Goal: Task Accomplishment & Management: Manage account settings

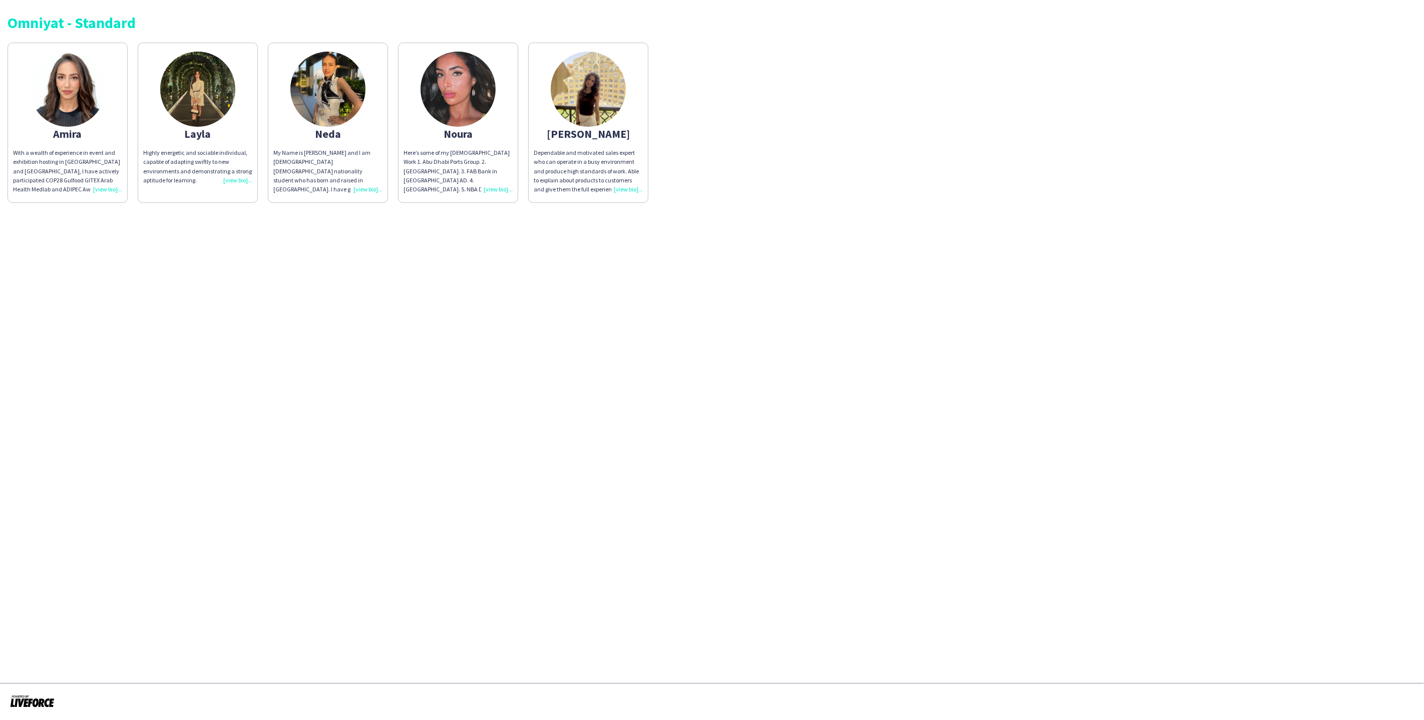
click at [153, 141] on app-share-pages-crew-card "Layla Highly energetic and sociable individual, capable of adapting swiftly to …" at bounding box center [198, 123] width 120 height 160
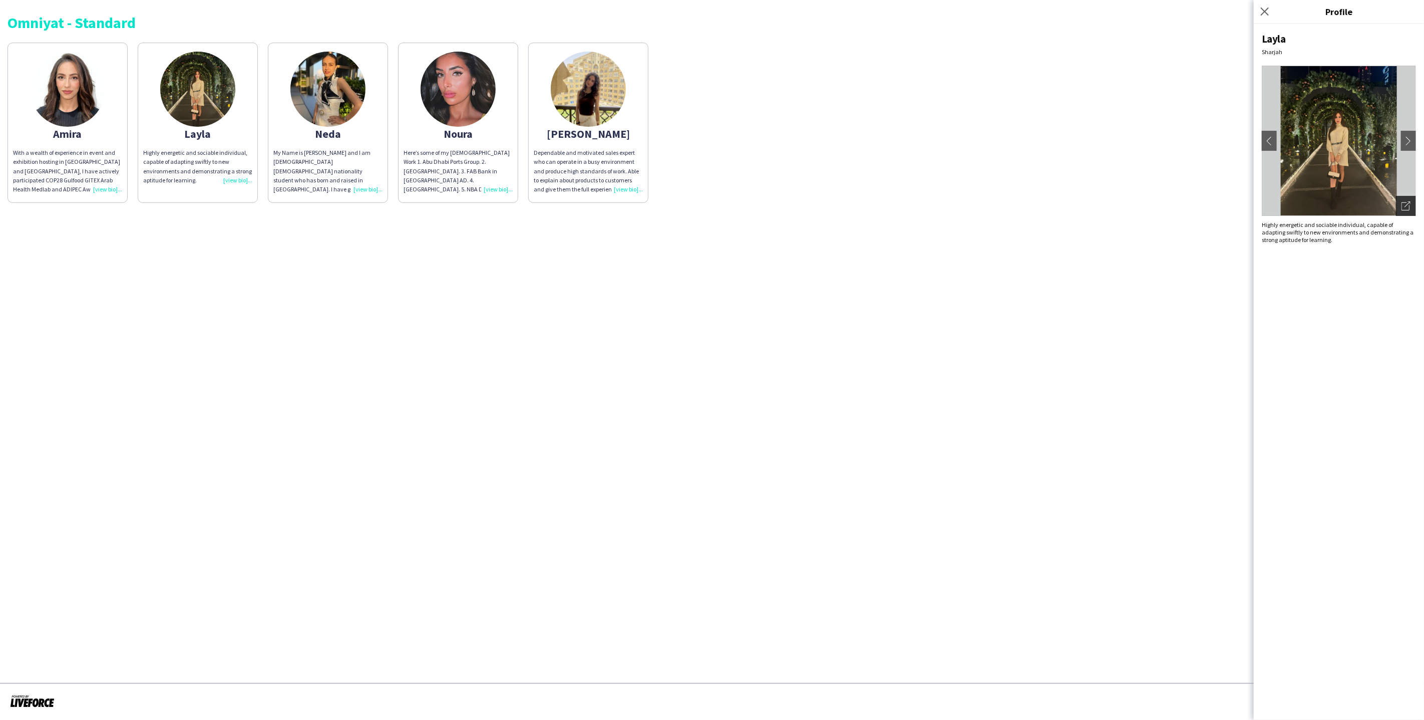
click at [1407, 206] on icon "Open photos pop-in" at bounding box center [1406, 205] width 9 height 9
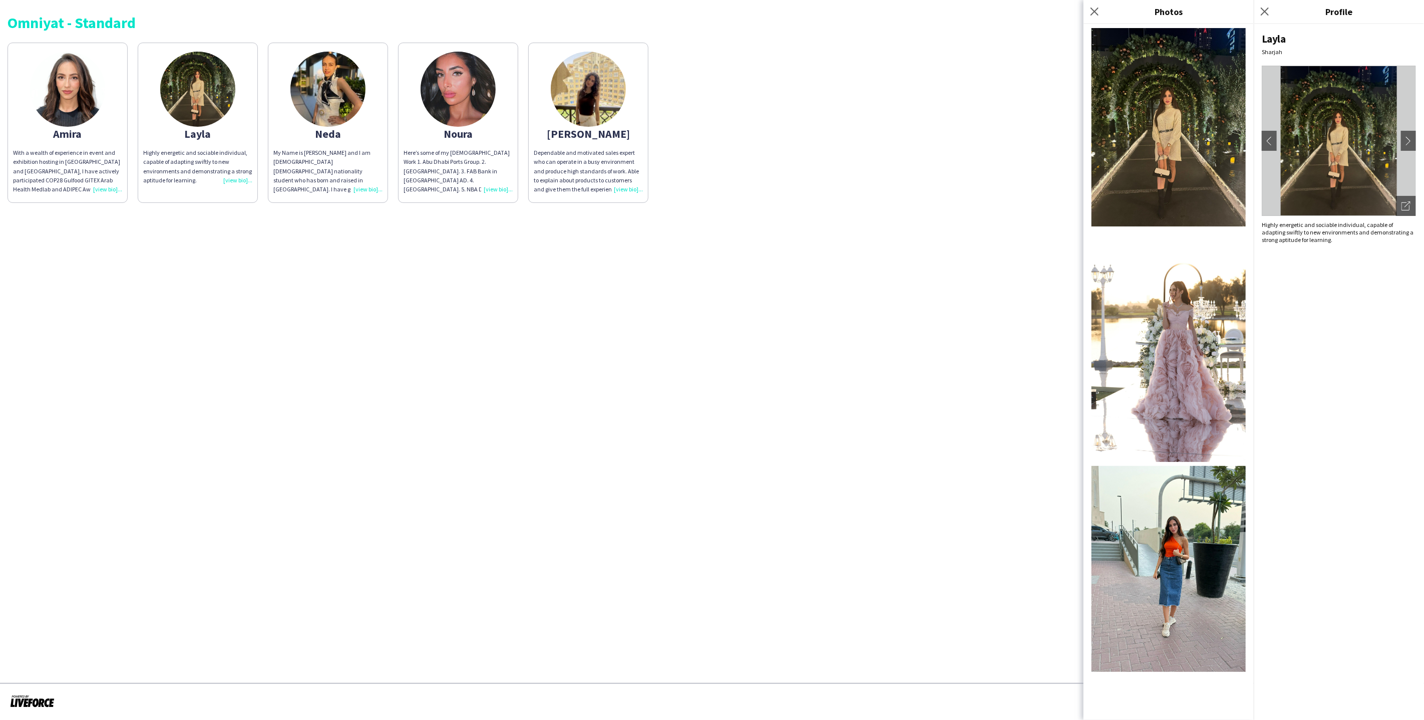
click at [964, 288] on app-share-pages "Omniyat - Standard Amira With a wealth of experience in event and exhibition ho…" at bounding box center [712, 360] width 1424 height 720
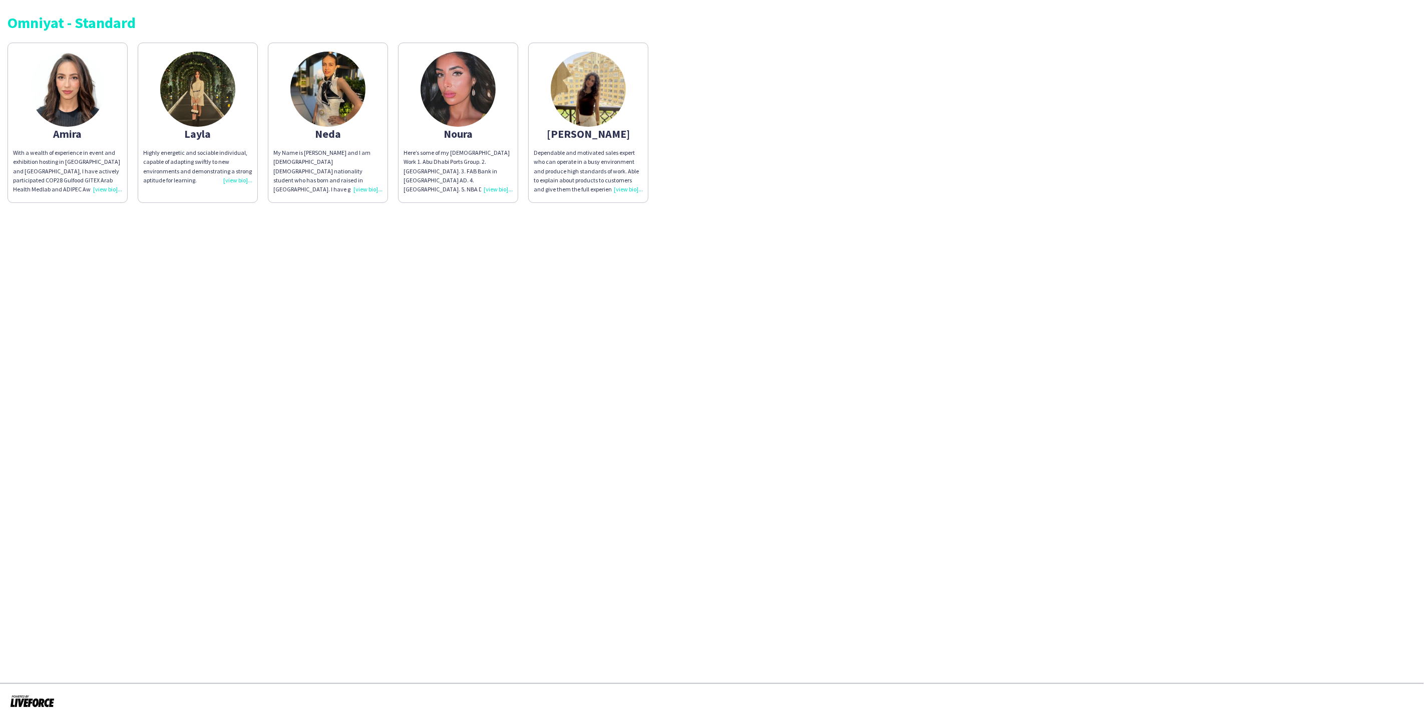
click at [126, 142] on app-share-pages-crew-card "Amira With a wealth of experience in event and exhibition hosting in Dubai and …" at bounding box center [68, 123] width 120 height 160
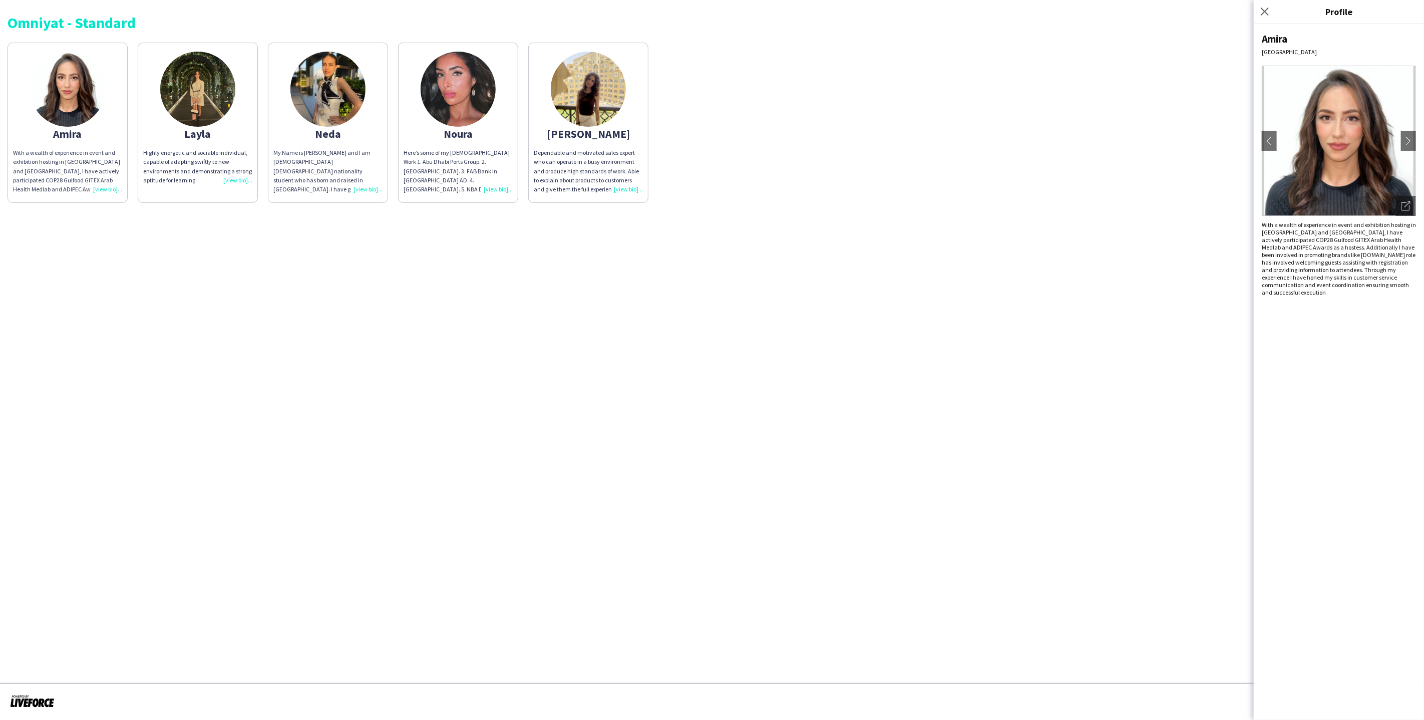
click at [962, 248] on app-share-pages "Omniyat - Standard Amira With a wealth of experience in event and exhibition ho…" at bounding box center [712, 360] width 1424 height 720
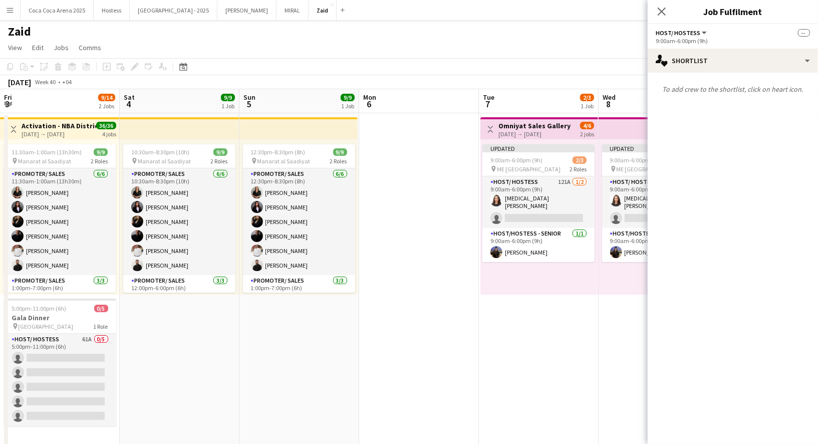
scroll to position [0, 214]
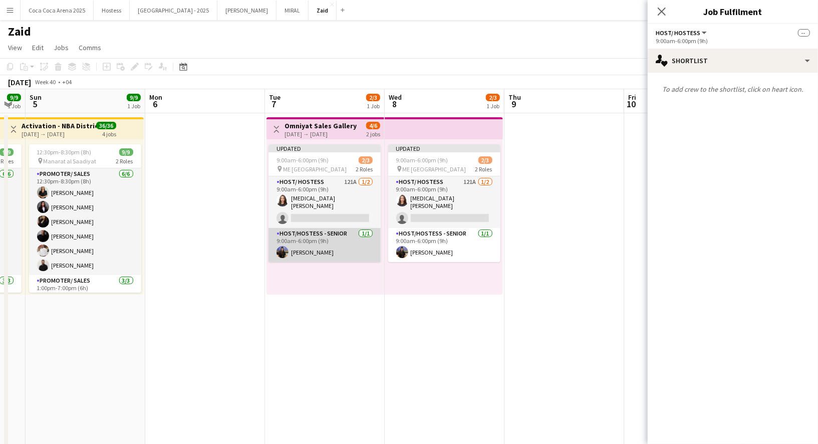
click at [349, 241] on app-card-role "Host/Hostess - Senior [DATE] 9:00am-6:00pm (9h) [PERSON_NAME]" at bounding box center [324, 245] width 112 height 34
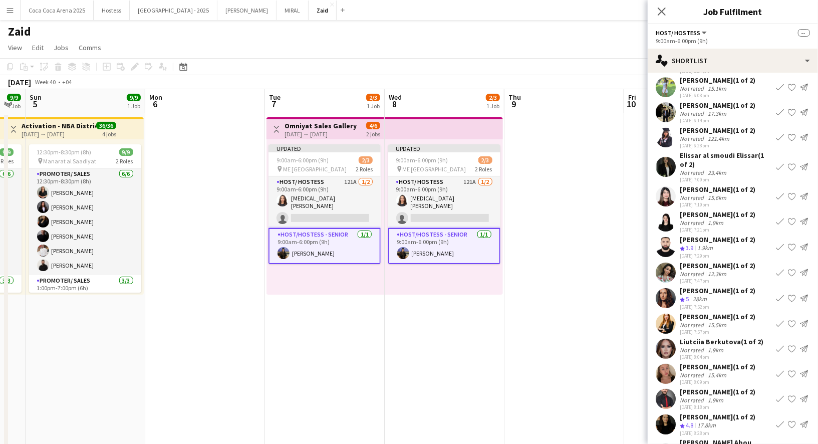
scroll to position [0, 0]
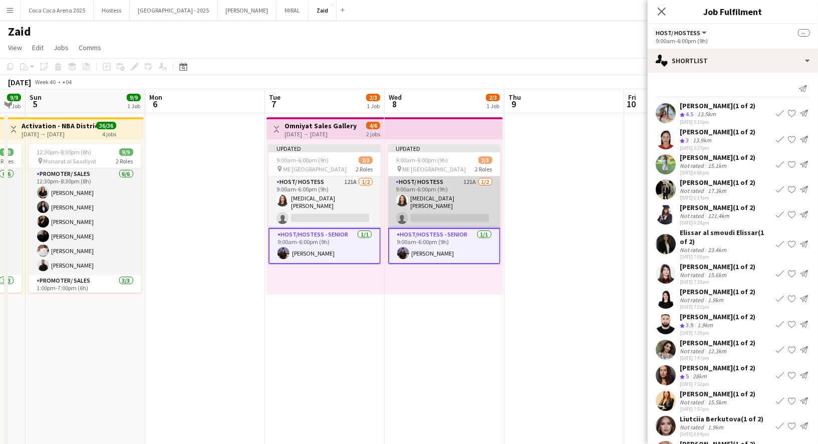
click at [424, 202] on app-card-role "Host/ Hostess 121A [DATE] 9:00am-6:00pm (9h) [MEDICAL_DATA][PERSON_NAME] single…" at bounding box center [444, 202] width 112 height 52
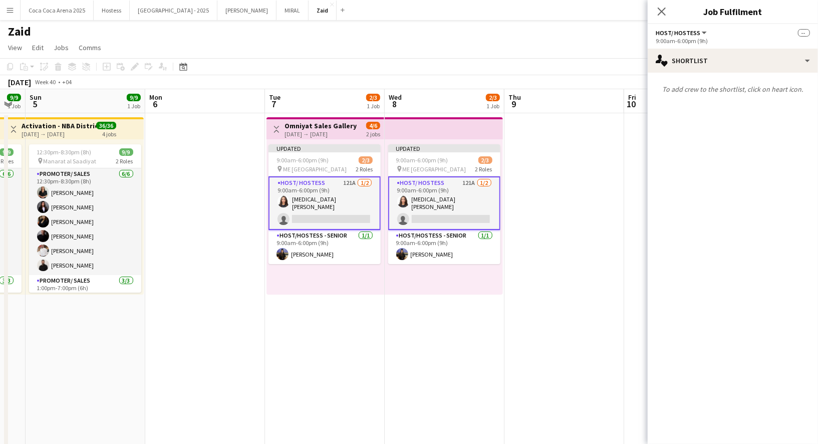
click at [562, 223] on app-date-cell at bounding box center [564, 296] width 120 height 367
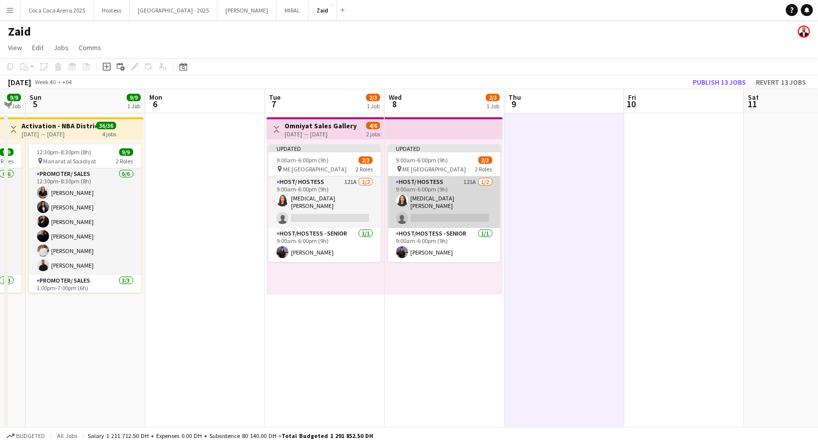
click at [448, 203] on app-card-role "Host/ Hostess 121A [DATE] 9:00am-6:00pm (9h) [MEDICAL_DATA][PERSON_NAME] single…" at bounding box center [444, 202] width 112 height 52
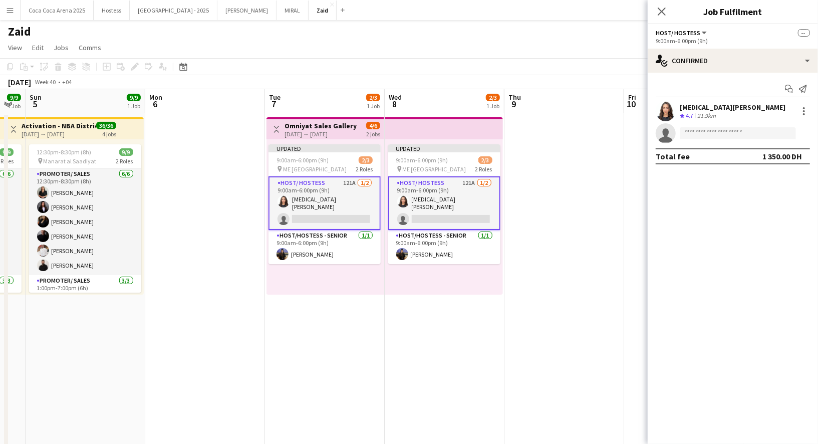
click at [724, 42] on div "9:00am-6:00pm (9h)" at bounding box center [733, 41] width 154 height 8
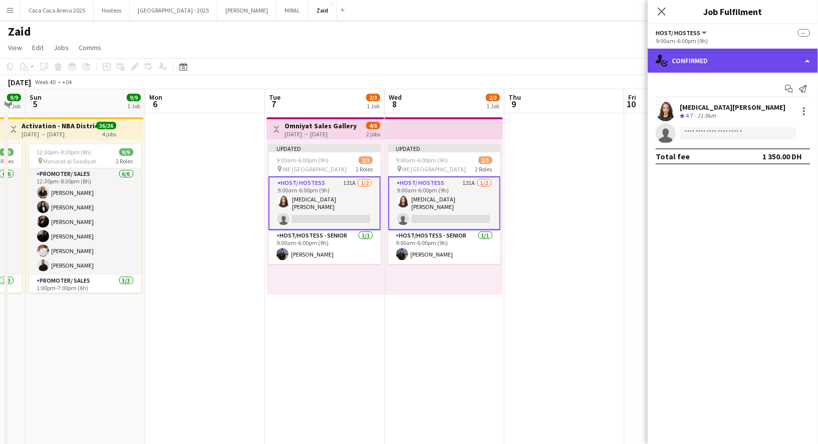
click at [725, 54] on div "single-neutral-actions-check-2 Confirmed" at bounding box center [733, 61] width 170 height 24
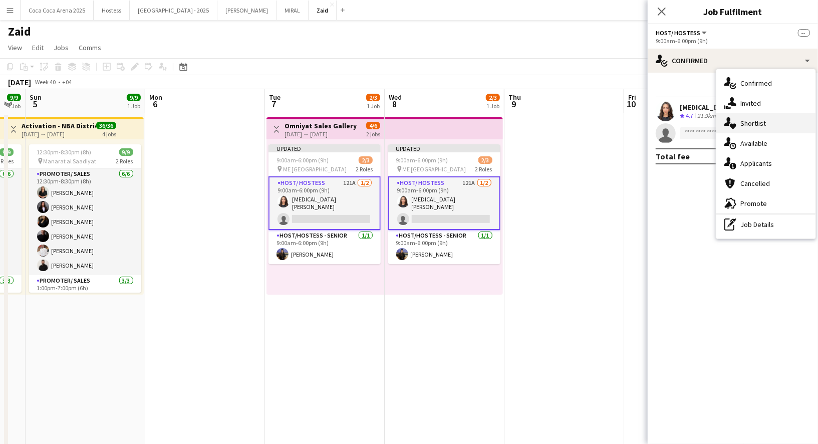
click at [773, 126] on div "single-neutral-actions-heart Shortlist" at bounding box center [765, 123] width 99 height 20
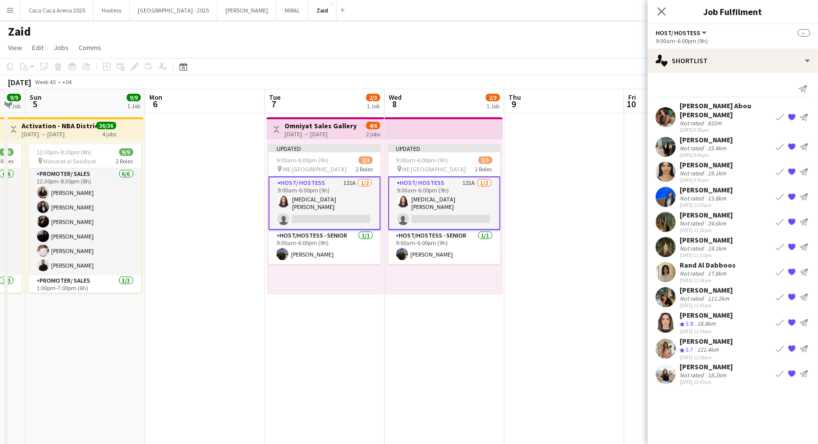
click at [781, 243] on app-icon "Book crew" at bounding box center [780, 247] width 8 height 8
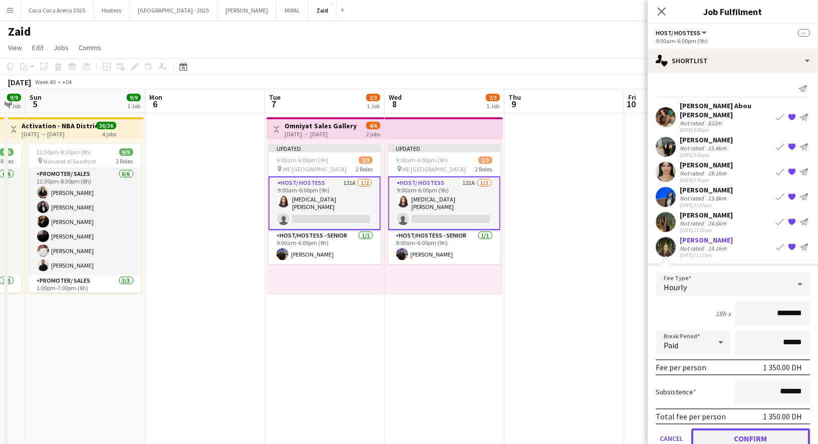
click at [719, 432] on button "Confirm" at bounding box center [750, 438] width 119 height 20
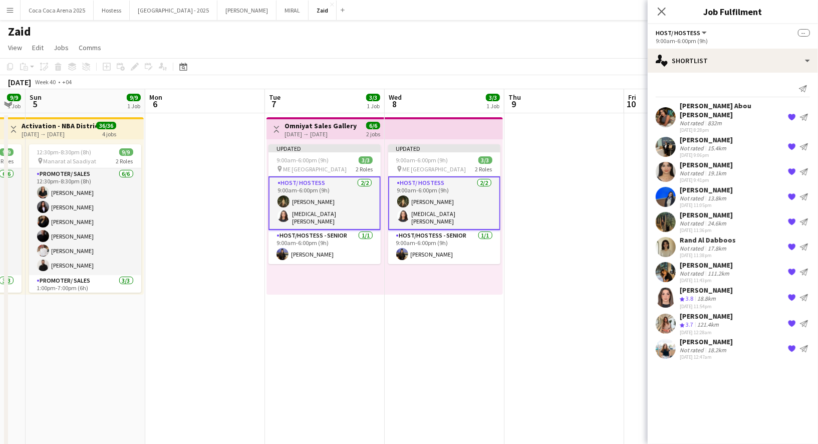
click at [572, 279] on app-date-cell at bounding box center [564, 296] width 120 height 367
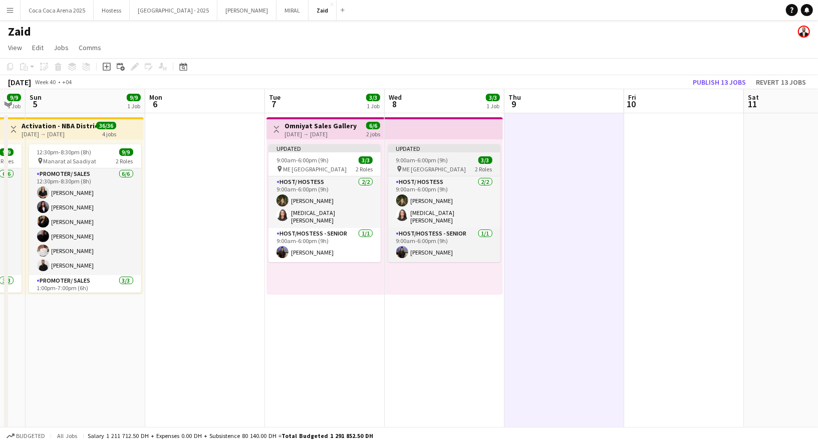
click at [472, 169] on div "pin ME Dubai 2 Roles" at bounding box center [444, 169] width 112 height 8
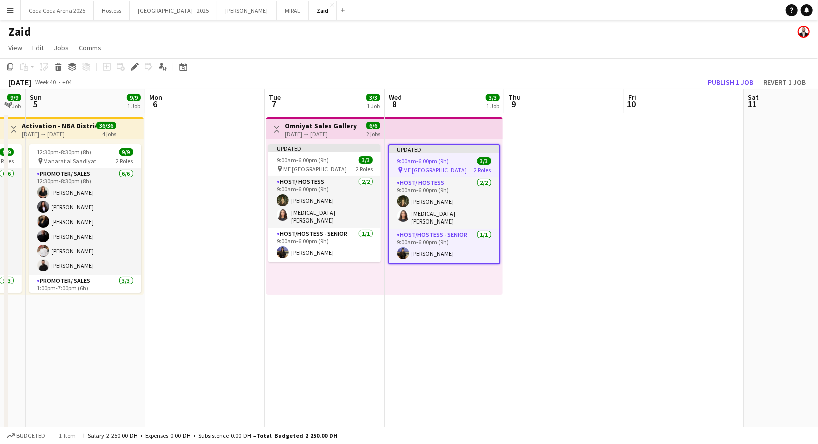
click at [530, 194] on app-date-cell at bounding box center [564, 296] width 120 height 367
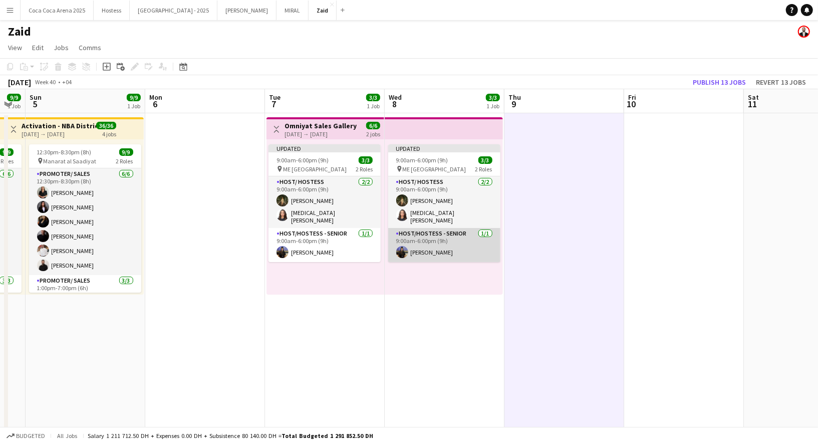
click at [479, 245] on app-card-role "Host/Hostess - Senior [DATE] 9:00am-6:00pm (9h) [PERSON_NAME]" at bounding box center [444, 245] width 112 height 34
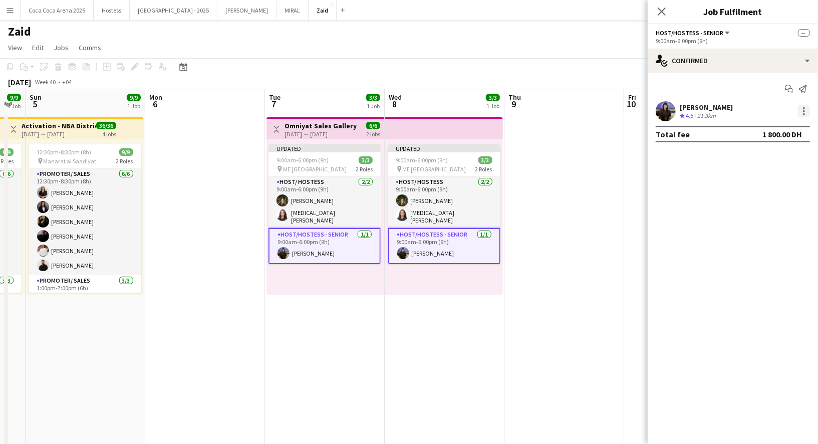
click at [805, 113] on div at bounding box center [804, 111] width 12 height 12
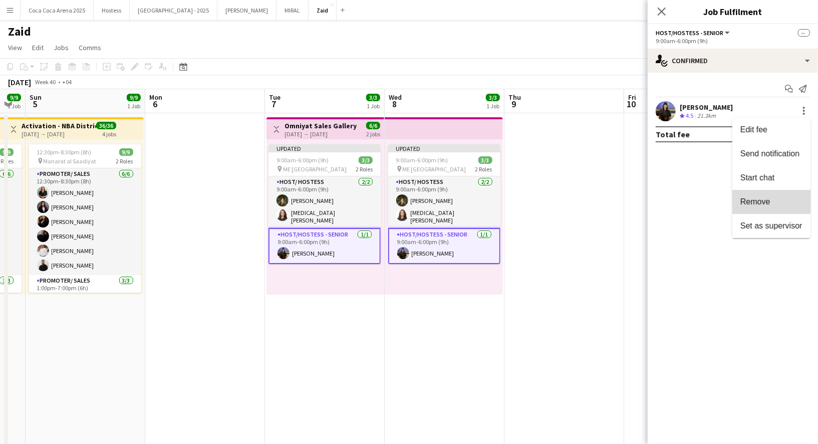
click at [783, 200] on span "Remove" at bounding box center [771, 201] width 62 height 9
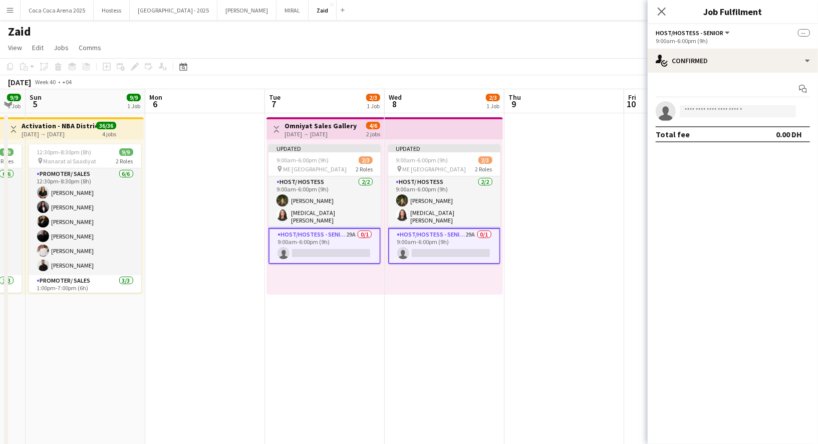
click at [573, 234] on app-date-cell at bounding box center [564, 296] width 120 height 367
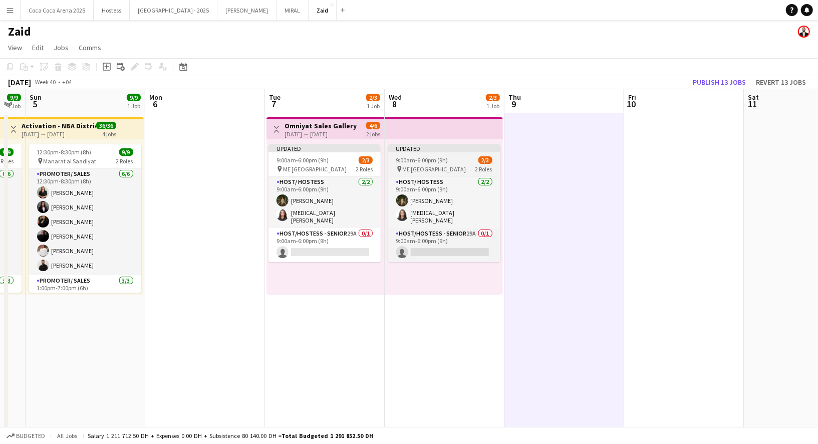
click at [459, 149] on div "Updated" at bounding box center [444, 148] width 112 height 8
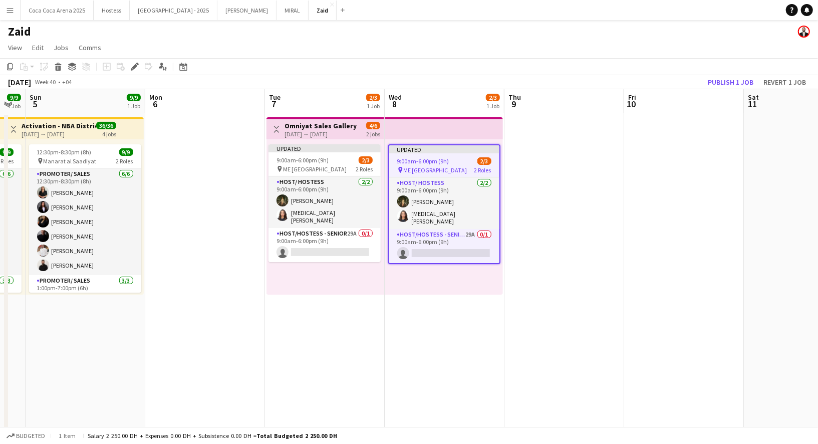
click at [470, 123] on app-top-bar at bounding box center [444, 128] width 118 height 22
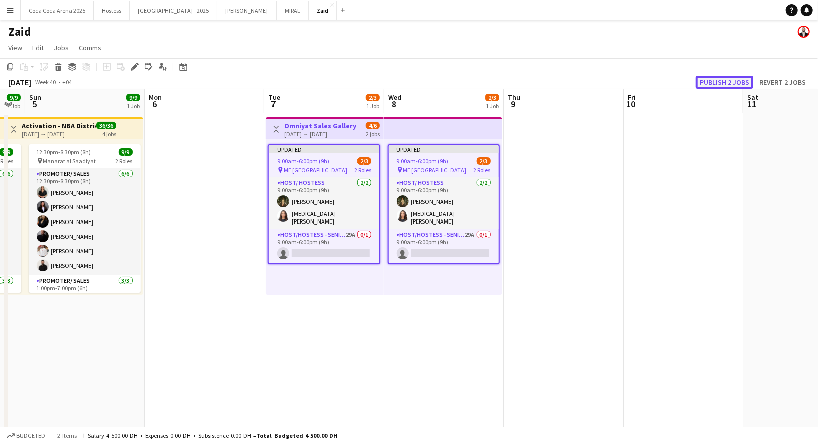
click at [745, 83] on button "Publish 2 jobs" at bounding box center [725, 82] width 58 height 13
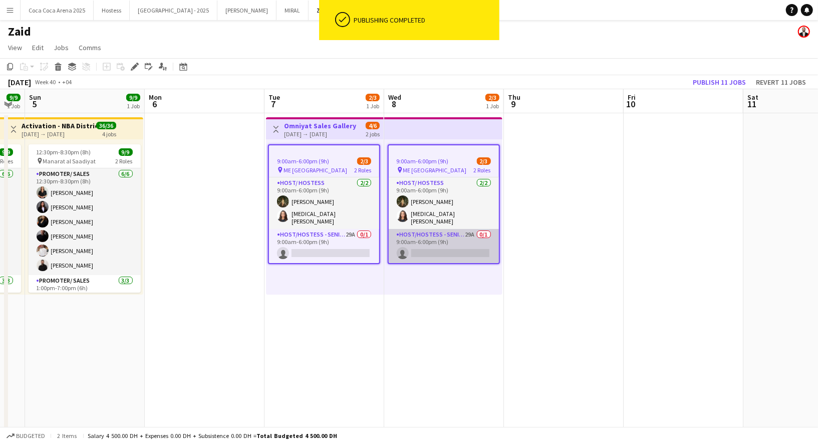
click at [444, 236] on app-card-role "Host/Hostess - Senior 29A 0/1 9:00am-6:00pm (9h) single-neutral-actions" at bounding box center [444, 246] width 110 height 34
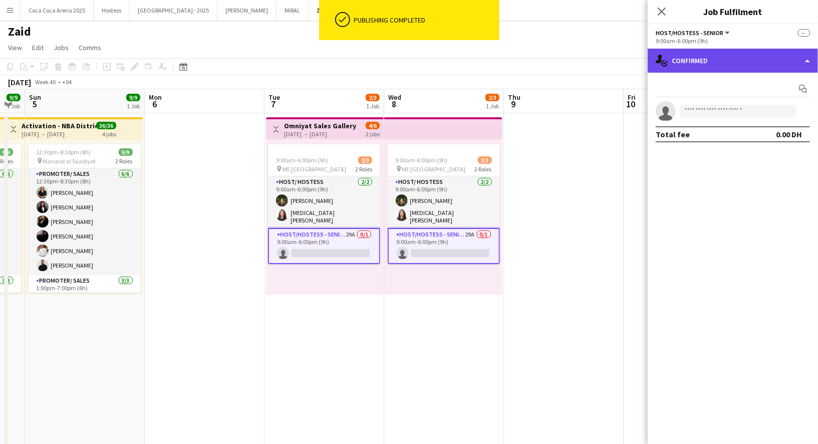
click at [759, 52] on div "single-neutral-actions-check-2 Confirmed" at bounding box center [733, 61] width 170 height 24
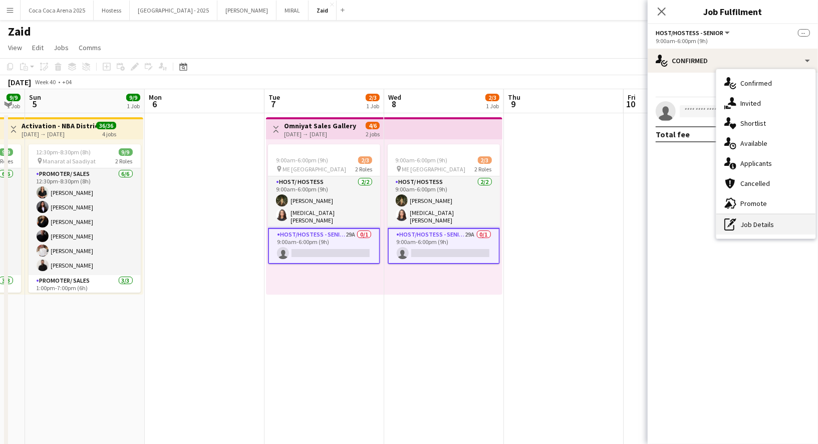
click at [787, 231] on div "pen-write Job Details" at bounding box center [765, 224] width 99 height 20
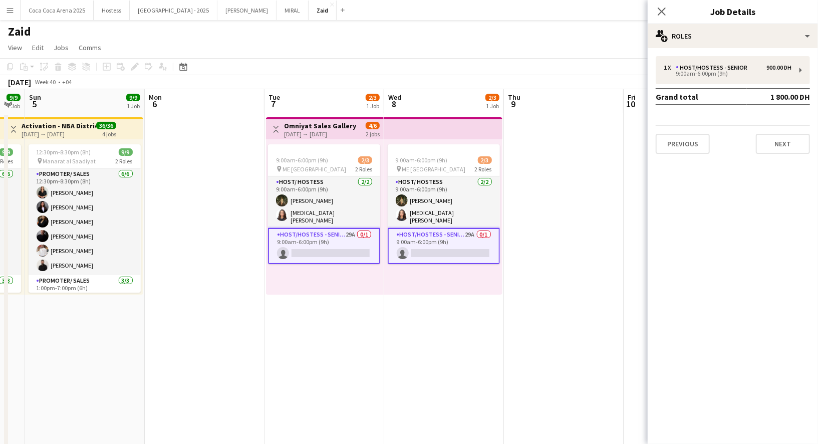
click at [725, 49] on div "1 x Host/Hostess - Senior 900.00 DH 9:00am-6:00pm (9h) Grand total 1 800.00 DH …" at bounding box center [733, 105] width 170 height 114
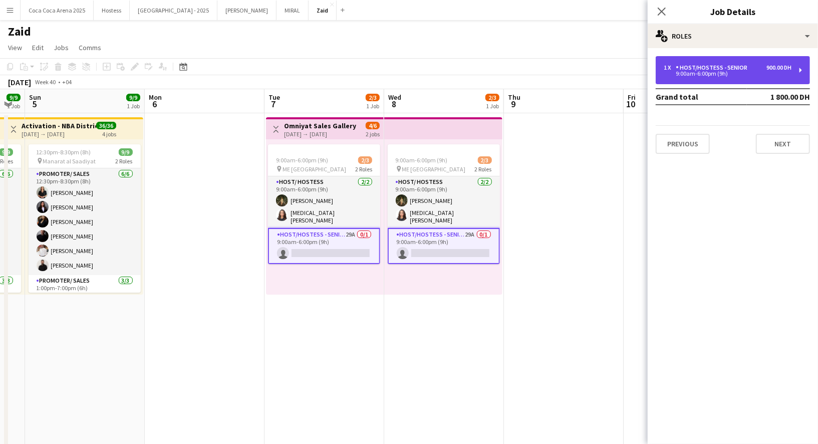
click at [725, 60] on div "1 x Host/Hostess - Senior 900.00 DH 9:00am-6:00pm (9h)" at bounding box center [733, 70] width 154 height 28
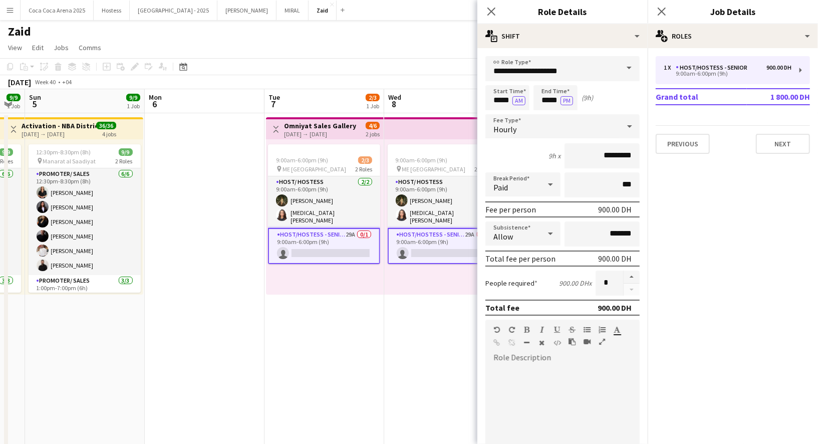
click at [624, 73] on span at bounding box center [629, 68] width 21 height 24
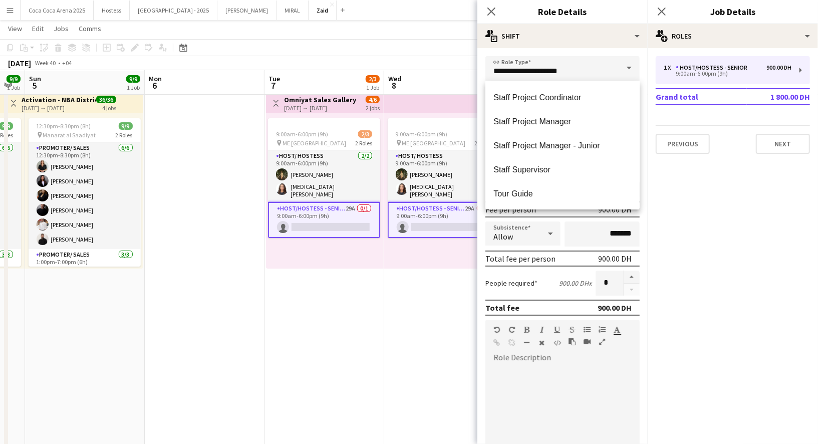
scroll to position [26, 0]
click at [584, 168] on span "Staff Supervisor" at bounding box center [562, 170] width 138 height 10
type input "**********"
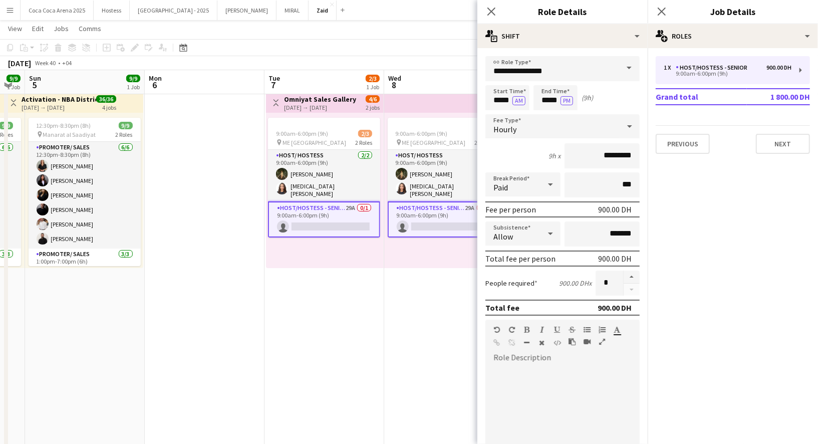
click at [413, 281] on app-date-cell "9:00am-6:00pm (9h) 2/3 pin ME Dubai 2 Roles Host/ Hostess [DATE] 9:00am-6:00pm …" at bounding box center [444, 270] width 120 height 367
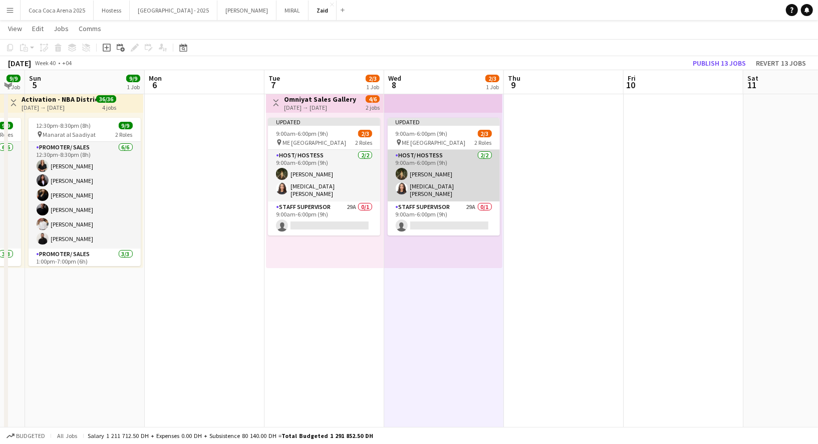
scroll to position [0, 0]
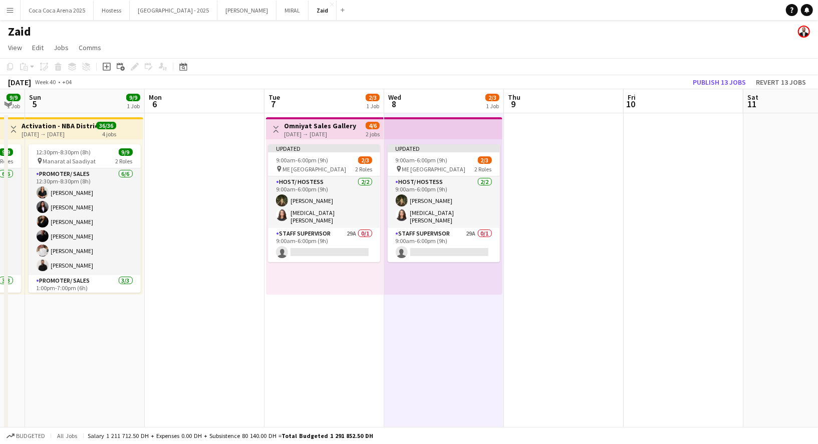
click at [476, 139] on div "Updated 9:00am-6:00pm (9h) 2/3 pin ME Dubai 2 Roles Host/ Hostess [DATE] 9:00am…" at bounding box center [443, 216] width 118 height 155
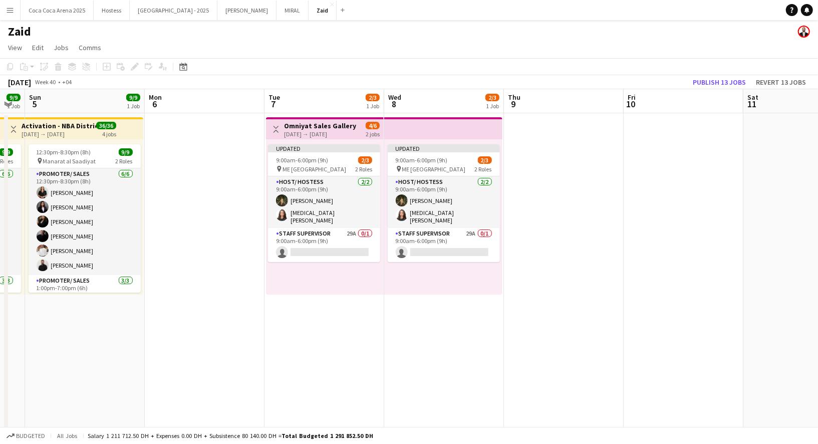
click at [472, 121] on app-top-bar at bounding box center [443, 128] width 118 height 22
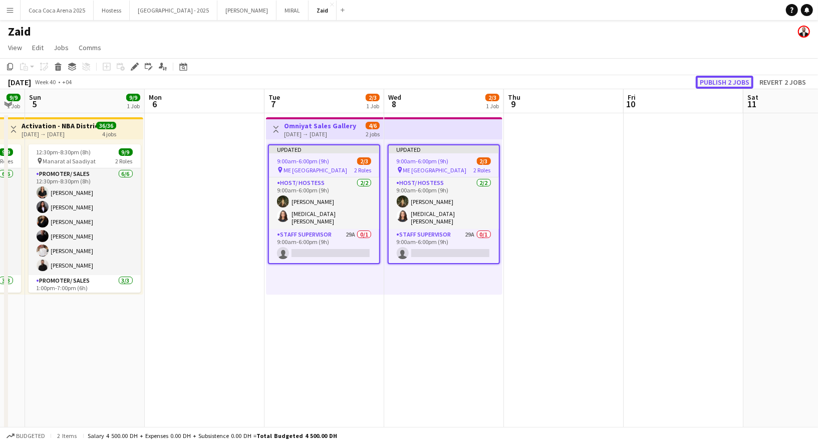
click at [740, 81] on button "Publish 2 jobs" at bounding box center [725, 82] width 58 height 13
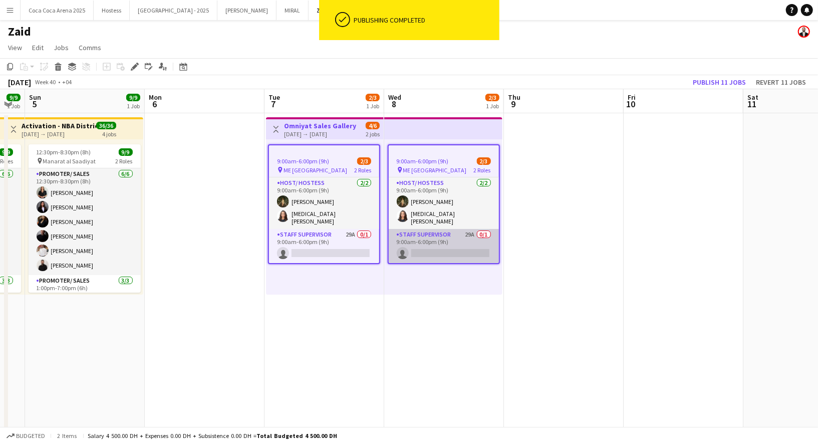
click at [438, 239] on app-card-role "Staff Supervisor 29A 0/1 9:00am-6:00pm (9h) single-neutral-actions" at bounding box center [444, 246] width 110 height 34
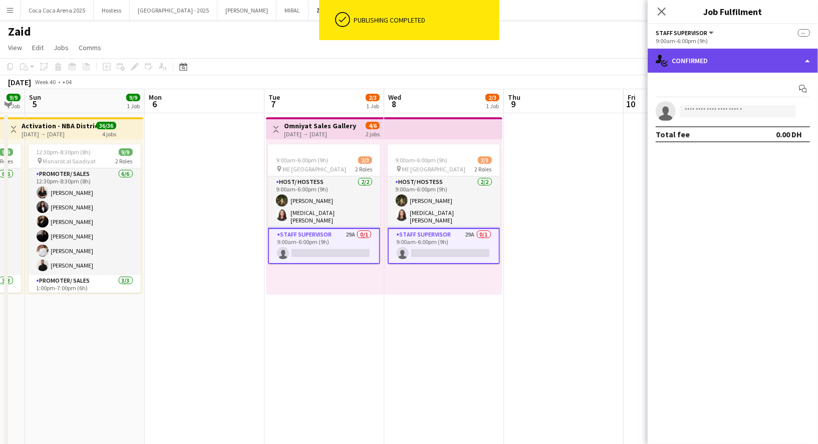
click at [794, 53] on div "single-neutral-actions-check-2 Confirmed" at bounding box center [733, 61] width 170 height 24
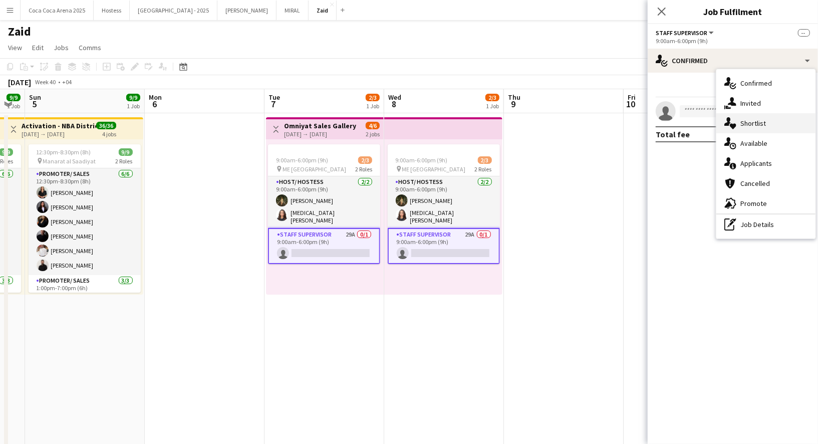
click at [780, 129] on div "single-neutral-actions-heart Shortlist" at bounding box center [765, 123] width 99 height 20
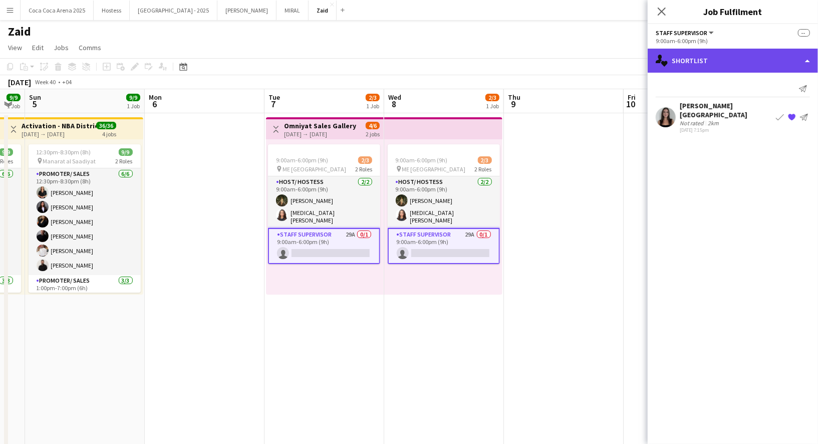
click at [729, 67] on div "single-neutral-actions-heart Shortlist" at bounding box center [733, 61] width 170 height 24
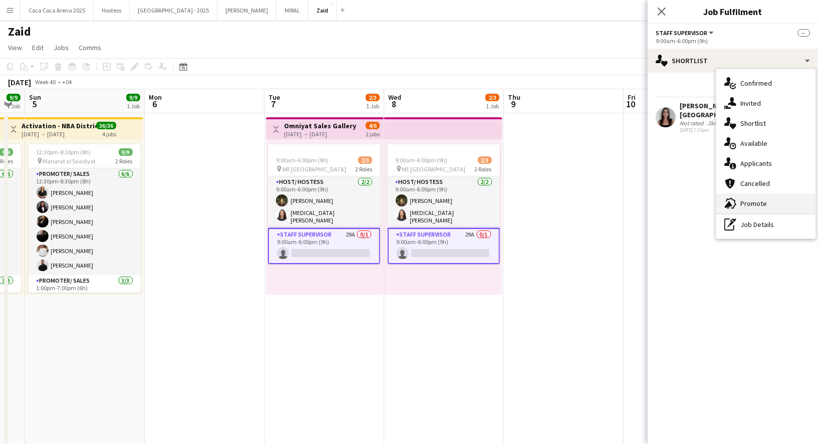
click at [765, 206] on span "Promote" at bounding box center [753, 203] width 27 height 9
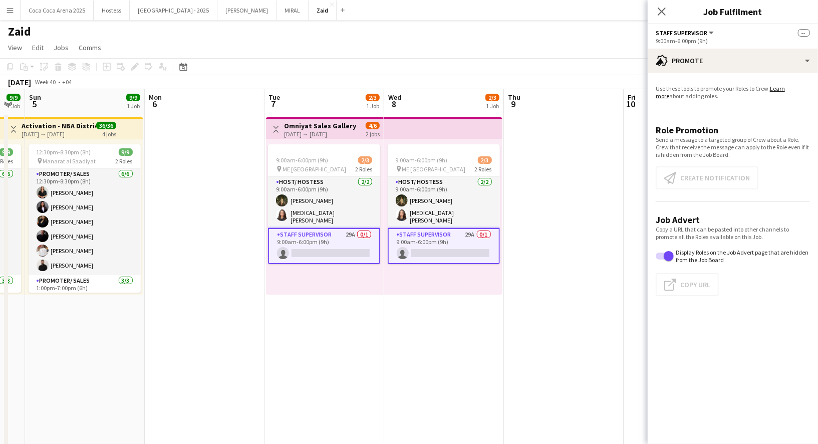
click at [357, 246] on app-card-role "Staff Supervisor 29A 0/1 9:00am-6:00pm (9h) single-neutral-actions" at bounding box center [324, 246] width 112 height 36
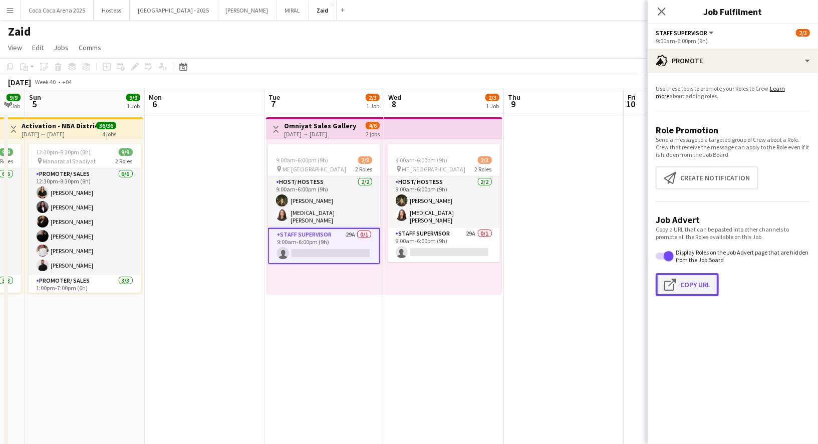
click at [697, 281] on button "Click to copy URL Copy Url" at bounding box center [687, 284] width 63 height 23
type textarea "**********"
click at [562, 265] on app-date-cell at bounding box center [564, 296] width 120 height 367
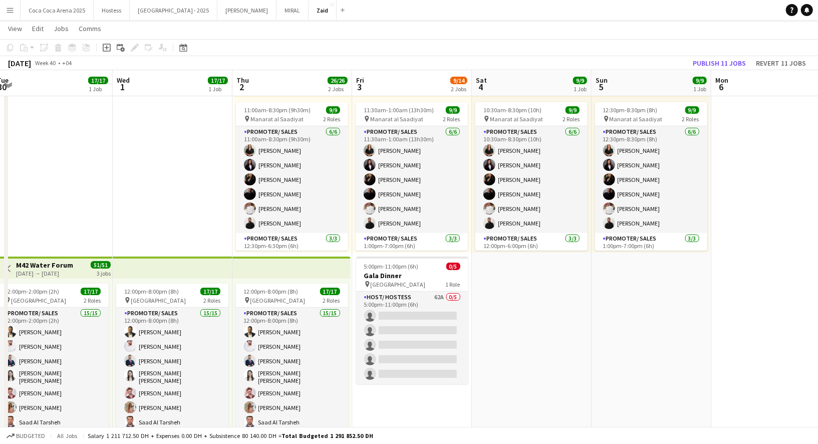
scroll to position [42, 0]
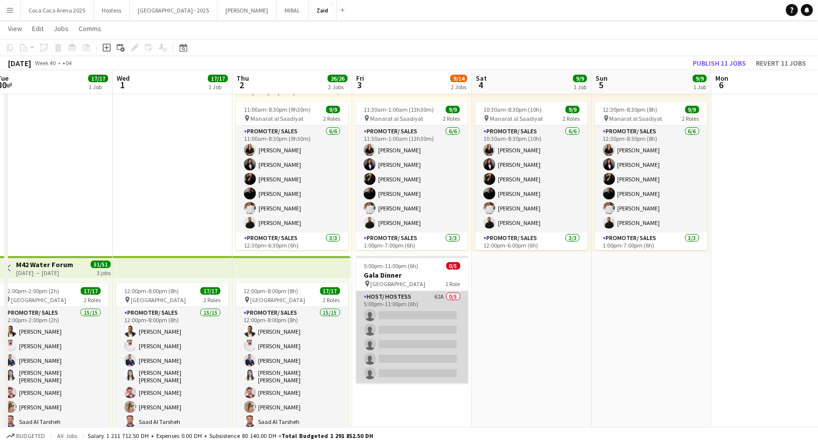
click at [410, 344] on app-card-role "Host/ Hostess 62A 0/5 5:00pm-11:00pm (6h) single-neutral-actions single-neutral…" at bounding box center [412, 337] width 112 height 92
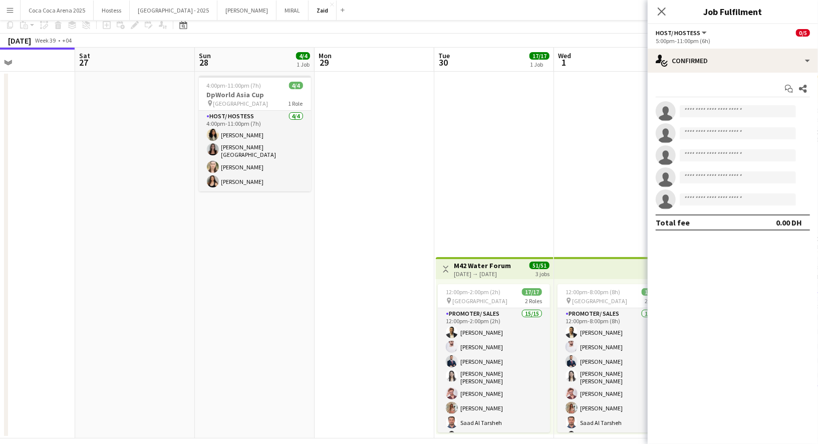
scroll to position [0, 0]
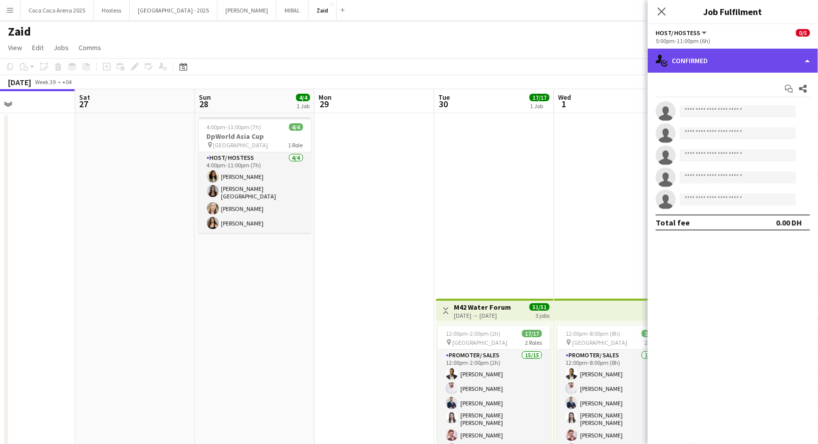
click at [747, 65] on div "single-neutral-actions-check-2 Confirmed" at bounding box center [733, 61] width 170 height 24
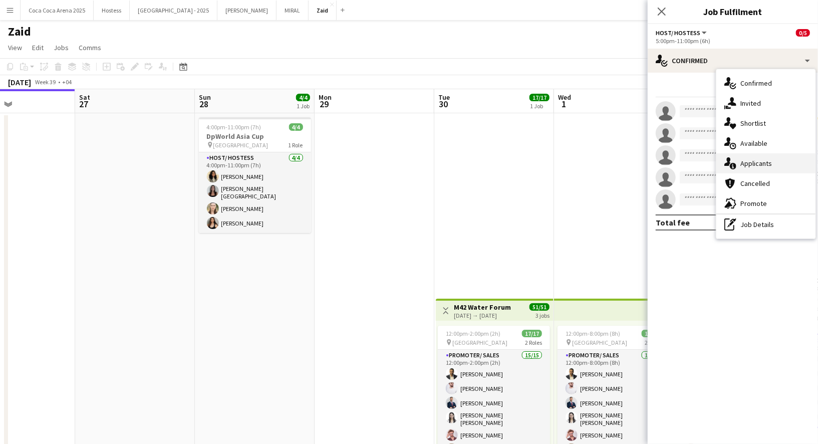
click at [766, 170] on div "single-neutral-actions-information Applicants" at bounding box center [765, 163] width 99 height 20
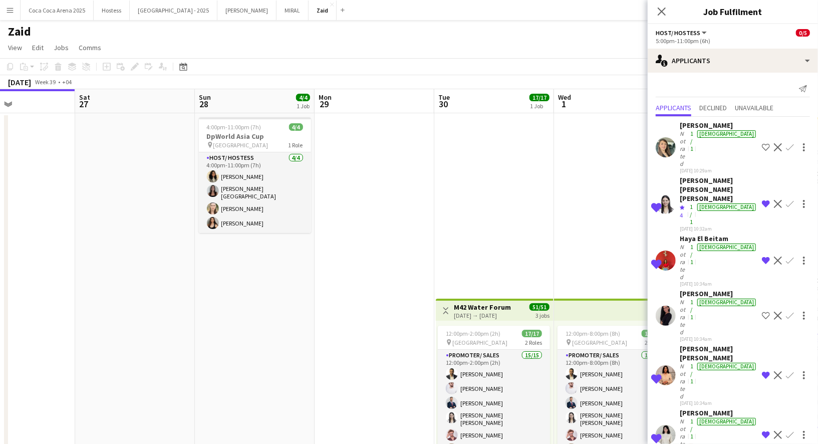
scroll to position [1271, 0]
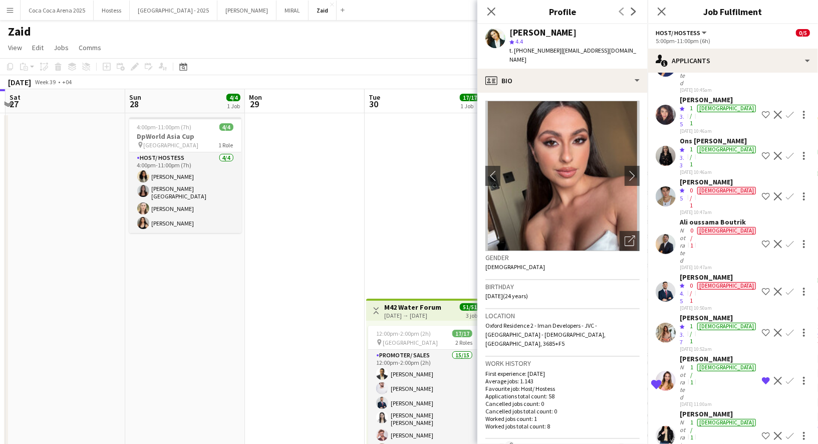
scroll to position [1198, 0]
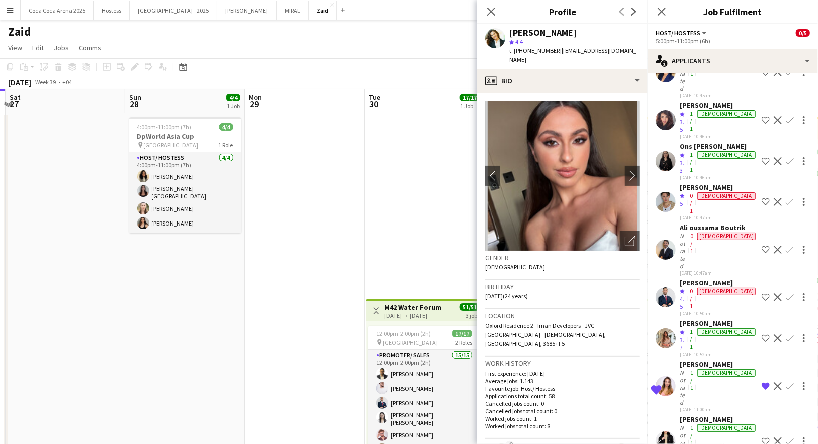
click at [450, 236] on app-date-cell "Toggle View M42 Water Forum [DATE] → [DATE] 51/51 3 jobs 12:00pm-2:00pm (2h) 17…" at bounding box center [425, 296] width 120 height 367
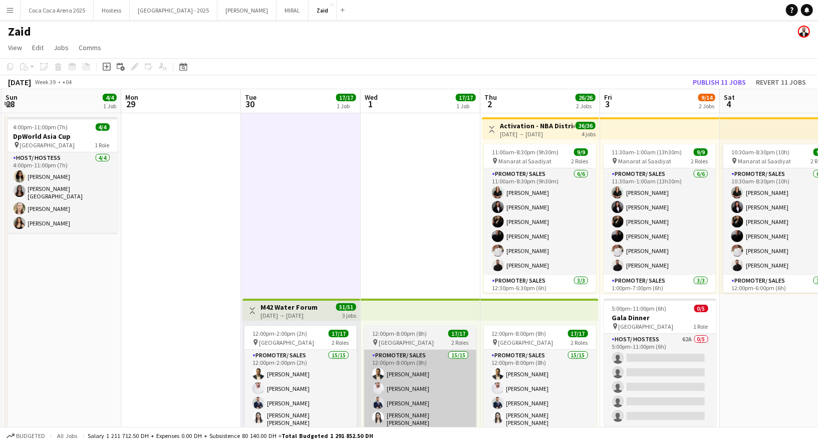
scroll to position [0, 359]
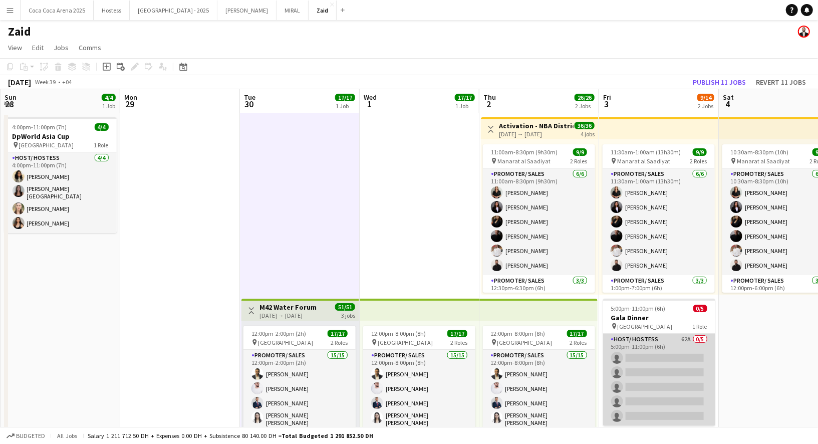
click at [648, 347] on app-card-role "Host/ Hostess 62A 0/5 5:00pm-11:00pm (6h) single-neutral-actions single-neutral…" at bounding box center [659, 380] width 112 height 92
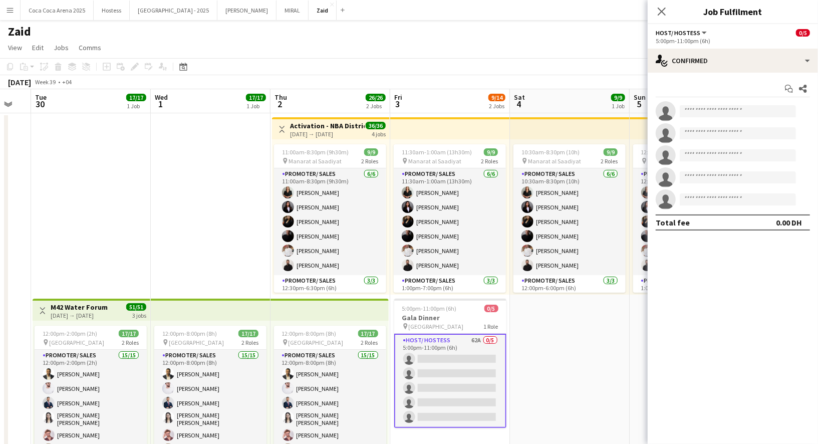
click at [590, 315] on app-date-cell "10:30am-8:30pm (10h) 9/9 pin Manarat al Saadiyat 2 Roles Promoter/ Sales [DATE]…" at bounding box center [570, 296] width 120 height 367
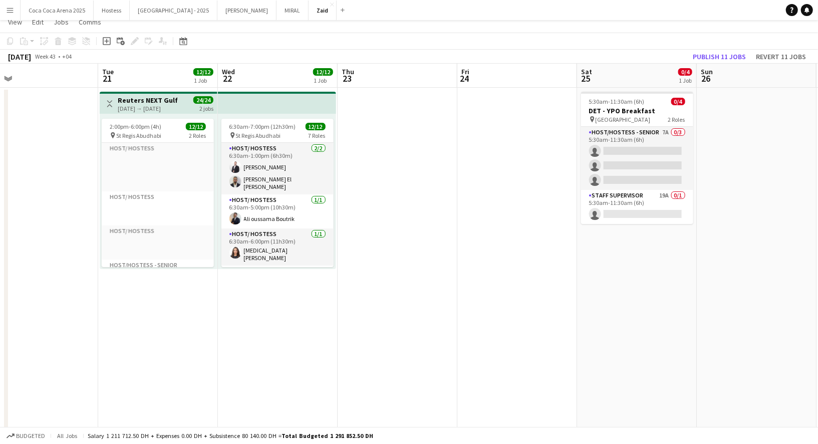
scroll to position [0, 0]
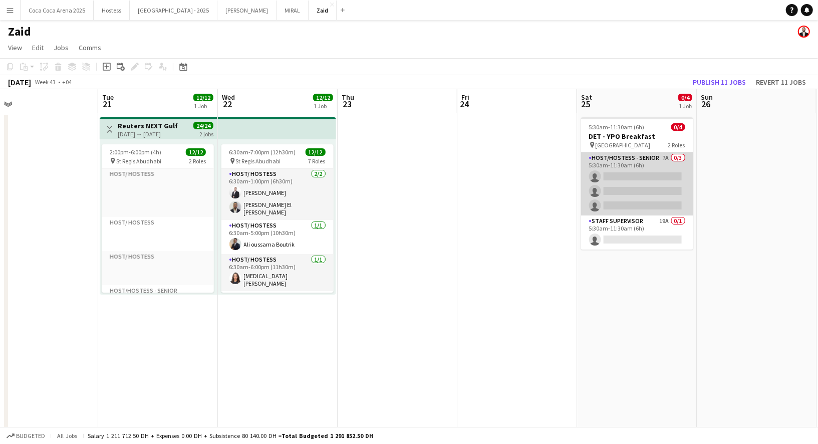
click at [638, 197] on app-card-role "Host/Hostess - Senior 7A 0/3 5:30am-11:30am (6h) single-neutral-actions single-…" at bounding box center [637, 183] width 112 height 63
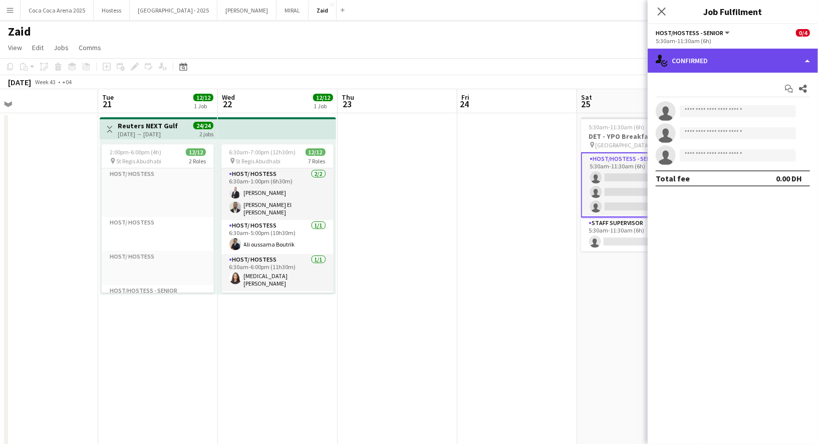
click at [766, 70] on div "single-neutral-actions-check-2 Confirmed" at bounding box center [733, 61] width 170 height 24
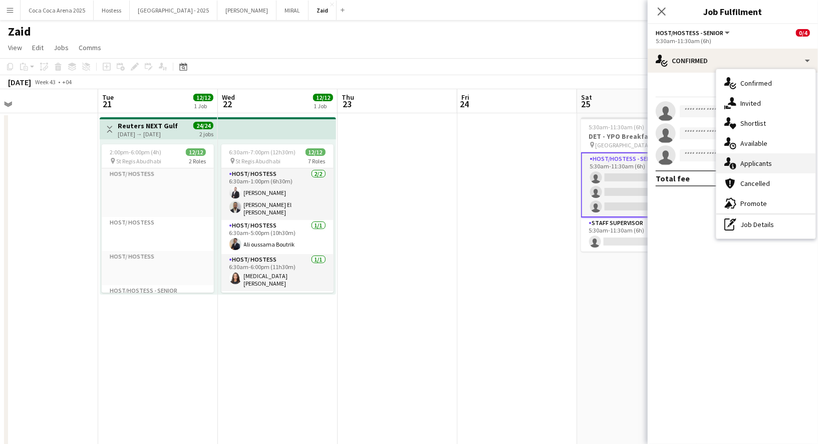
click at [770, 159] on span "Applicants" at bounding box center [756, 163] width 32 height 9
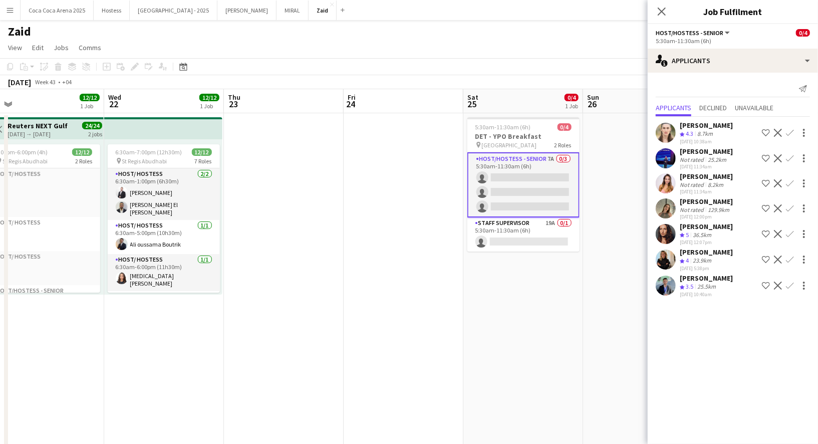
scroll to position [0, 380]
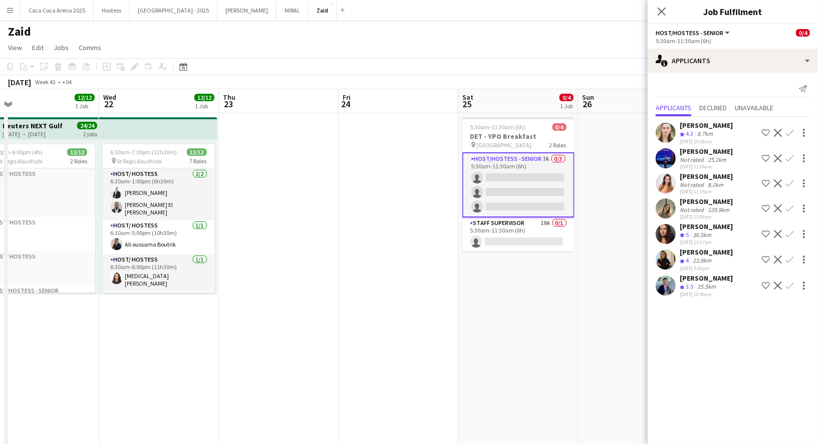
click at [703, 233] on div "36.5km" at bounding box center [702, 235] width 23 height 9
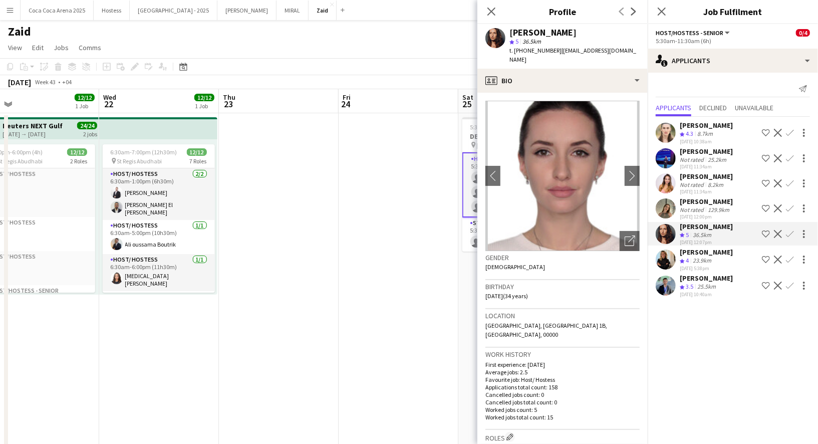
click at [714, 133] on div "8.7km" at bounding box center [705, 134] width 20 height 9
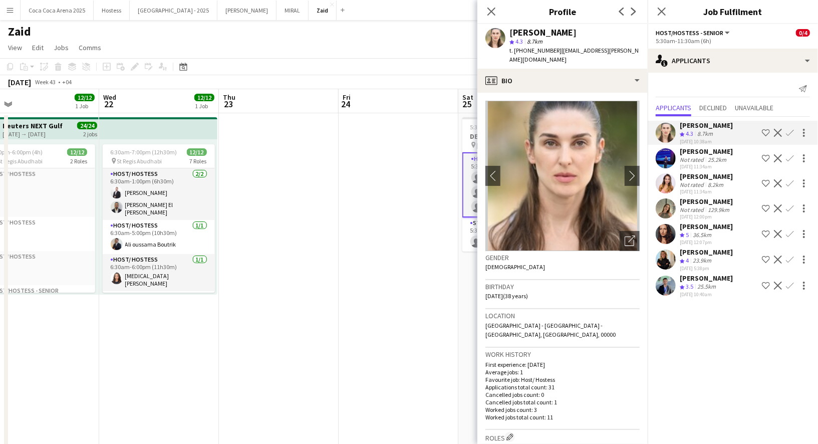
click at [709, 153] on div "[PERSON_NAME]" at bounding box center [706, 151] width 53 height 9
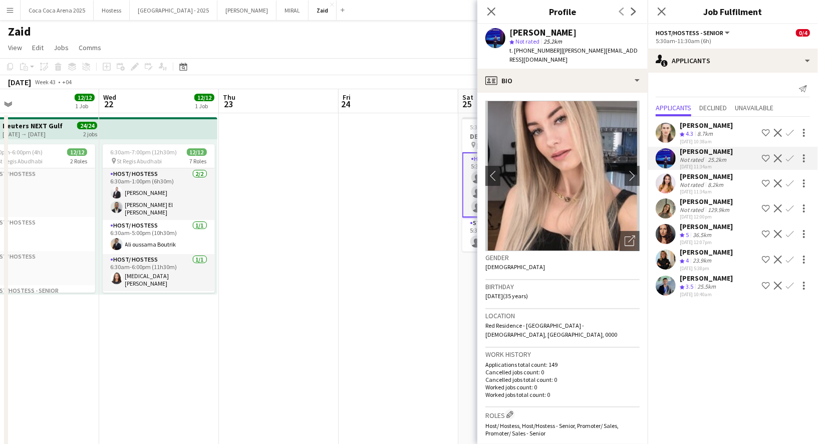
click at [422, 278] on app-date-cell at bounding box center [399, 296] width 120 height 367
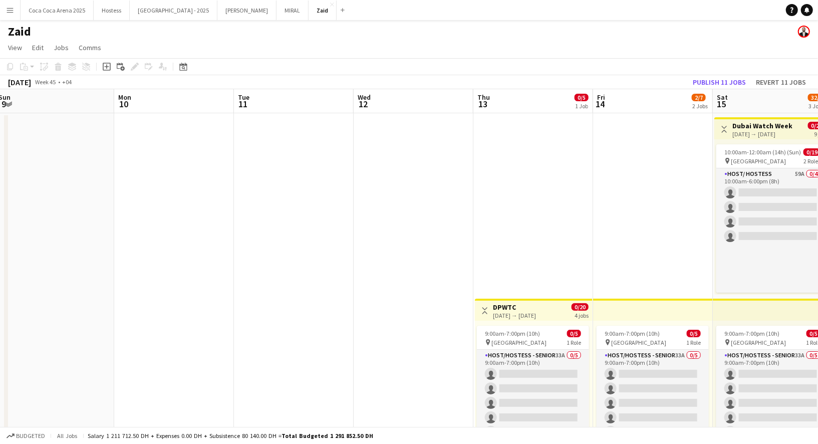
scroll to position [216, 0]
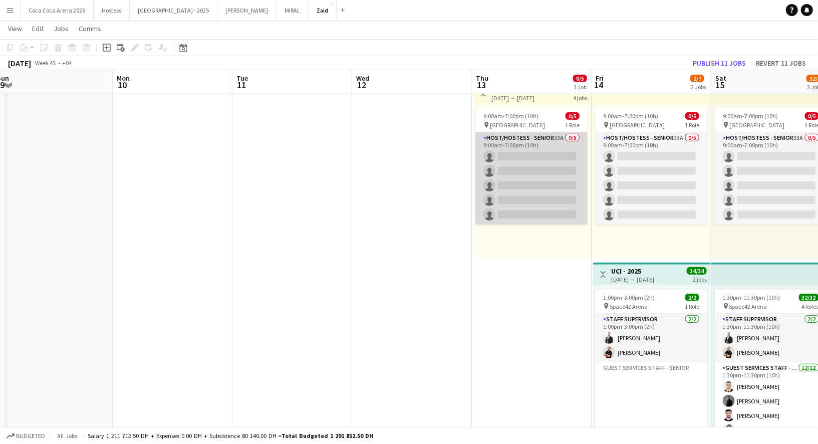
click at [542, 218] on app-card-role "Host/Hostess - Senior 33A 0/5 9:00am-7:00pm (10h) single-neutral-actions single…" at bounding box center [531, 178] width 112 height 92
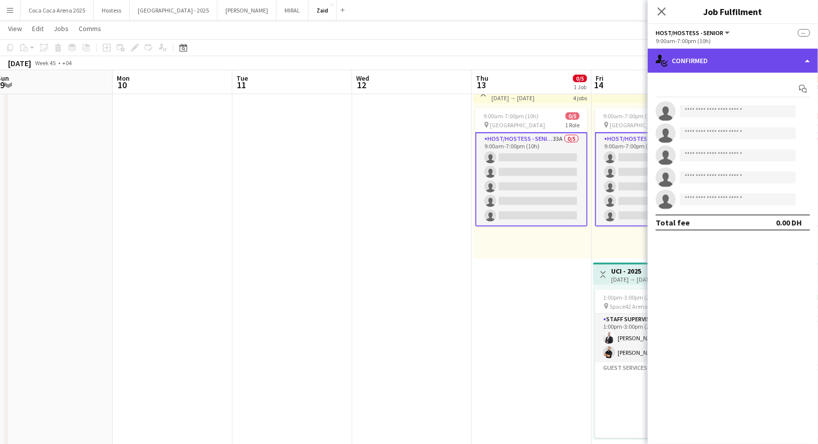
click at [707, 69] on div "single-neutral-actions-check-2 Confirmed" at bounding box center [733, 61] width 170 height 24
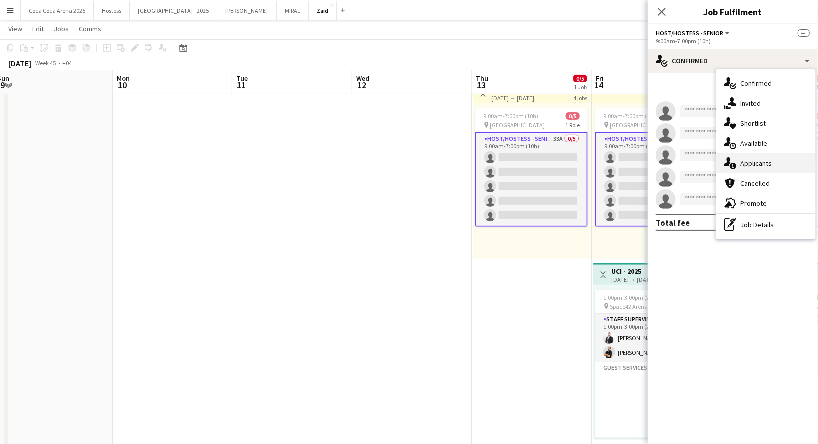
click at [772, 154] on div "single-neutral-actions-information Applicants" at bounding box center [765, 163] width 99 height 20
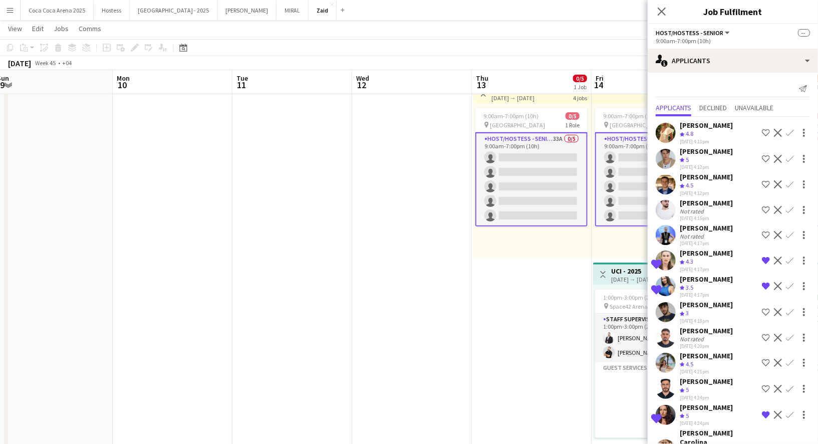
scroll to position [531, 0]
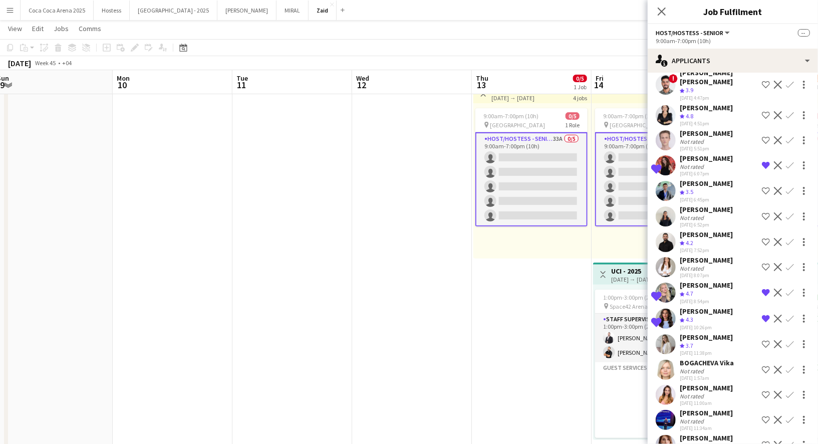
click at [731, 433] on div "[PERSON_NAME]" at bounding box center [706, 437] width 53 height 9
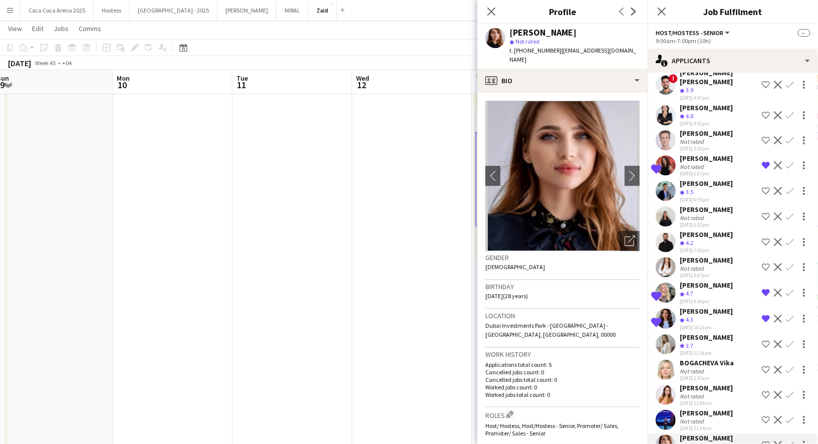
click at [765, 441] on app-icon "Shortlist crew" at bounding box center [766, 445] width 8 height 8
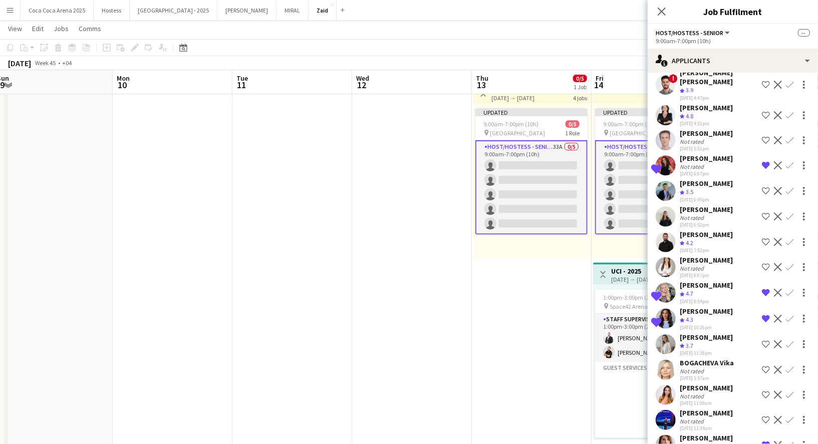
click at [748, 408] on div "[PERSON_NAME] Not rated [DATE] 11:34am Shortlist crew Decline Confirm" at bounding box center [733, 419] width 170 height 23
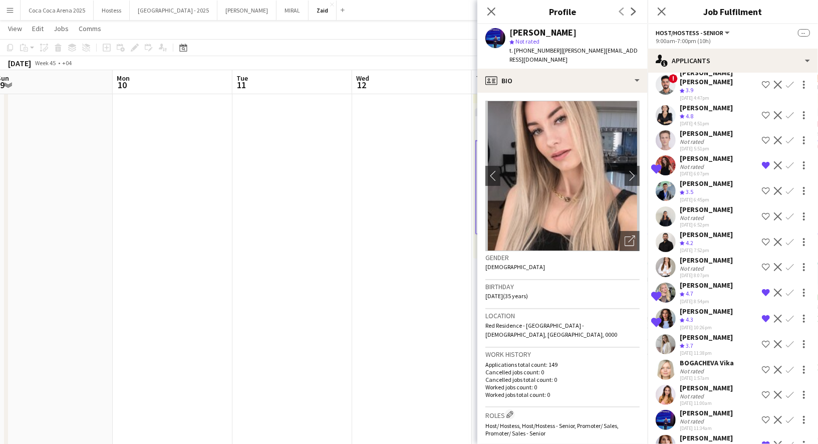
click at [725, 383] on div "[PERSON_NAME] Not rated [DATE] 11:00am Shortlist crew Decline Confirm" at bounding box center [733, 394] width 170 height 23
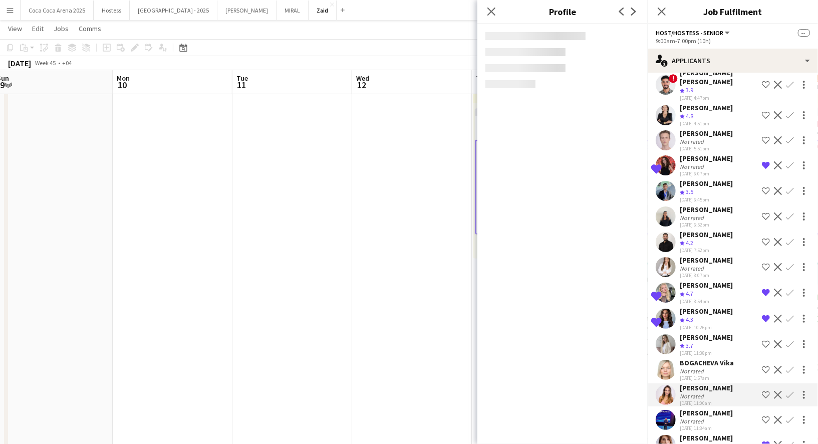
click at [769, 391] on app-icon "Shortlist crew" at bounding box center [766, 395] width 8 height 8
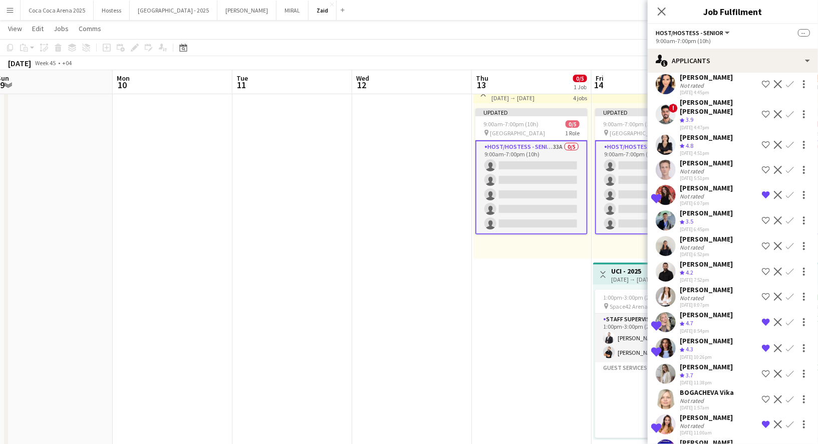
scroll to position [501, 0]
click at [764, 242] on app-icon "Shortlist crew" at bounding box center [766, 246] width 8 height 8
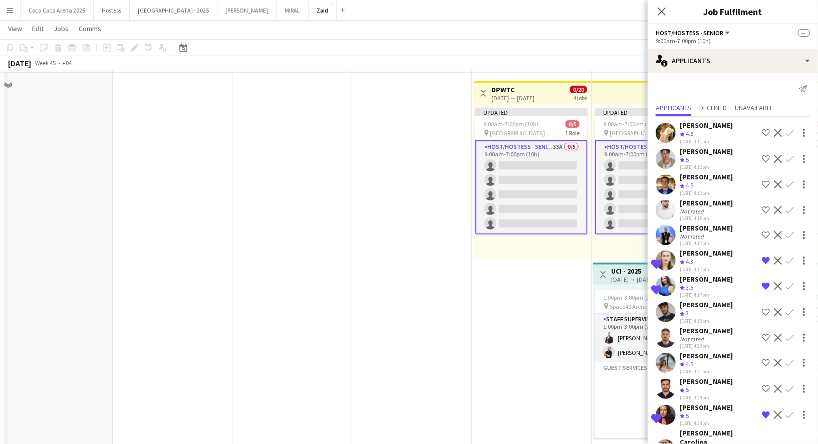
scroll to position [164, 0]
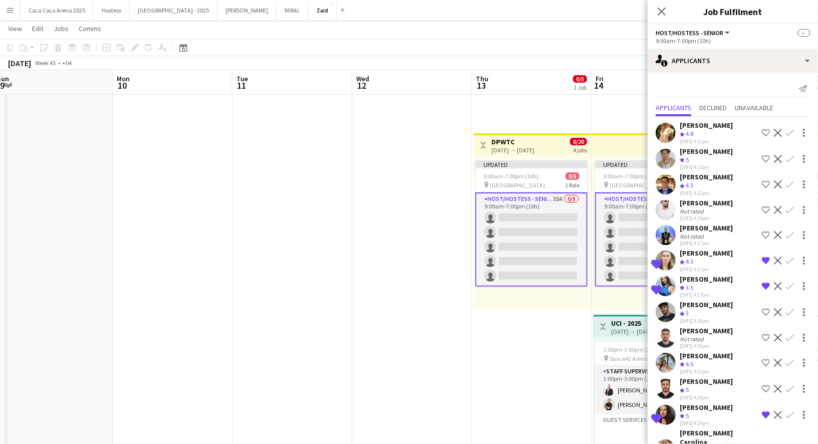
click at [551, 319] on app-date-cell "Toggle View DPWTC [DATE] → [DATE] 0/20 4 jobs Updated 9:00am-7:00pm (10h) 0/5 p…" at bounding box center [532, 235] width 120 height 575
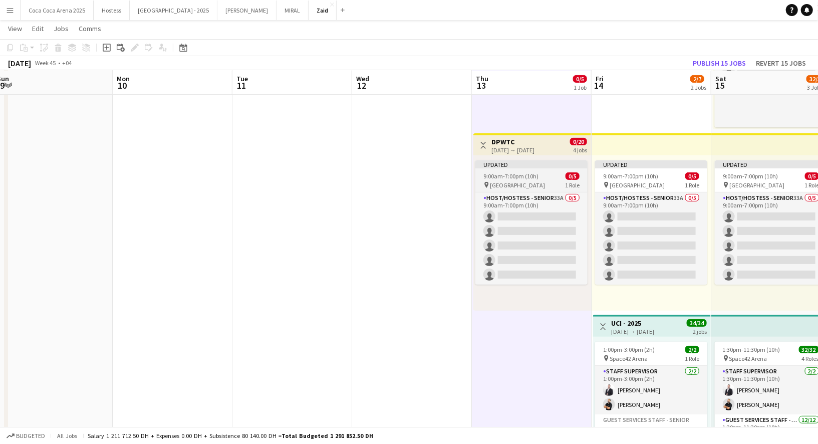
click at [577, 171] on app-job-card "Updated 9:00am-7:00pm (10h) 0/5 pin Dubai 1 Role Host/Hostess - Senior 33A 0/5 …" at bounding box center [531, 222] width 112 height 124
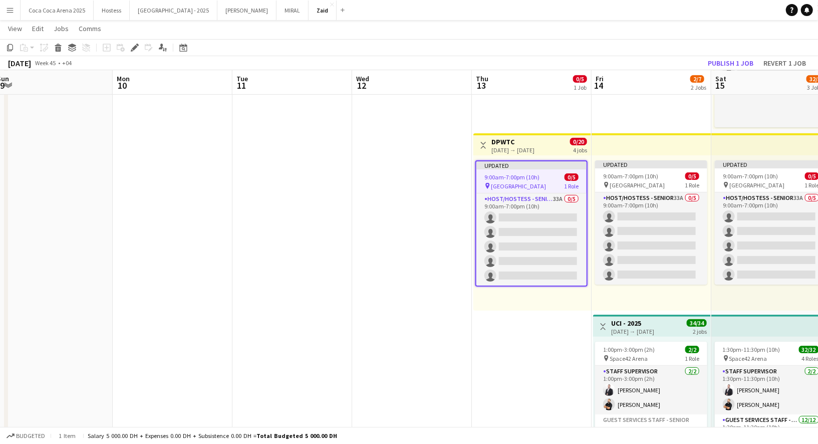
click at [575, 142] on span "0/20" at bounding box center [578, 142] width 17 height 8
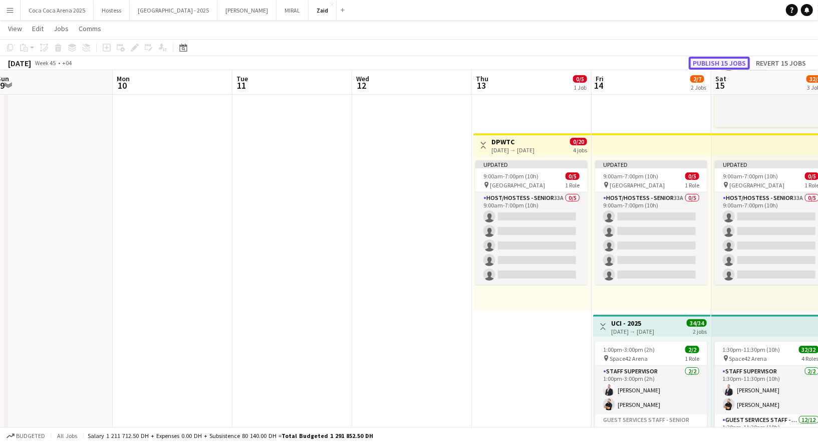
click at [716, 61] on button "Publish 15 jobs" at bounding box center [719, 63] width 61 height 13
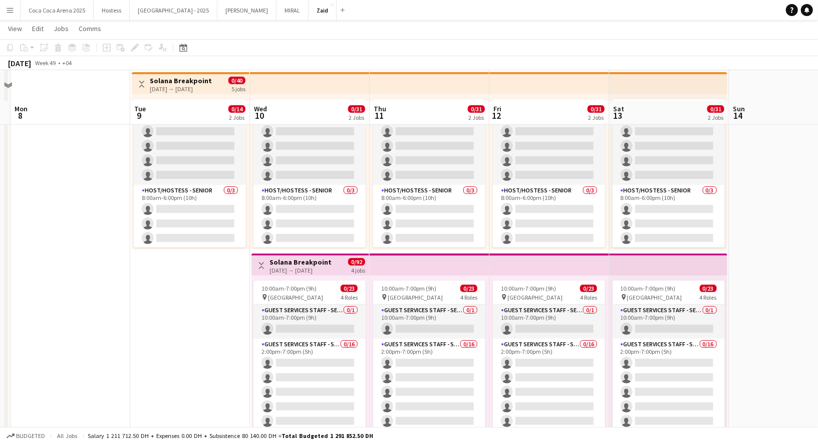
scroll to position [260, 0]
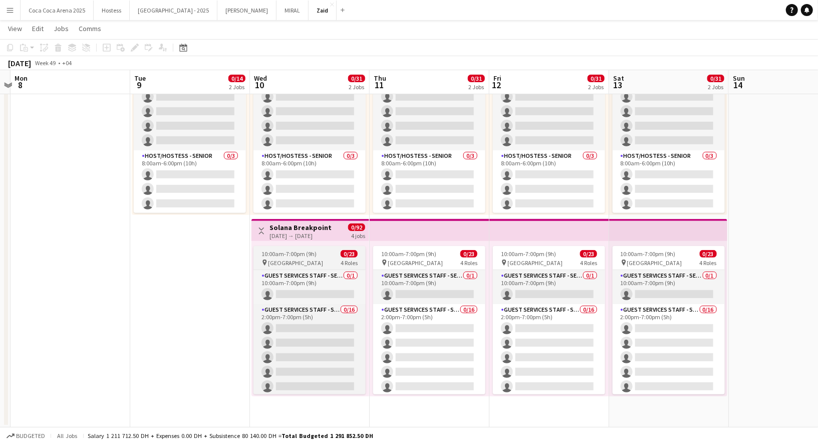
click at [293, 247] on app-job-card "10:00am-7:00pm (9h) 0/23 pin [GEOGRAPHIC_DATA] 4 Roles Guest Services Staff - S…" at bounding box center [309, 320] width 112 height 148
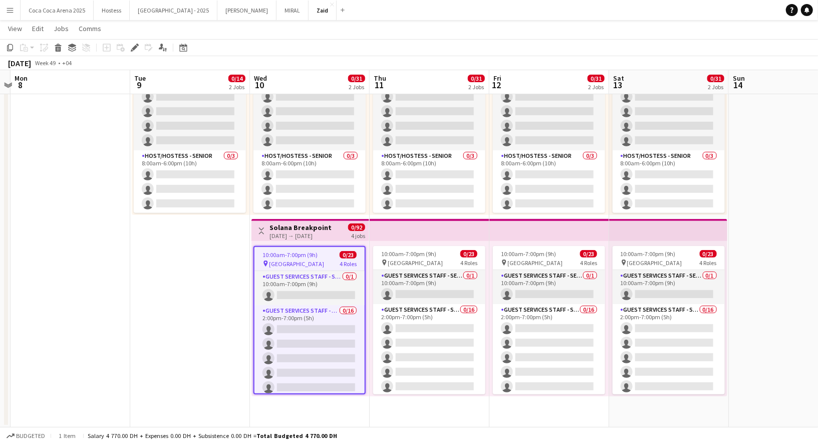
click at [335, 236] on div "Toggle View Solana Breakpoint [DATE] → [DATE] 0/92 4 jobs" at bounding box center [310, 230] width 110 height 17
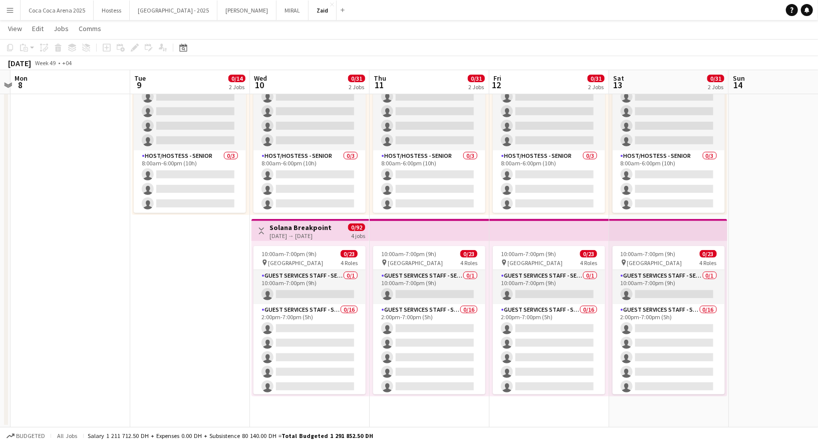
click at [306, 225] on h3 "Solana Breakpoint" at bounding box center [300, 227] width 62 height 9
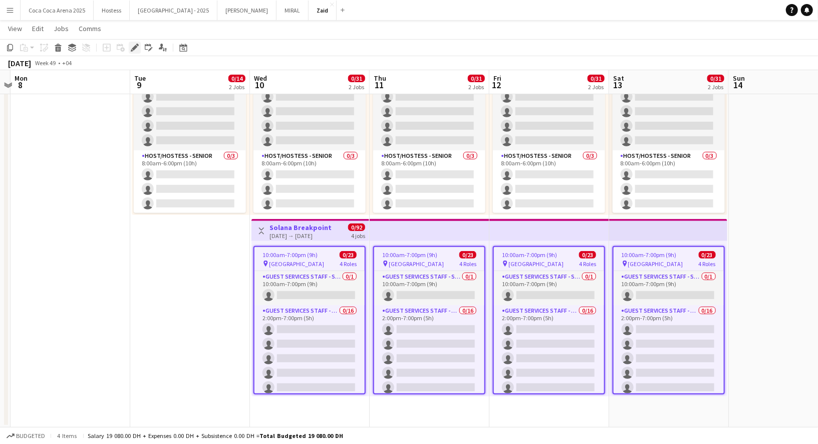
click at [134, 49] on icon at bounding box center [135, 48] width 6 height 6
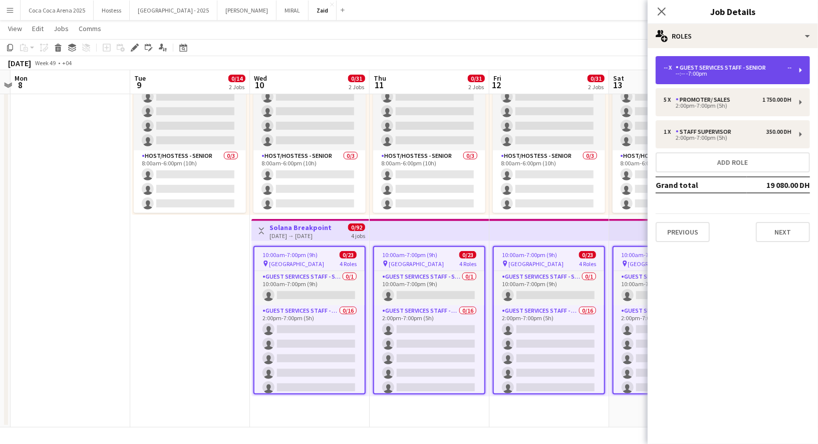
click at [741, 75] on div "--:-- -7:00pm" at bounding box center [728, 73] width 128 height 5
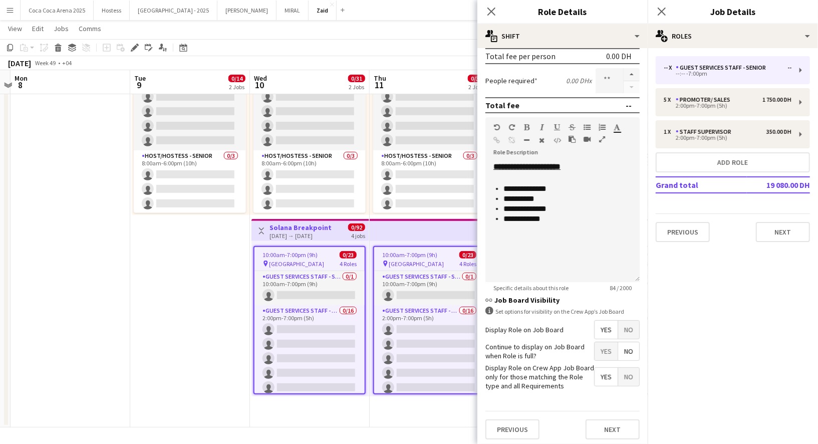
click at [628, 331] on span "No" at bounding box center [628, 330] width 21 height 18
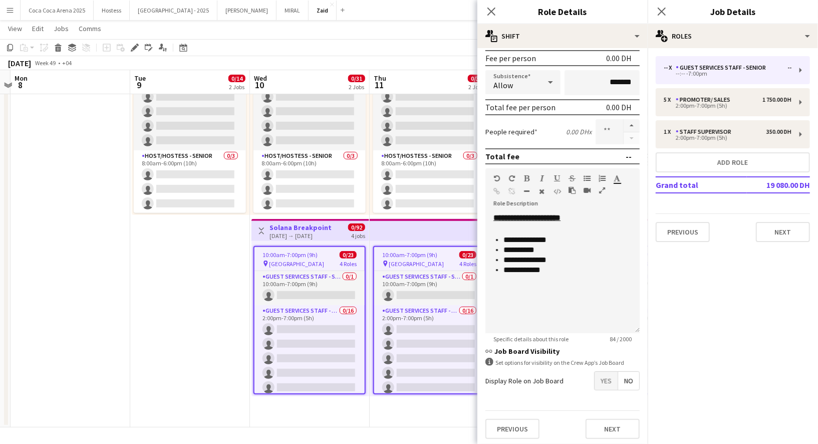
click at [724, 116] on div "-- x Guest Services Staff - Senior -- --:-- -7:00pm 5 x Promoter/ Sales 1 750.0…" at bounding box center [733, 149] width 170 height 186
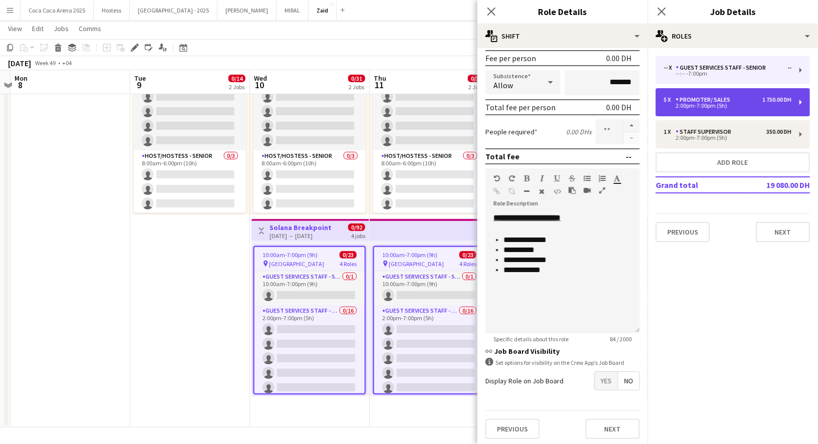
click at [722, 111] on div "5 x Promoter/ Sales 1 750.00 DH 2:00pm-7:00pm (5h)" at bounding box center [733, 102] width 154 height 28
type input "**********"
type input "*****"
type input "********"
type input "*"
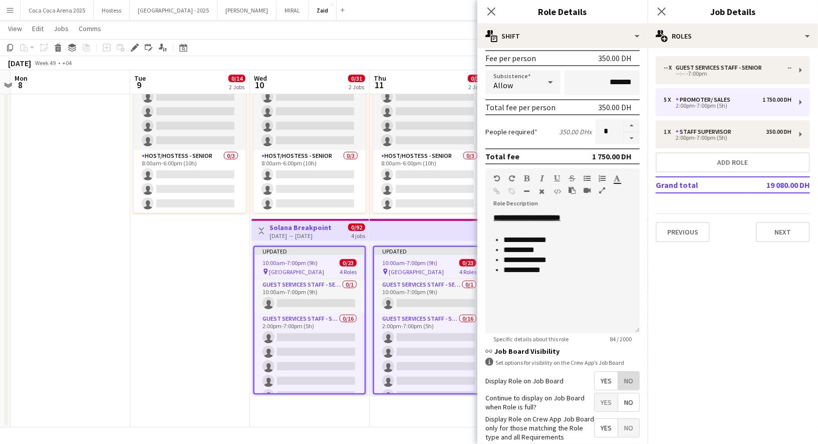
click at [632, 383] on span "No" at bounding box center [628, 381] width 21 height 18
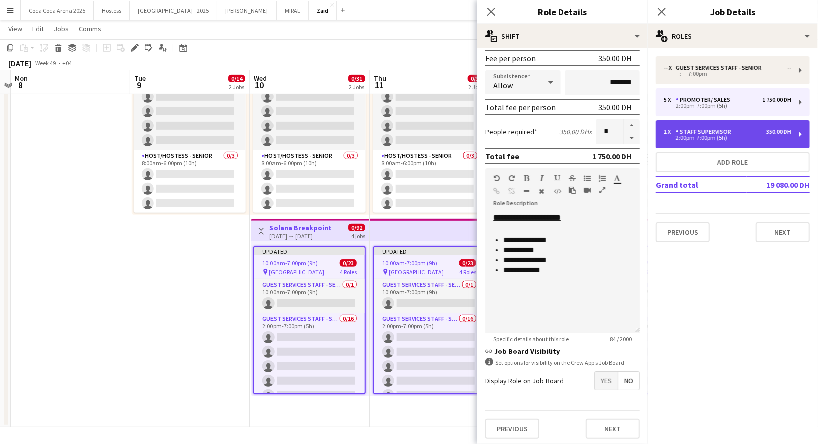
click at [714, 139] on div "2:00pm-7:00pm (5h)" at bounding box center [728, 137] width 128 height 5
type input "**********"
type input "*"
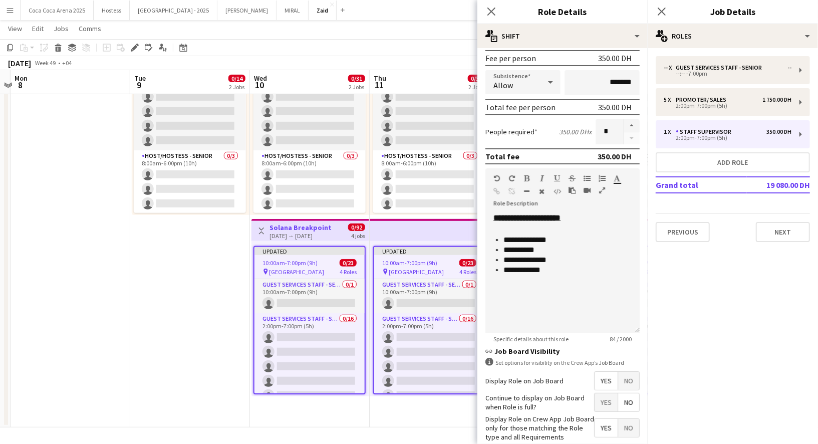
click at [628, 382] on span "No" at bounding box center [628, 381] width 21 height 18
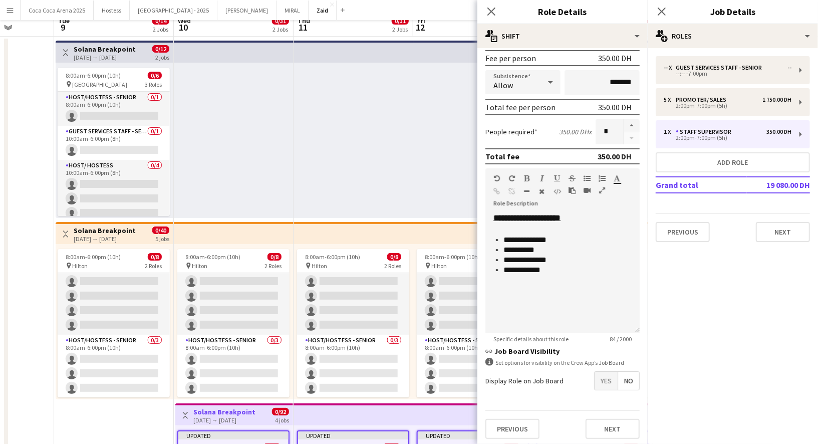
scroll to position [9, 0]
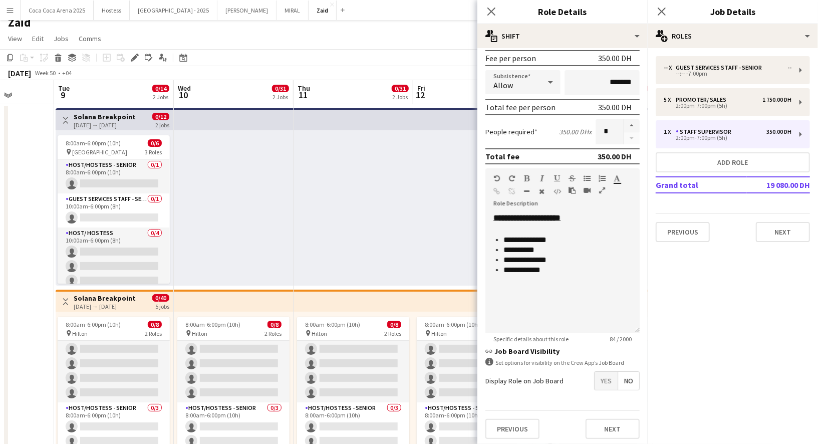
click at [97, 300] on h3 "Solana Breakpoint" at bounding box center [105, 298] width 62 height 9
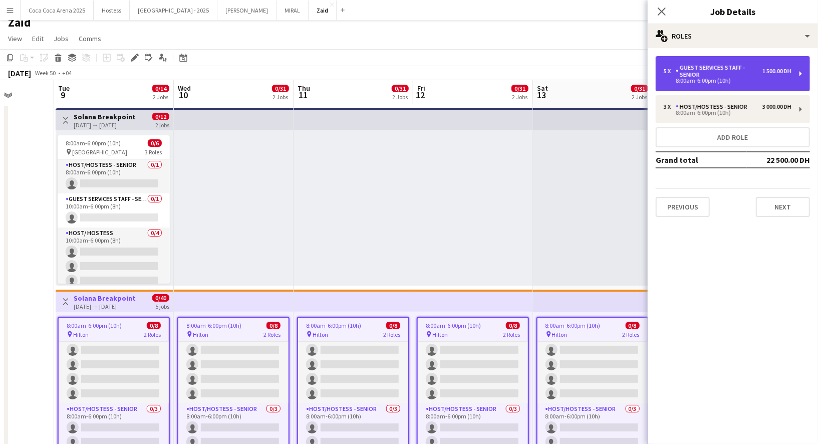
click at [692, 77] on div "Guest Services Staff - Senior" at bounding box center [719, 71] width 87 height 14
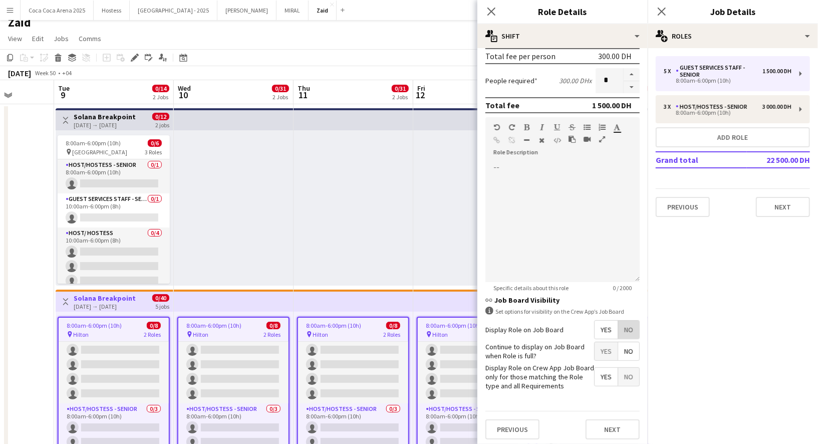
click at [635, 335] on span "No" at bounding box center [628, 330] width 21 height 18
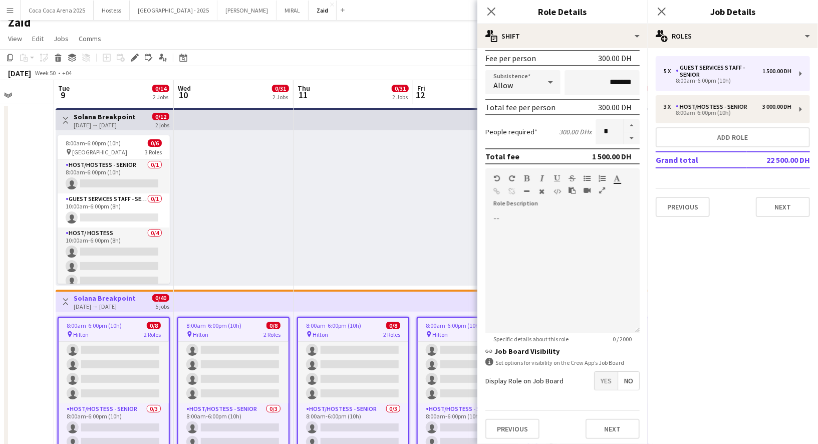
click at [132, 121] on div "[DATE] → [DATE]" at bounding box center [105, 125] width 62 height 8
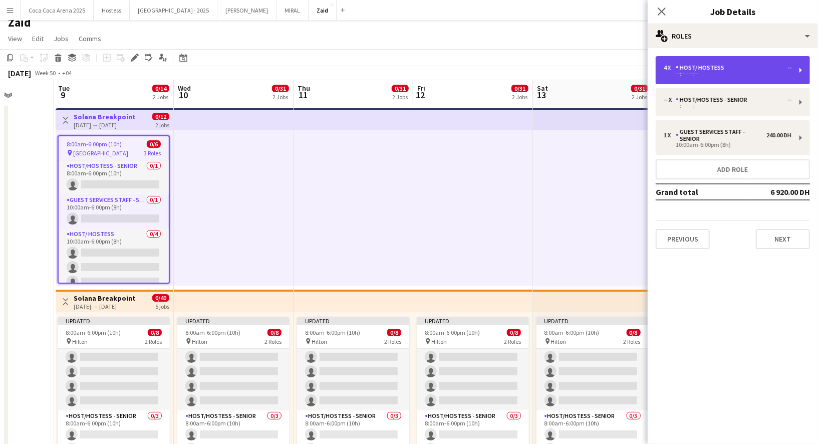
click at [731, 76] on div "4 x Host/ Hostess -- --:-- - --:--" at bounding box center [733, 70] width 154 height 28
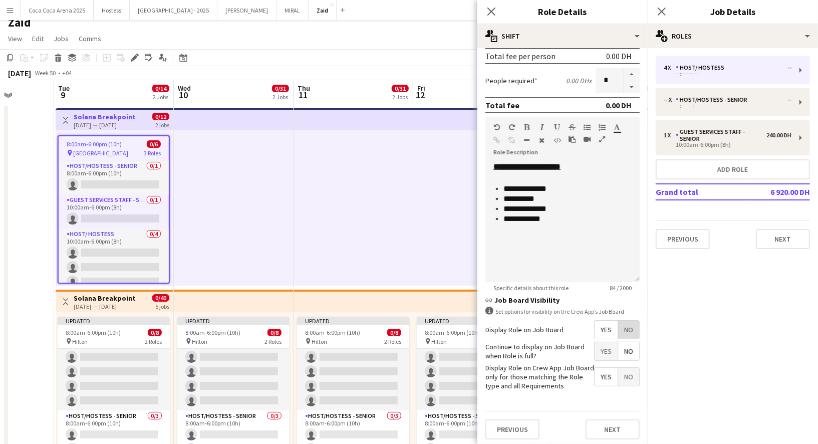
click at [627, 325] on span "No" at bounding box center [628, 330] width 21 height 18
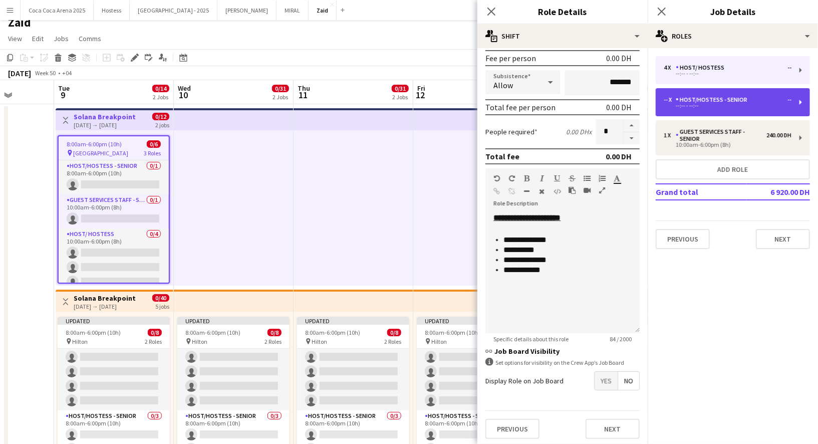
click at [729, 108] on div "--:-- - --:--" at bounding box center [728, 105] width 128 height 5
type input "**********"
type input "*********"
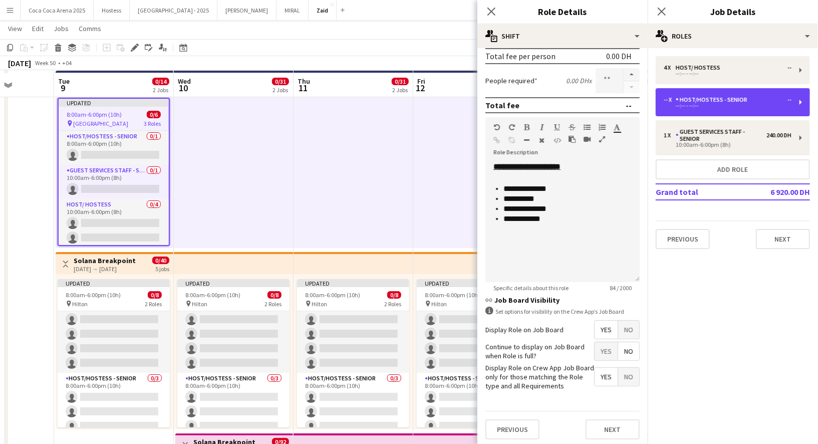
scroll to position [49, 0]
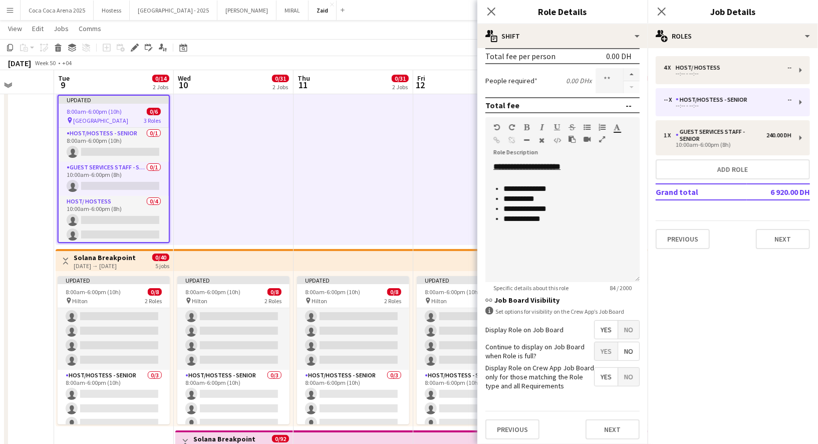
click at [627, 325] on span "No" at bounding box center [628, 330] width 21 height 18
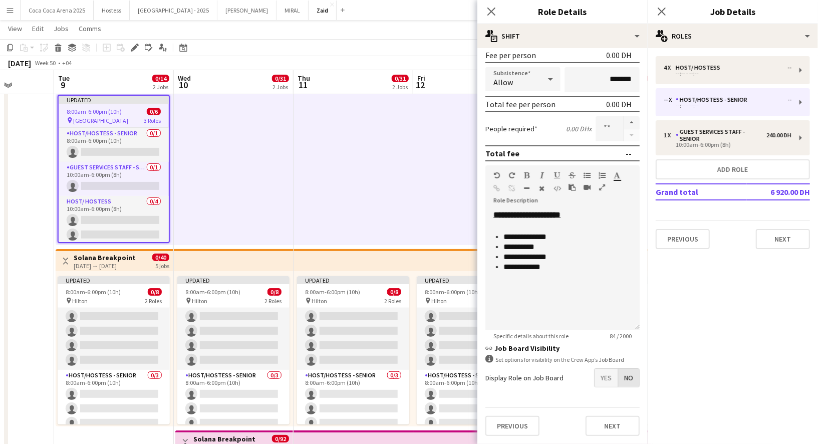
scroll to position [151, 0]
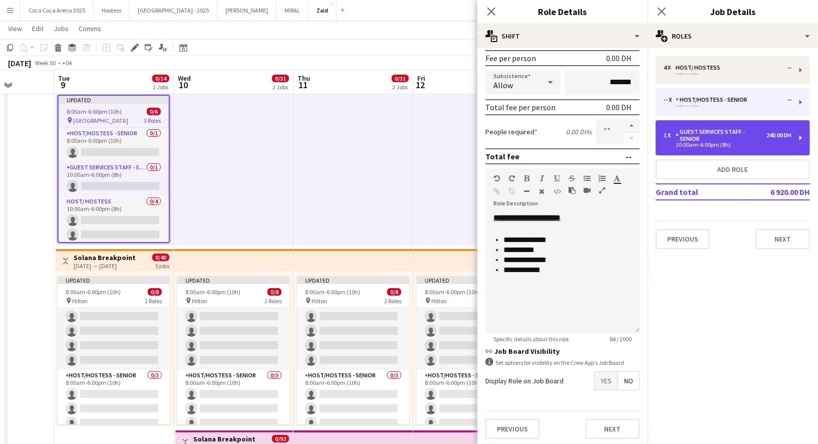
click at [713, 150] on div "1 x Guest Services Staff - Senior 240.00 DH 10:00am-6:00pm (8h)" at bounding box center [733, 137] width 154 height 35
type input "**********"
type input "*****"
type input "********"
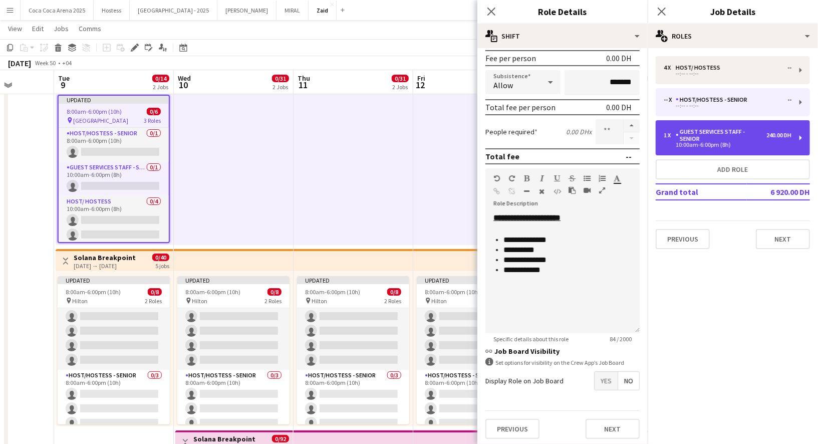
type input "*"
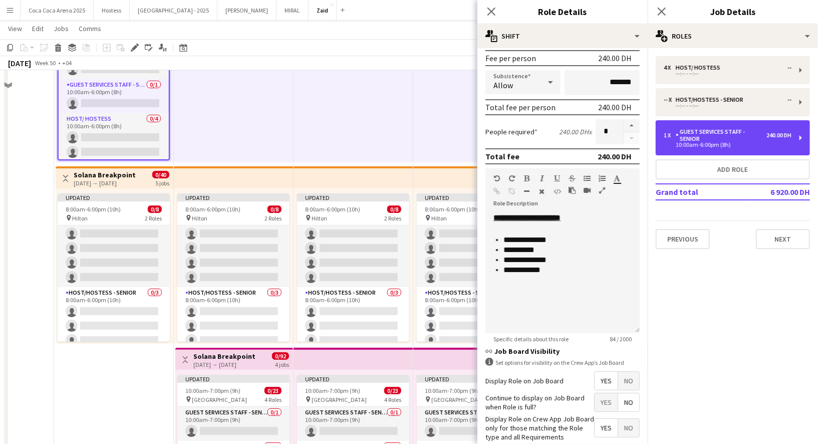
scroll to position [150, 0]
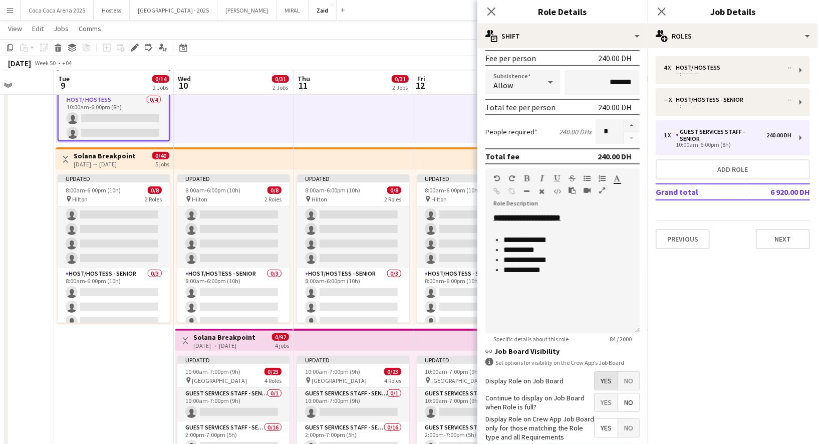
click at [617, 378] on span "Yes" at bounding box center [606, 381] width 23 height 18
click at [626, 378] on span "No" at bounding box center [628, 381] width 21 height 18
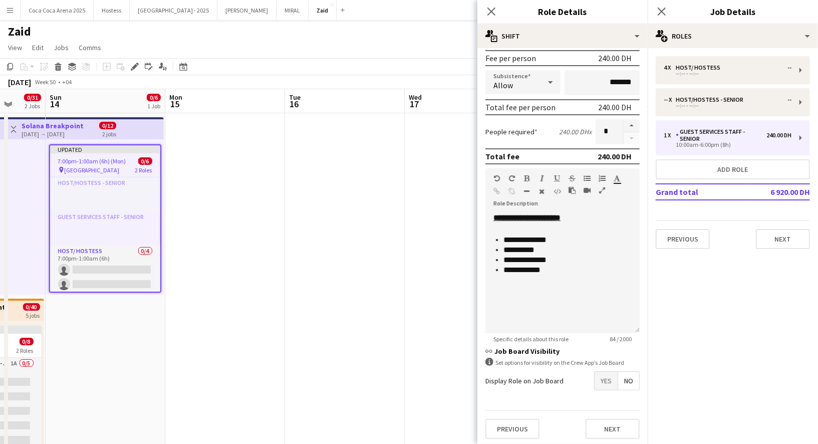
scroll to position [0, 297]
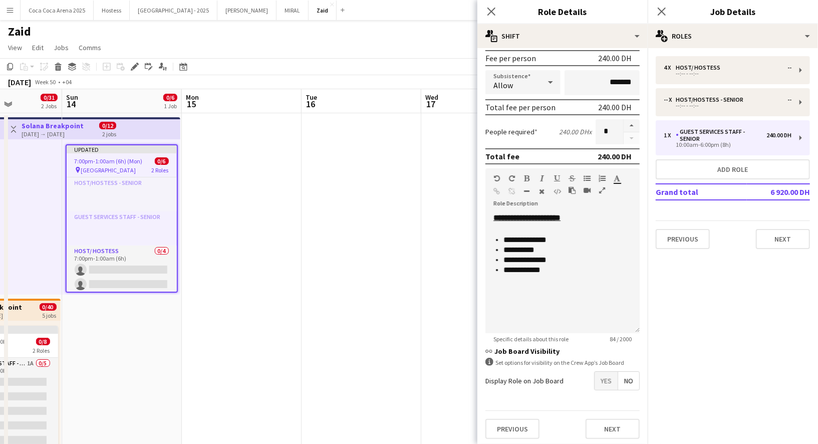
click at [296, 226] on app-date-cell at bounding box center [242, 400] width 120 height 575
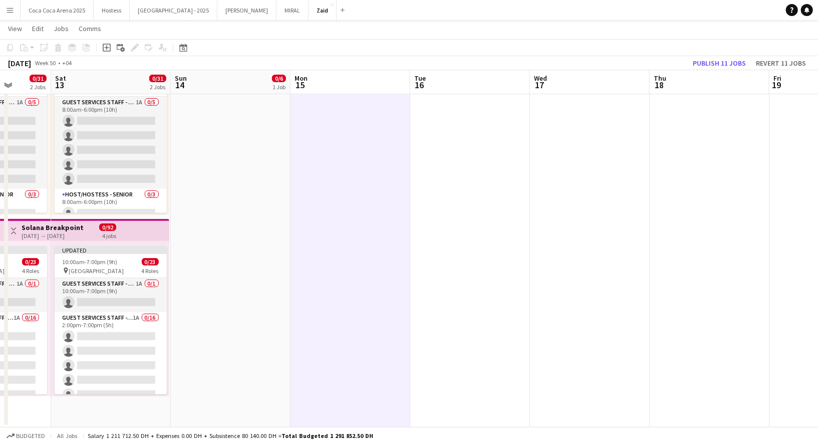
scroll to position [0, 224]
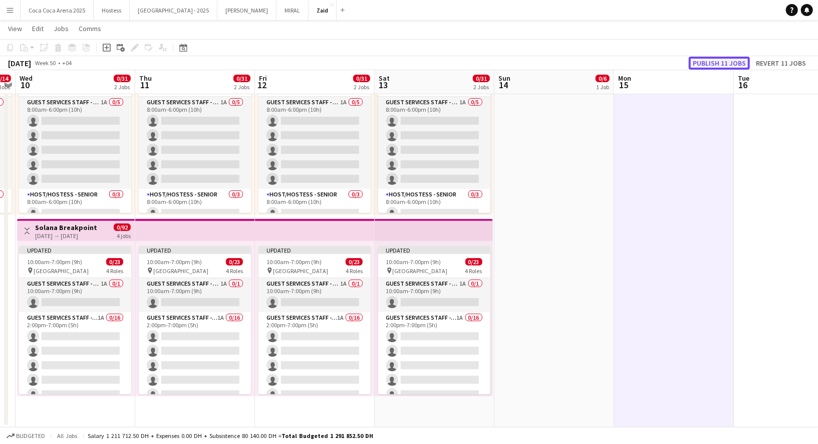
click at [715, 61] on button "Publish 11 jobs" at bounding box center [719, 63] width 61 height 13
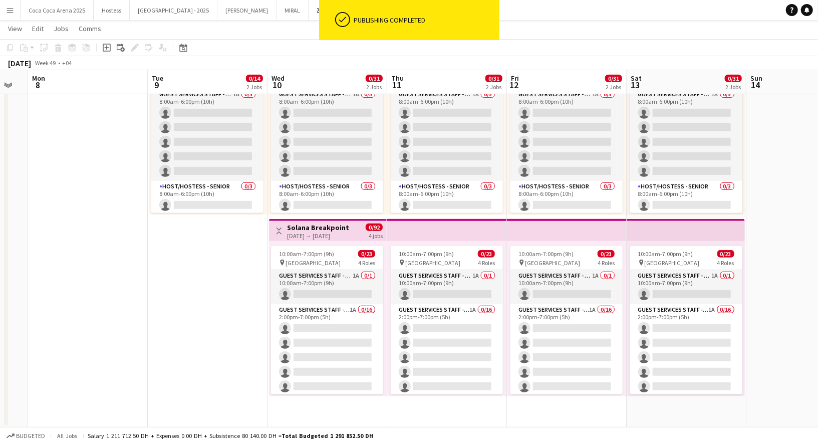
scroll to position [0, 212]
click at [279, 228] on app-icon "Toggle View" at bounding box center [278, 230] width 7 height 7
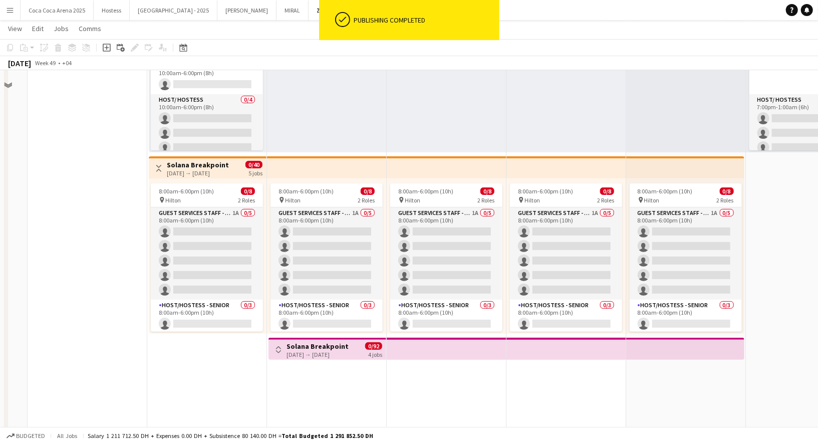
scroll to position [82, 0]
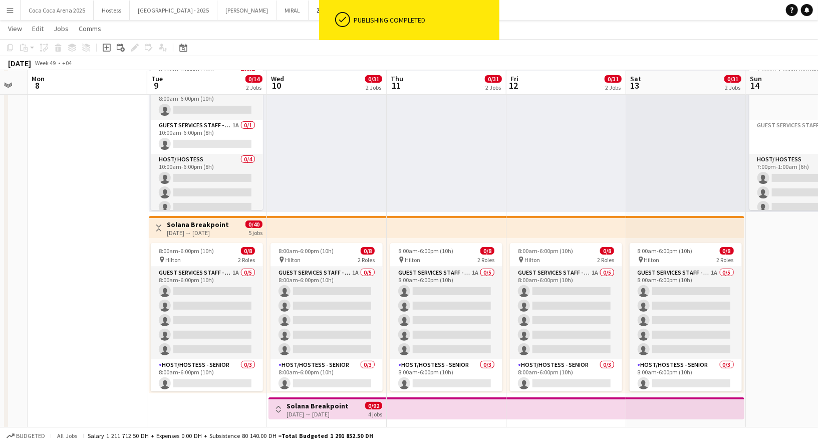
click at [163, 236] on app-top-bar "Toggle View Solana Breakpoint [DATE] → [DATE] 0/40 5 jobs" at bounding box center [208, 227] width 118 height 22
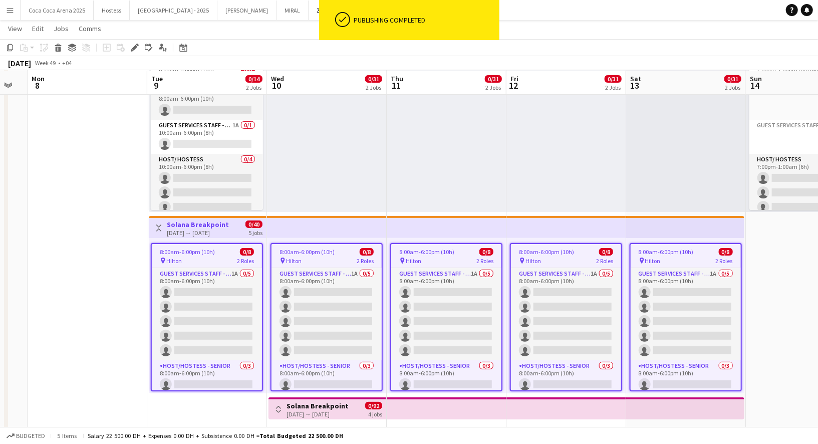
click at [157, 228] on app-icon "Toggle View" at bounding box center [158, 227] width 7 height 7
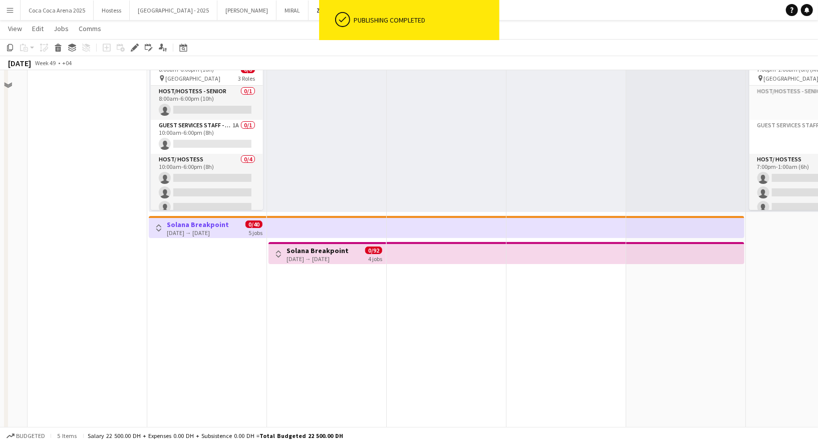
scroll to position [0, 0]
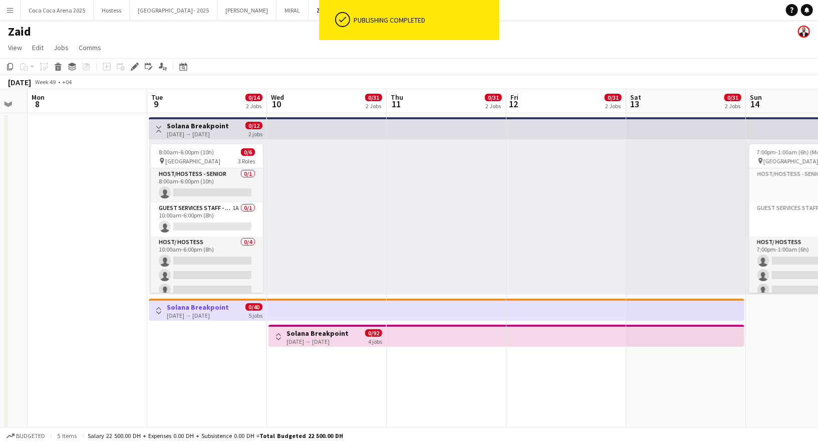
click at [159, 121] on div "Toggle View Solana Breakpoint [DATE] → [DATE] 0/12 2 jobs" at bounding box center [208, 129] width 110 height 17
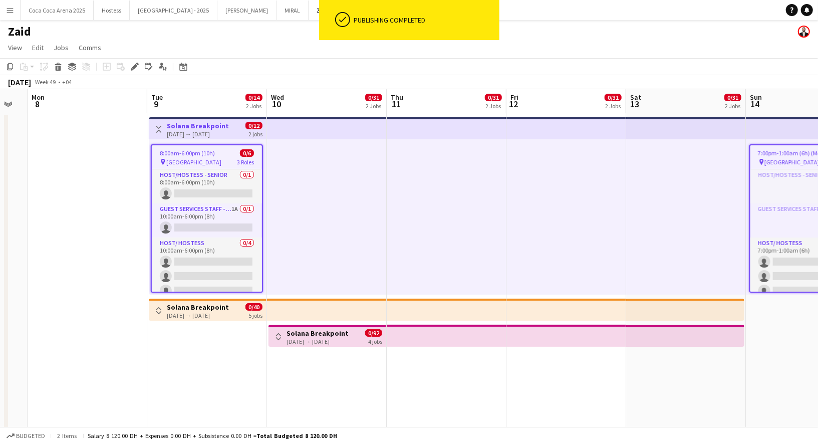
click at [150, 126] on app-top-bar "Toggle View Solana Breakpoint [DATE] → [DATE] 0/12 2 jobs" at bounding box center [208, 128] width 118 height 22
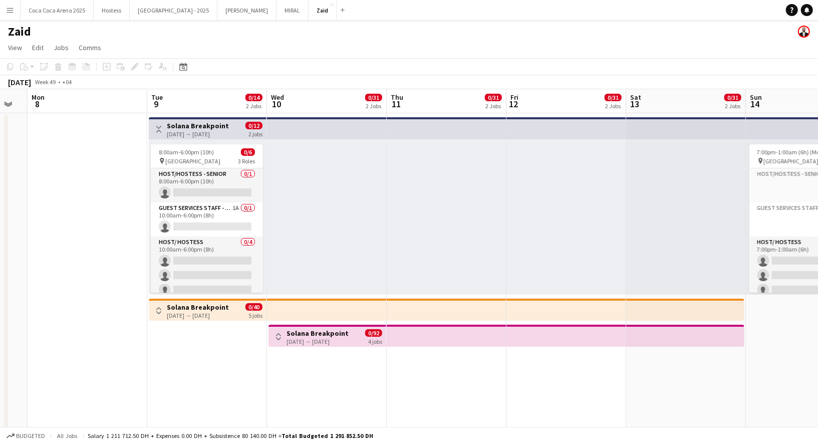
click at [155, 127] on app-icon "Toggle View" at bounding box center [158, 129] width 7 height 7
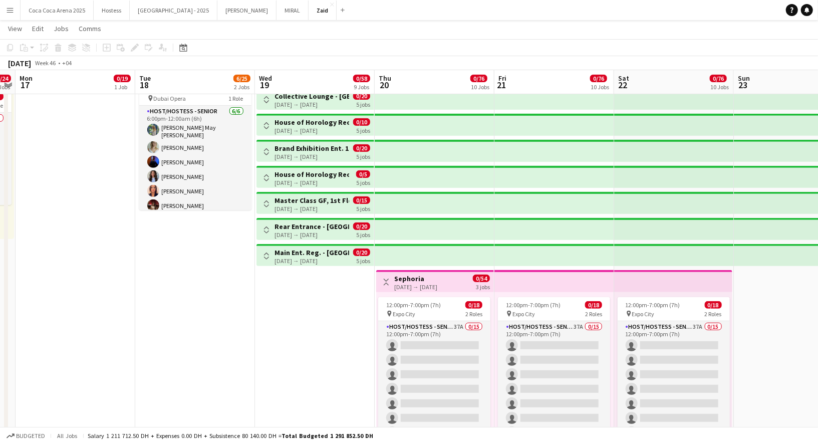
scroll to position [0, 231]
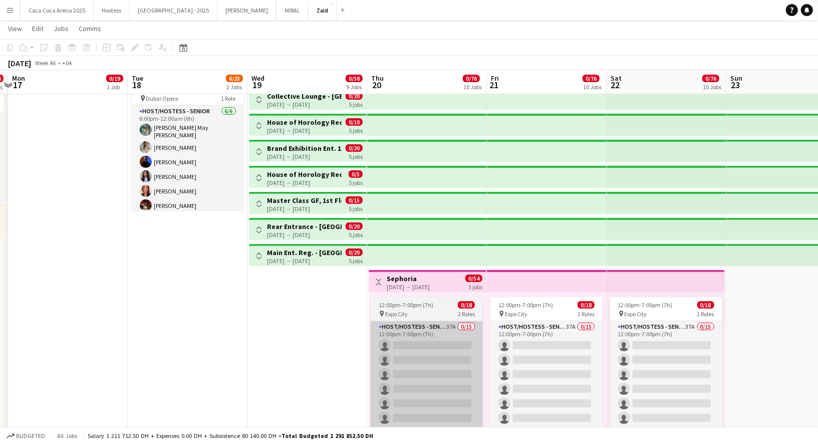
click at [452, 364] on app-card-role "Host/Hostess - Senior 37A 0/15 12:00pm-7:00pm (7h) single-neutral-actions singl…" at bounding box center [427, 439] width 112 height 237
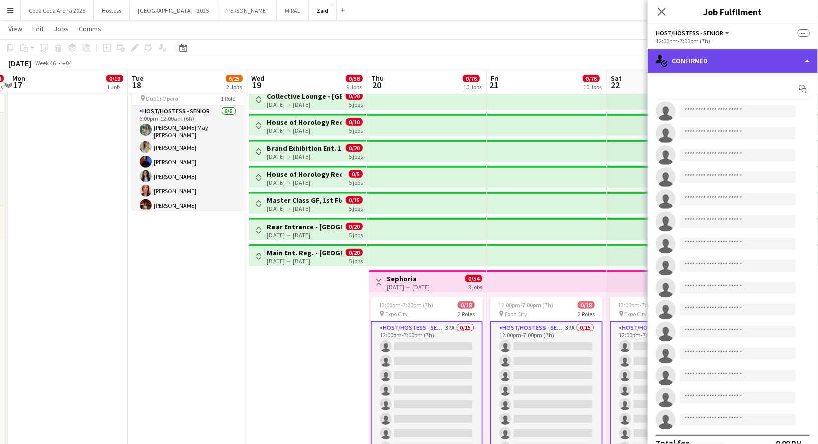
click at [723, 61] on div "single-neutral-actions-check-2 Confirmed" at bounding box center [733, 61] width 170 height 24
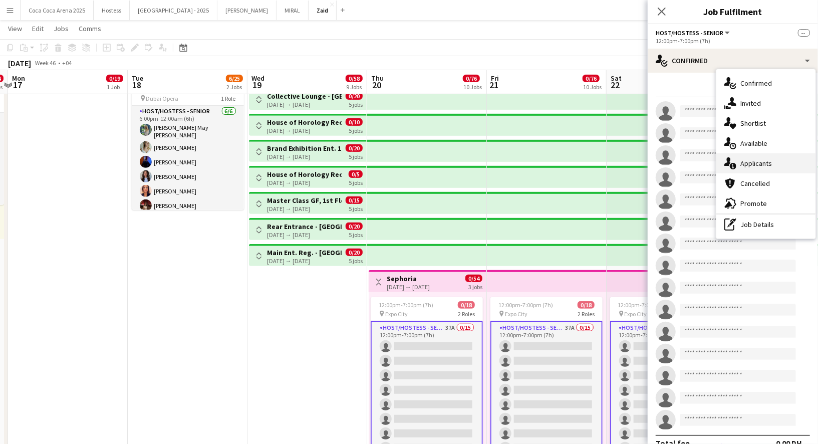
click at [772, 170] on div "single-neutral-actions-information Applicants" at bounding box center [765, 163] width 99 height 20
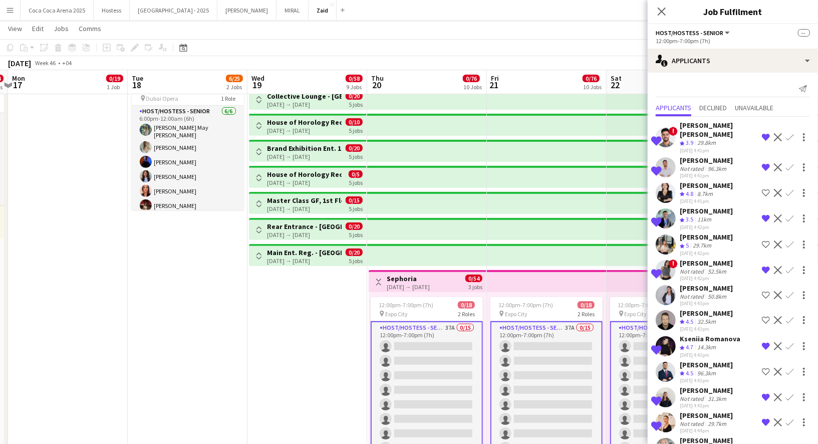
scroll to position [632, 0]
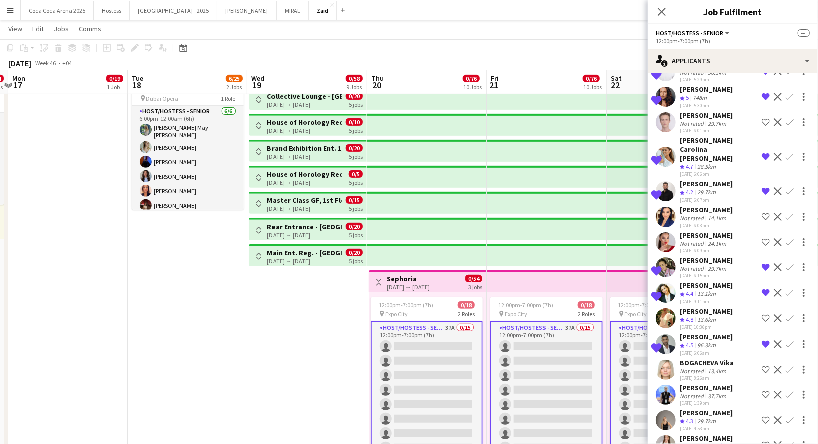
click at [768, 416] on app-icon "Shortlist crew" at bounding box center [766, 420] width 8 height 8
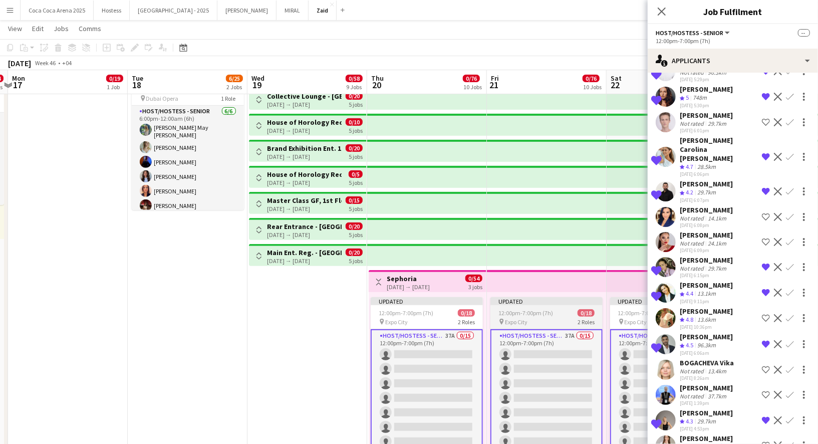
click at [548, 298] on div "Updated" at bounding box center [546, 301] width 112 height 8
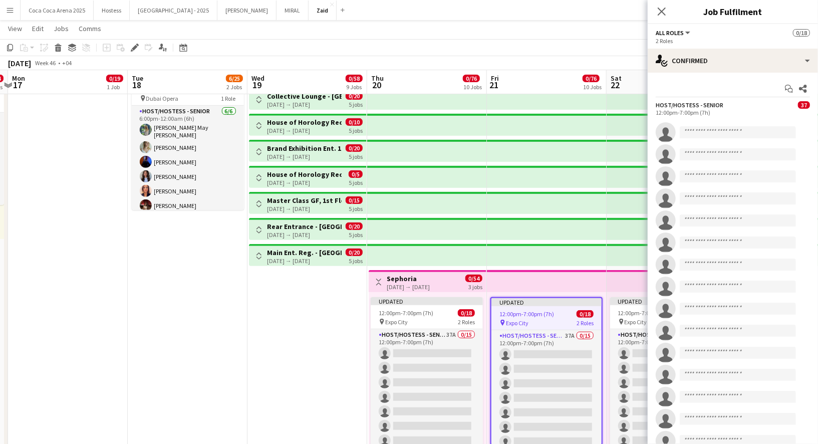
click at [545, 282] on app-top-bar at bounding box center [547, 281] width 120 height 22
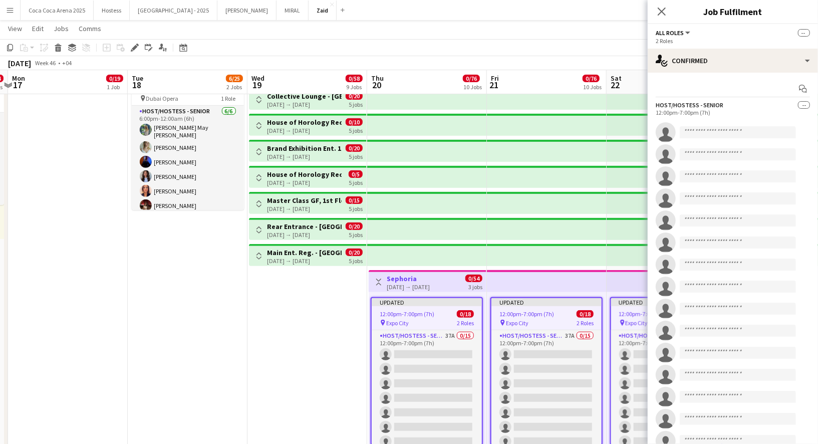
click at [306, 320] on app-date-cell "10:00am-12:00am (14h) (Thu) 0/30 pin [GEOGRAPHIC_DATA] 2 Roles Host/ Hostess 22…" at bounding box center [307, 163] width 120 height 575
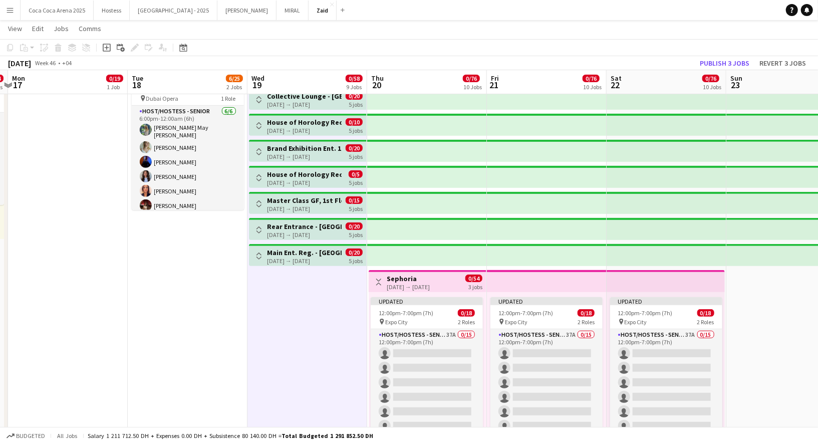
click at [408, 287] on div "[DATE] → [DATE]" at bounding box center [408, 287] width 43 height 8
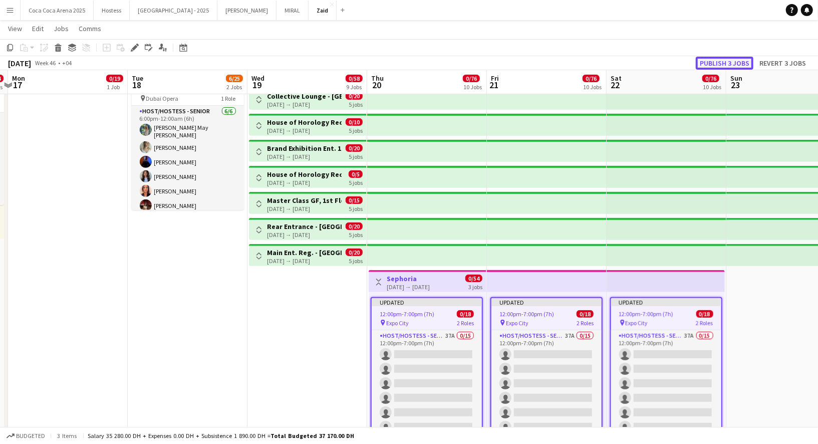
click at [738, 60] on button "Publish 3 jobs" at bounding box center [725, 63] width 58 height 13
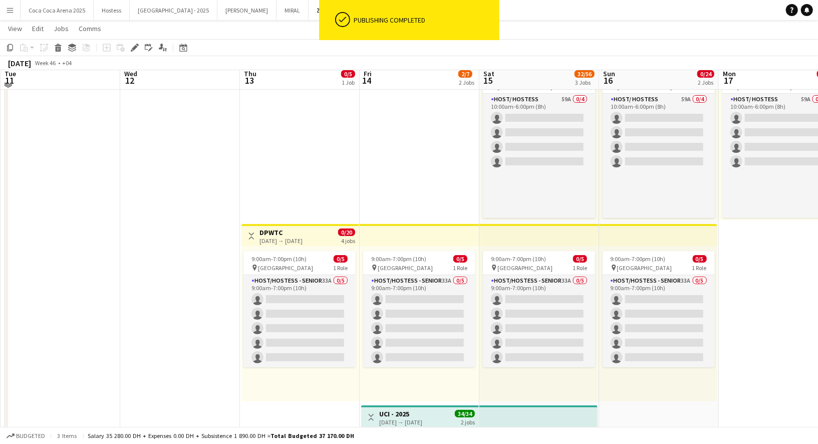
scroll to position [92, 0]
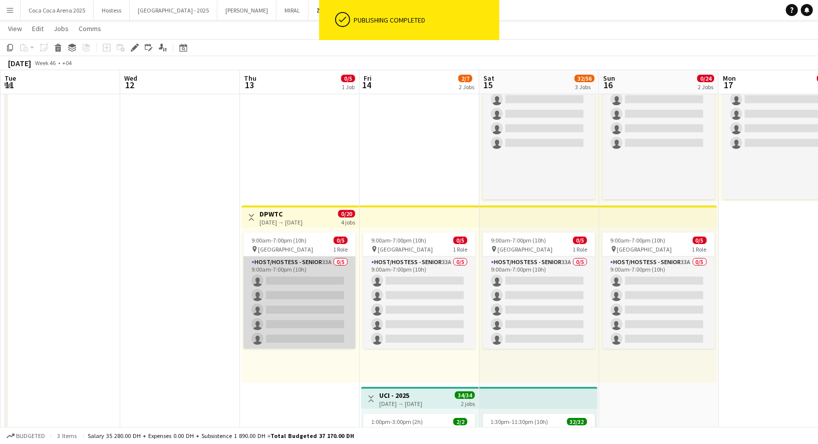
click at [329, 311] on app-card-role "Host/Hostess - Senior 33A 0/5 9:00am-7:00pm (10h) single-neutral-actions single…" at bounding box center [299, 302] width 112 height 92
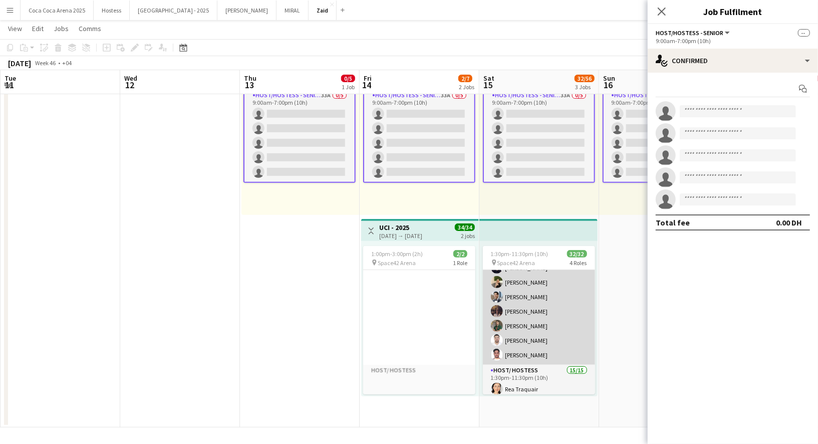
scroll to position [132, 0]
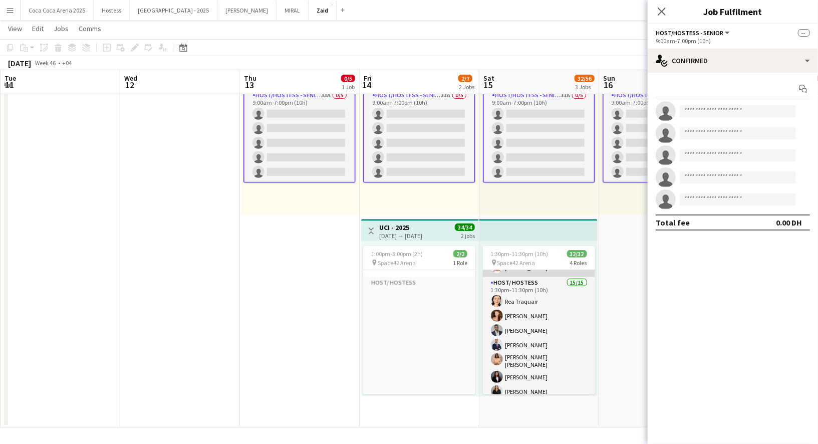
click at [549, 354] on app-card-role "Host/ Hostess 15/15 1:30pm-11:30pm (10h) [PERSON_NAME] [PERSON_NAME] Abdulkader…" at bounding box center [539, 400] width 112 height 246
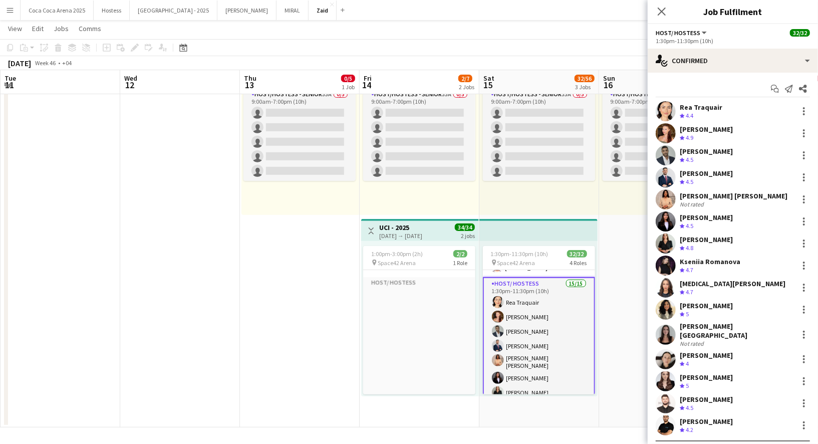
click at [628, 313] on app-date-cell "10:00am-12:00am (14h) (Mon) 0/19 pin [GEOGRAPHIC_DATA] 2 Roles Host/ Hostess 59…" at bounding box center [659, 139] width 120 height 575
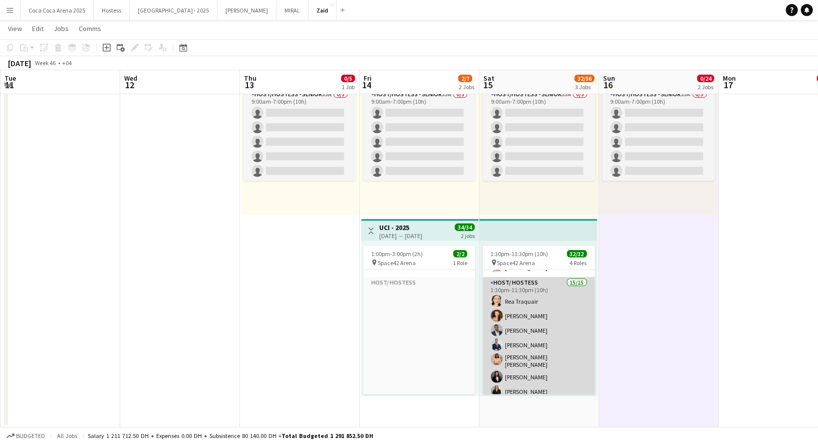
click at [548, 320] on app-card-role "Host/ Hostess 15/15 1:30pm-11:30pm (10h) [PERSON_NAME] [PERSON_NAME] Abdulkader…" at bounding box center [539, 400] width 112 height 246
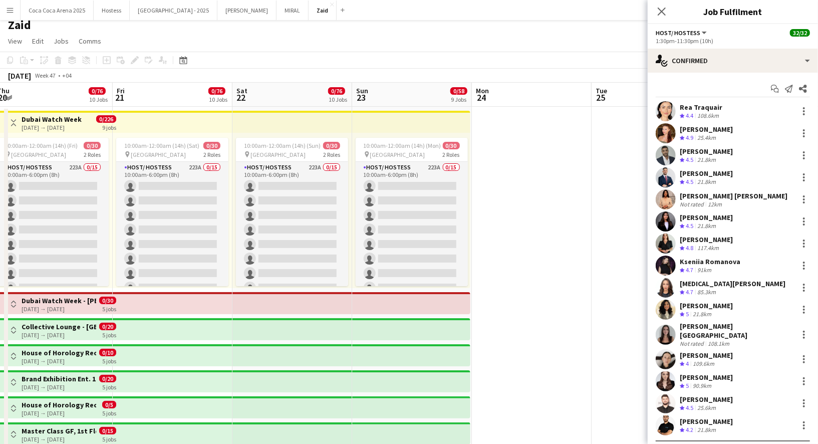
scroll to position [0, 241]
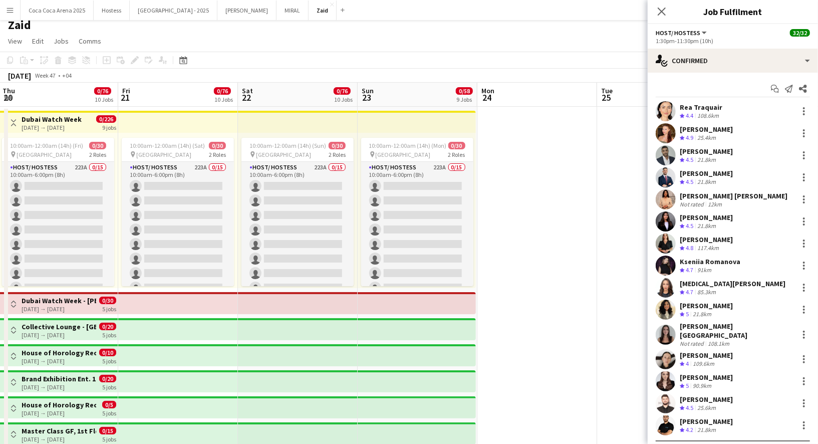
click at [742, 44] on div "1:30pm-11:30pm (10h)" at bounding box center [733, 41] width 154 height 8
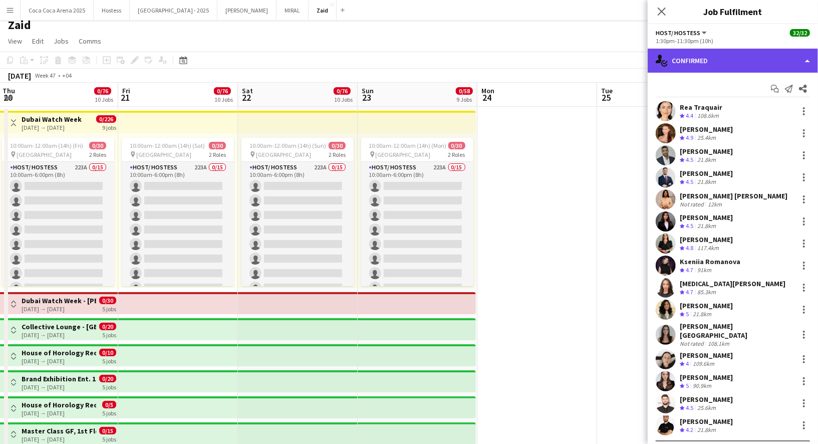
click at [742, 52] on div "single-neutral-actions-check-2 Confirmed" at bounding box center [733, 61] width 170 height 24
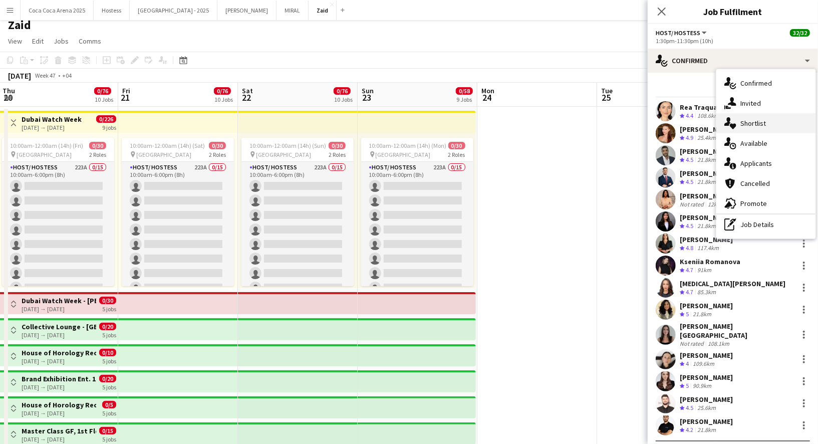
click at [770, 117] on div "single-neutral-actions-heart Shortlist" at bounding box center [765, 123] width 99 height 20
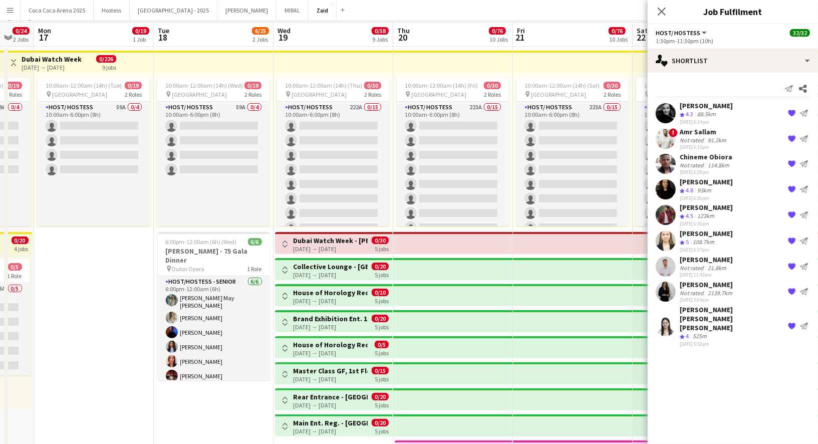
scroll to position [0, 0]
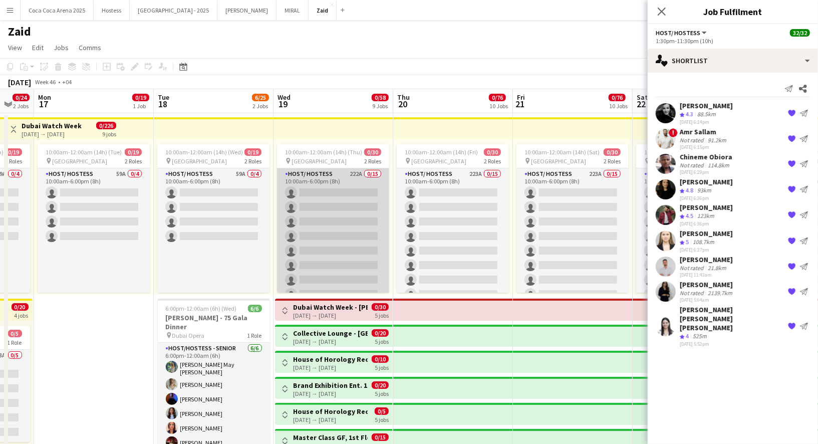
click at [387, 263] on app-card-role "Host/ Hostess 222A 0/15 10:00am-6:00pm (8h) single-neutral-actions single-neutr…" at bounding box center [333, 286] width 112 height 237
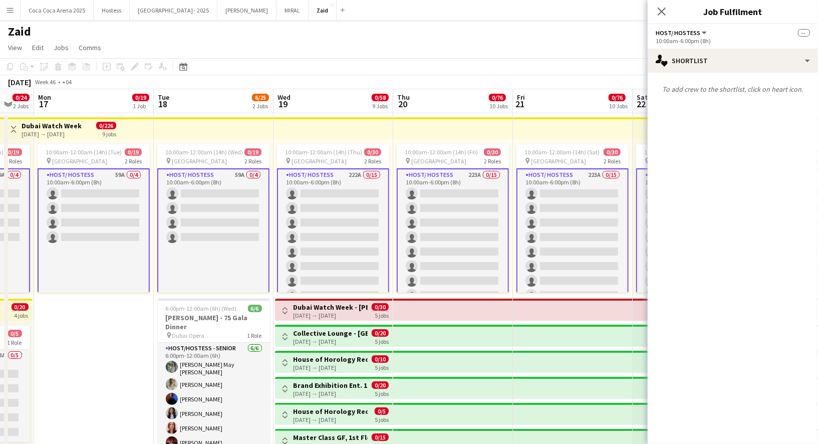
click at [443, 274] on app-card-role "Host/ Hostess 223A 0/15 10:00am-6:00pm (8h) single-neutral-actions single-neutr…" at bounding box center [453, 287] width 112 height 239
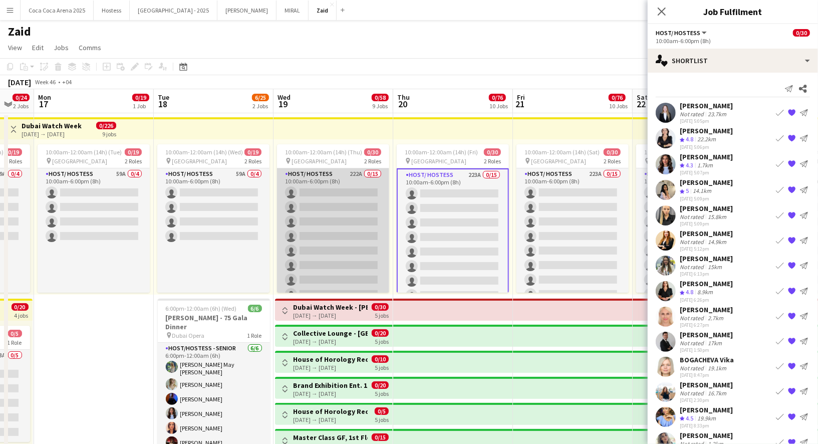
click at [375, 257] on app-card-role "Host/ Hostess 222A 0/15 10:00am-6:00pm (8h) single-neutral-actions single-neutr…" at bounding box center [333, 286] width 112 height 237
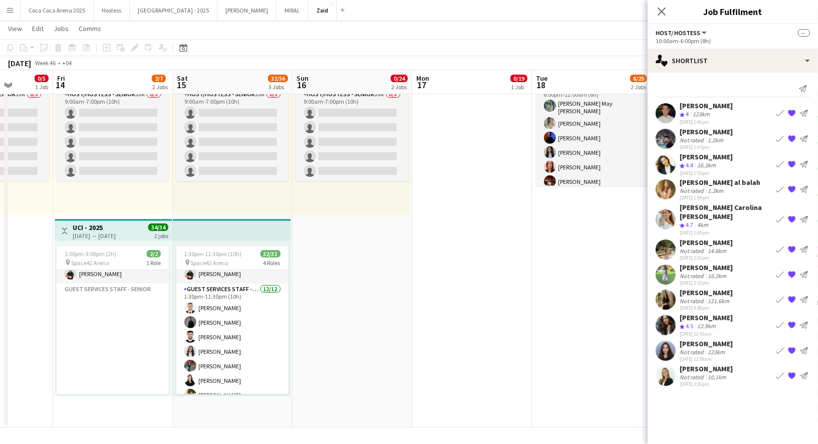
scroll to position [36, 0]
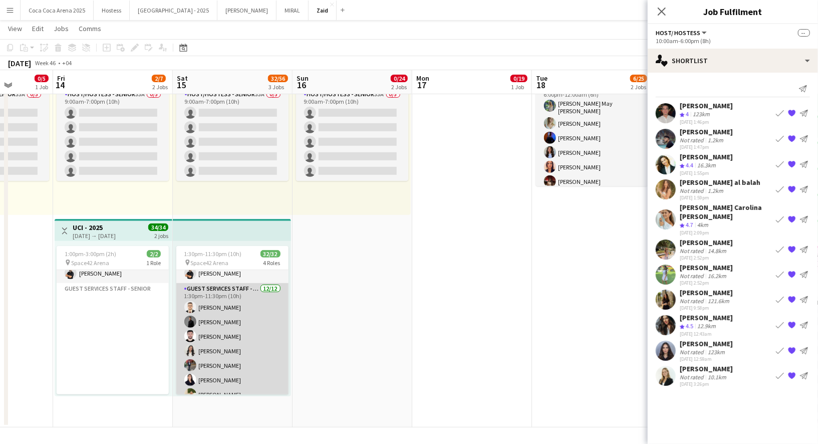
click at [264, 325] on app-card-role "Guest Services Staff - Senior [DATE] 1:30pm-11:30pm (10h) [PERSON_NAME] [PERSON…" at bounding box center [232, 380] width 112 height 194
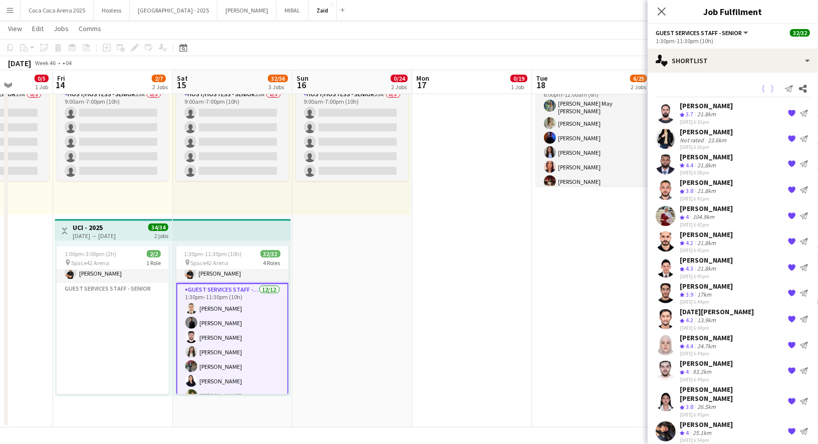
scroll to position [0, 306]
click at [259, 342] on app-card-role "Guest Services Staff - Senior [DATE] 1:30pm-11:30pm (10h) [PERSON_NAME] [PERSON…" at bounding box center [233, 381] width 112 height 196
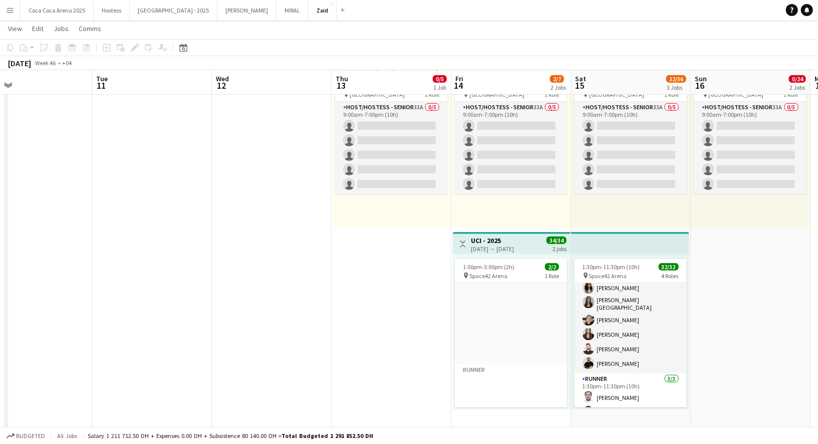
scroll to position [377, 0]
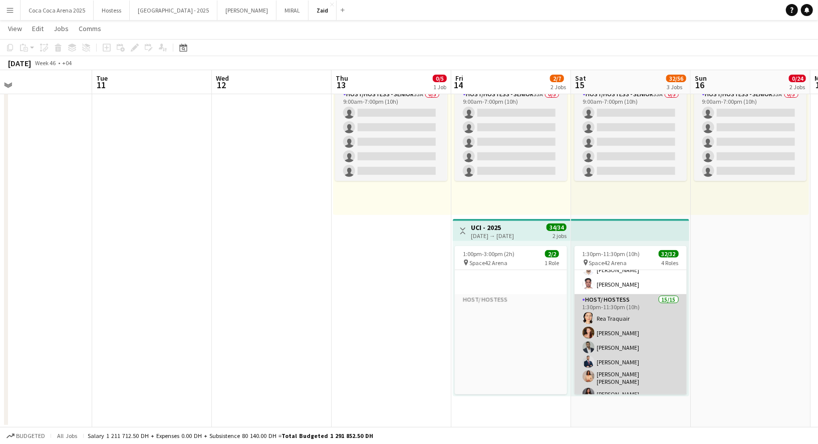
click at [600, 360] on app-card-role "Host/ Hostess 15/15 1:30pm-11:30pm (10h) [PERSON_NAME] [PERSON_NAME] Abdulkader…" at bounding box center [630, 417] width 112 height 246
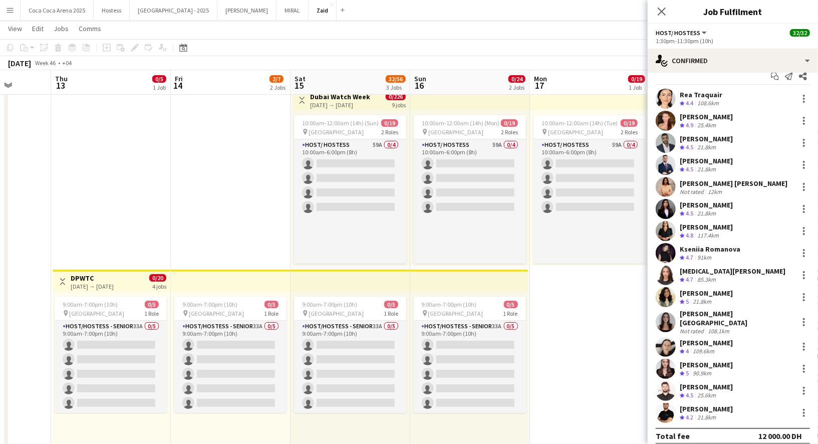
scroll to position [0, 0]
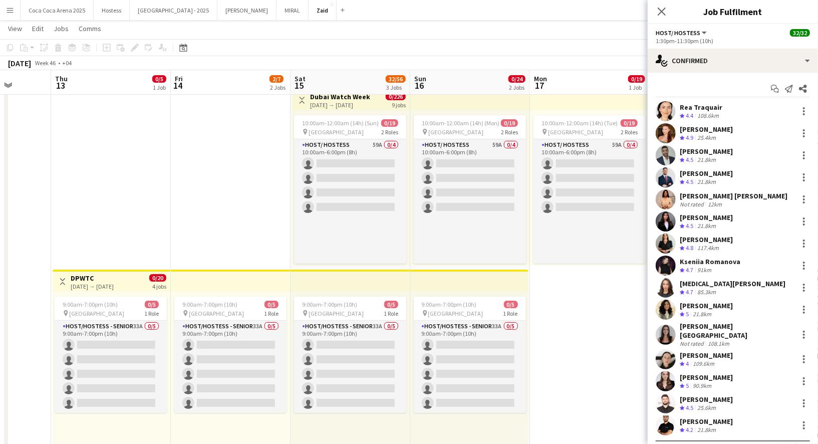
click at [568, 359] on app-date-cell "10:00am-12:00am (14h) (Tue) 0/19 pin [GEOGRAPHIC_DATA] 2 Roles Host/ Hostess 59…" at bounding box center [590, 371] width 120 height 575
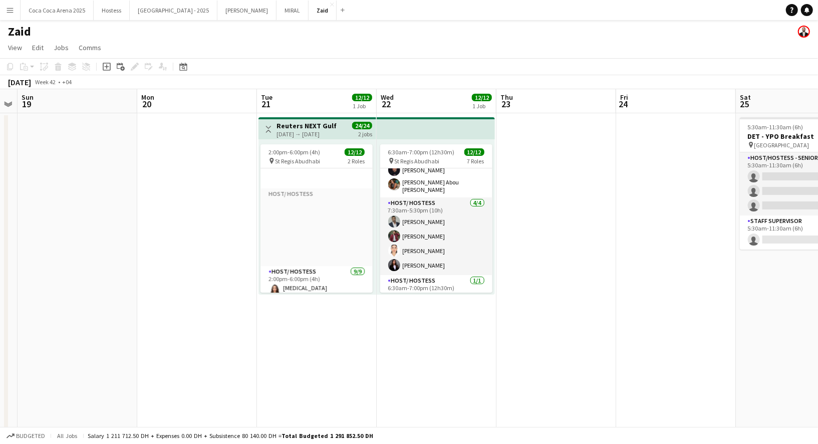
scroll to position [201, 0]
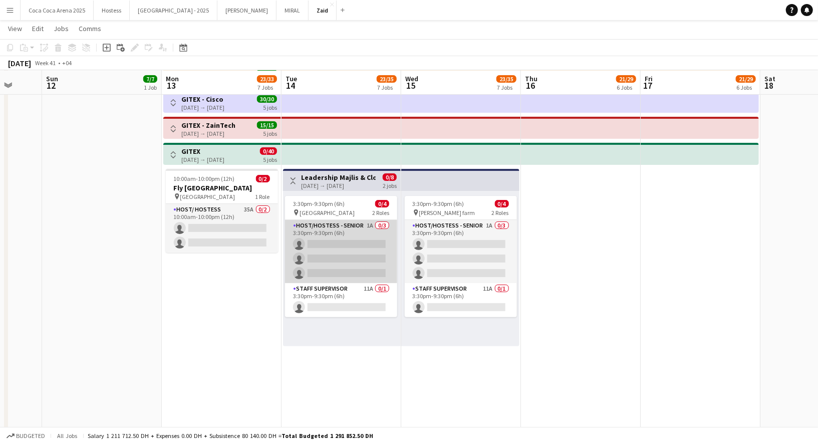
click at [383, 238] on app-card-role "Host/Hostess - Senior 1A 0/3 3:30pm-9:30pm (6h) single-neutral-actions single-n…" at bounding box center [341, 251] width 112 height 63
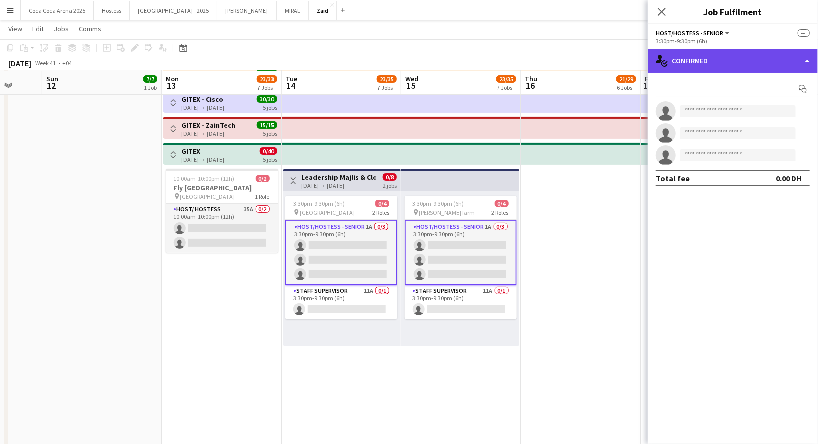
click at [758, 57] on div "single-neutral-actions-check-2 Confirmed" at bounding box center [733, 61] width 170 height 24
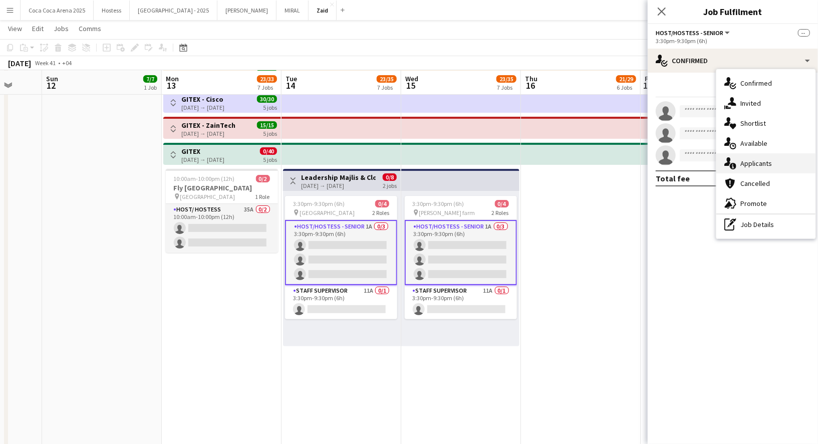
click at [772, 159] on div "single-neutral-actions-information Applicants" at bounding box center [765, 163] width 99 height 20
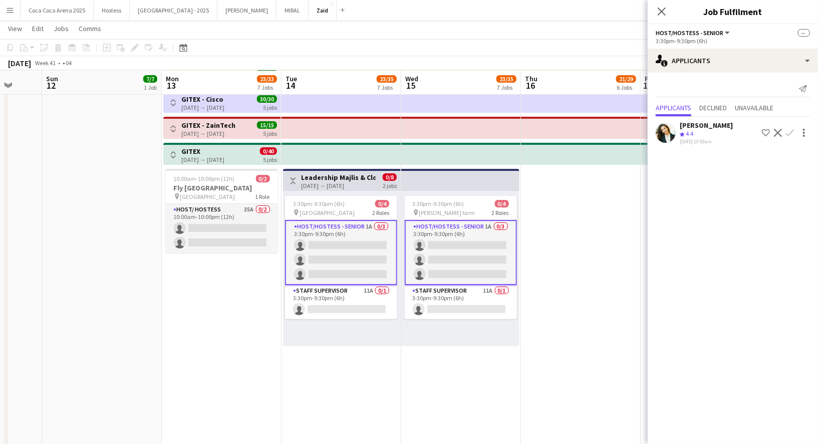
click at [601, 284] on app-date-cell at bounding box center [581, 296] width 120 height 575
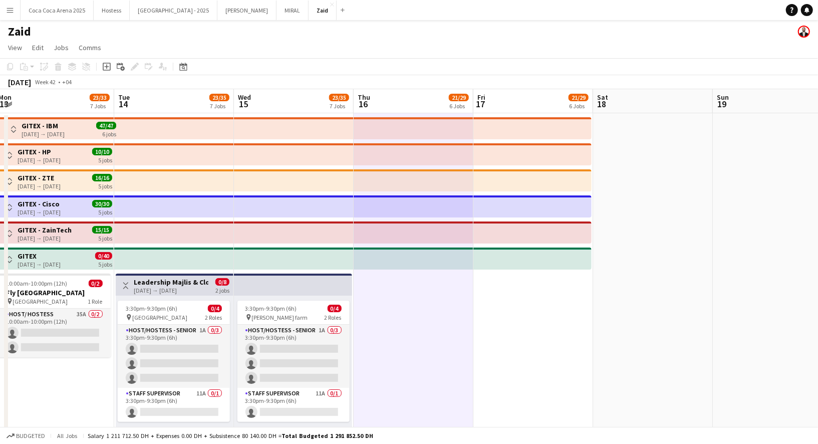
scroll to position [0, 363]
click at [353, 283] on app-top-bar at bounding box center [294, 284] width 118 height 22
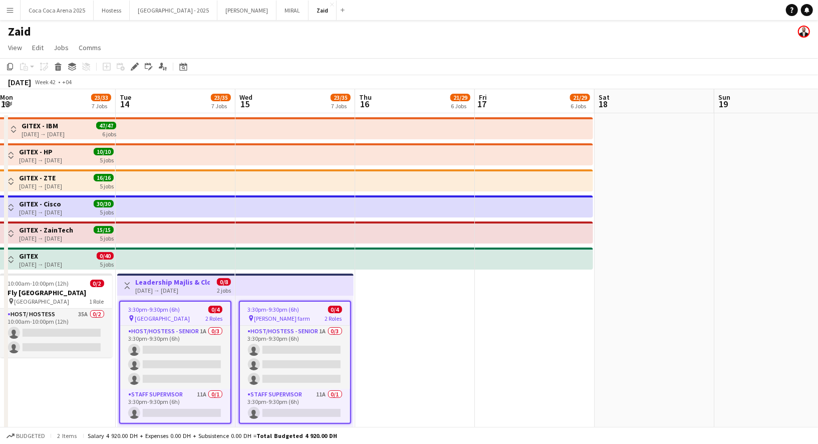
click at [328, 51] on app-page-menu "View Day view expanded Day view collapsed Month view Date picker Jump to [DATE]…" at bounding box center [409, 48] width 818 height 19
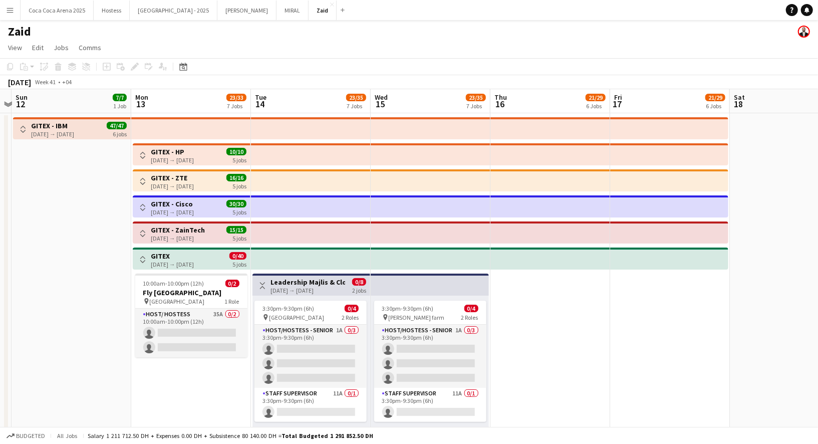
scroll to position [0, 214]
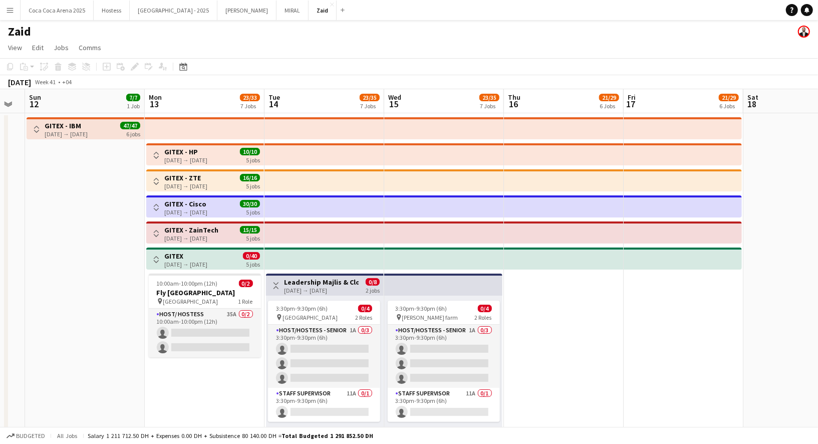
click at [173, 192] on app-date-cell "Toggle View GITEX - HP [DATE] → [DATE] 10/10 5 jobs Toggle View GITEX - ZTE [DA…" at bounding box center [205, 400] width 120 height 575
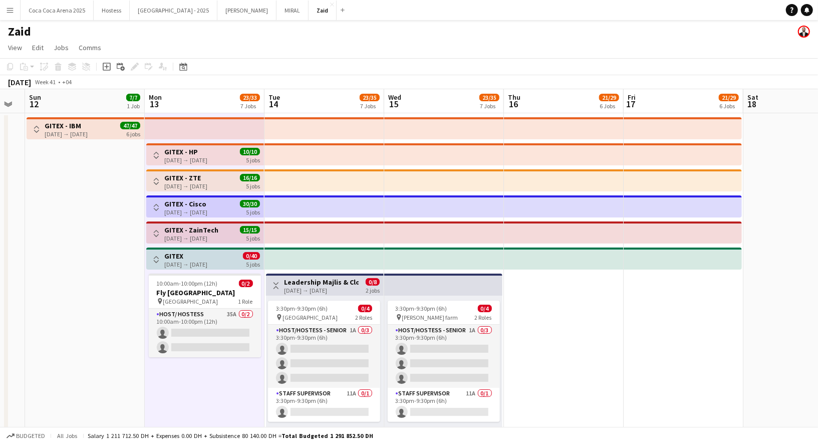
click at [160, 200] on div "Toggle View GITEX - Cisco [DATE] → [DATE] 30/30 5 jobs" at bounding box center [205, 207] width 110 height 17
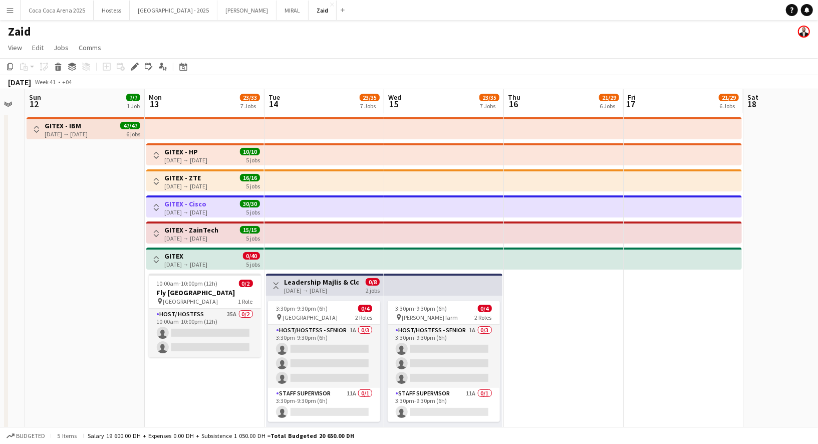
click at [159, 201] on button "Toggle View" at bounding box center [156, 207] width 12 height 12
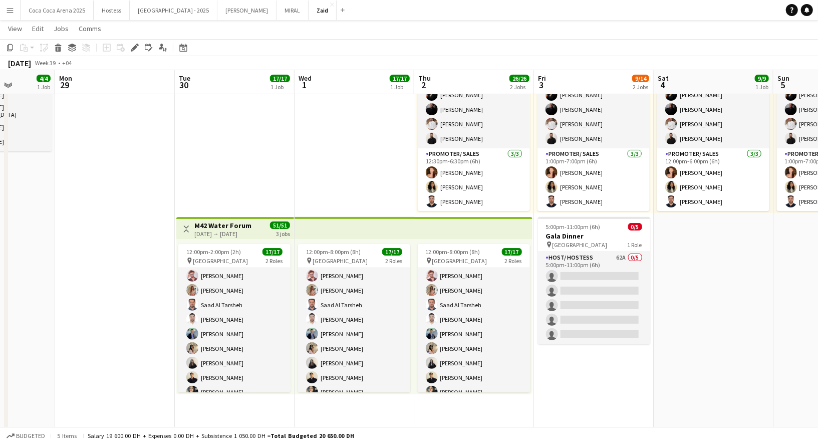
scroll to position [97, 0]
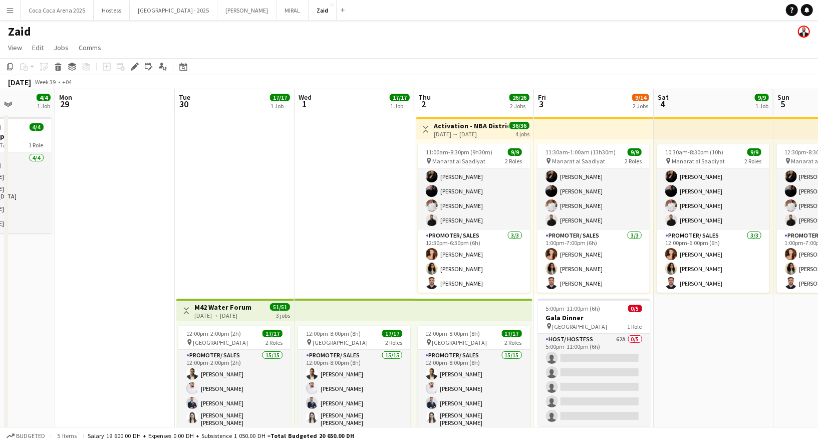
click at [9, 14] on app-icon "Menu" at bounding box center [10, 10] width 8 height 8
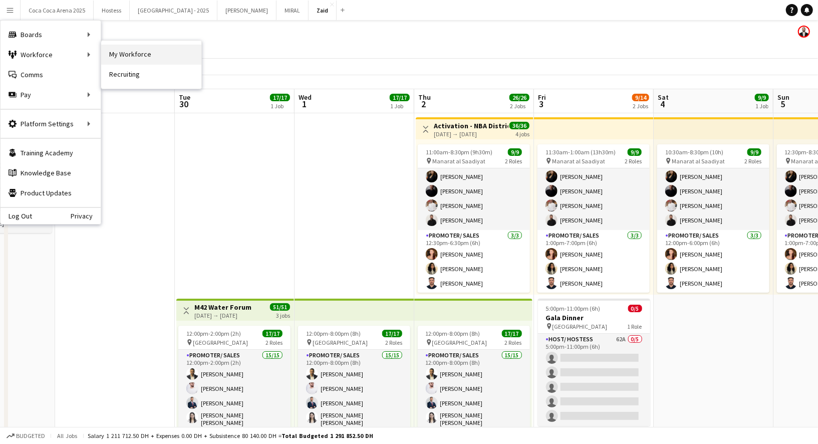
click at [107, 52] on link "My Workforce" at bounding box center [151, 55] width 100 height 20
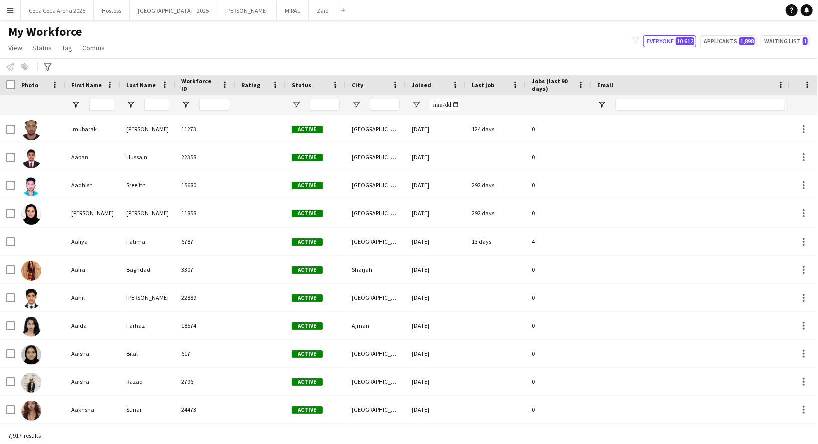
type input "**********"
